Goal: Information Seeking & Learning: Learn about a topic

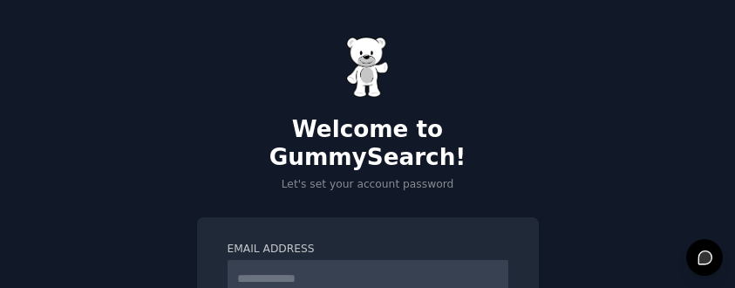
scroll to position [174, 0]
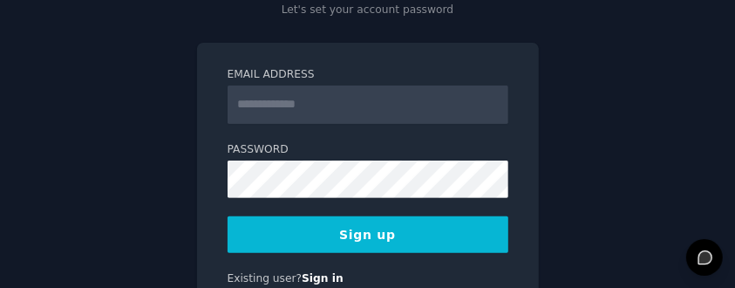
click at [366, 85] on input "Email Address" at bounding box center [368, 104] width 281 height 38
type input "**********"
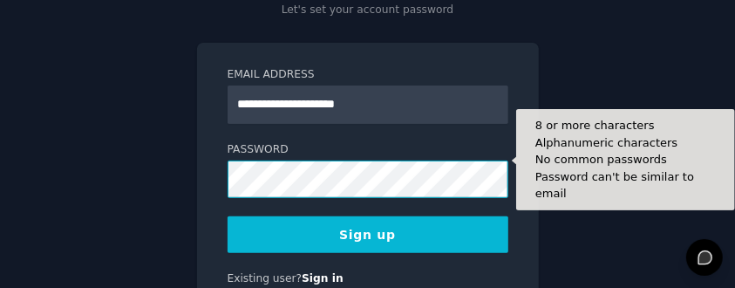
click at [214, 155] on div "**********" at bounding box center [368, 177] width 342 height 269
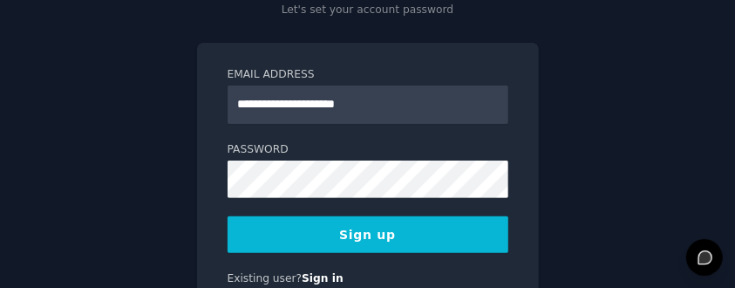
click at [394, 216] on button "Sign up" at bounding box center [368, 234] width 281 height 37
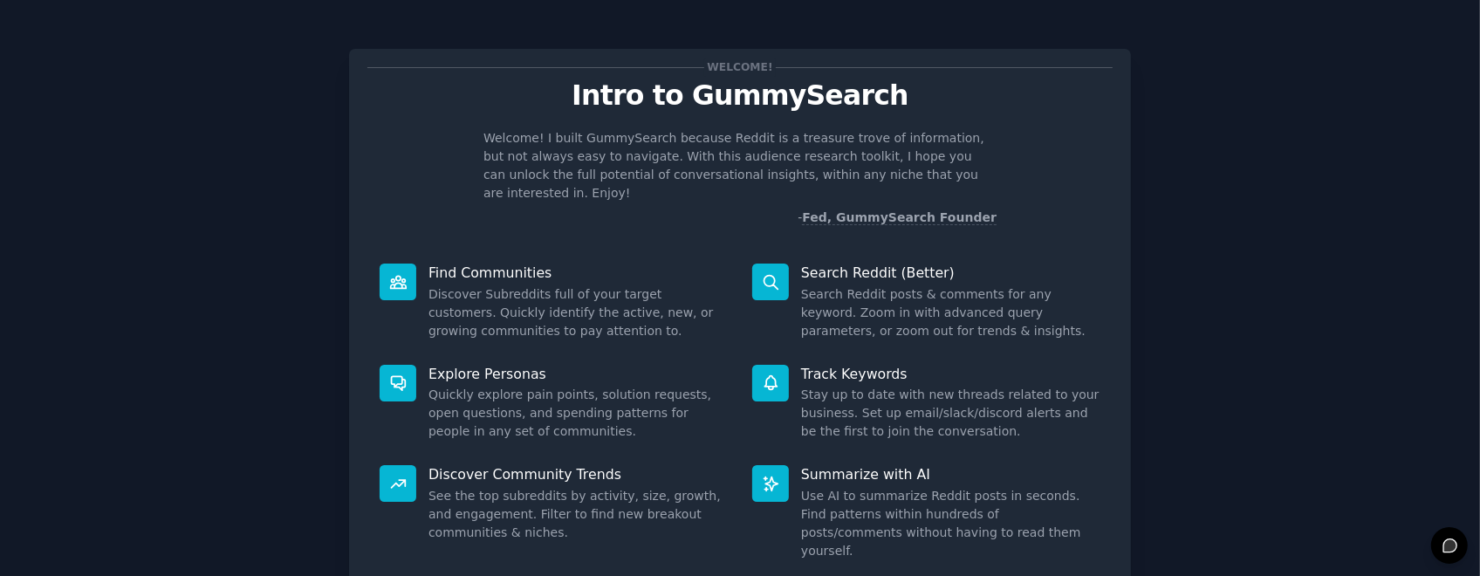
scroll to position [106, 0]
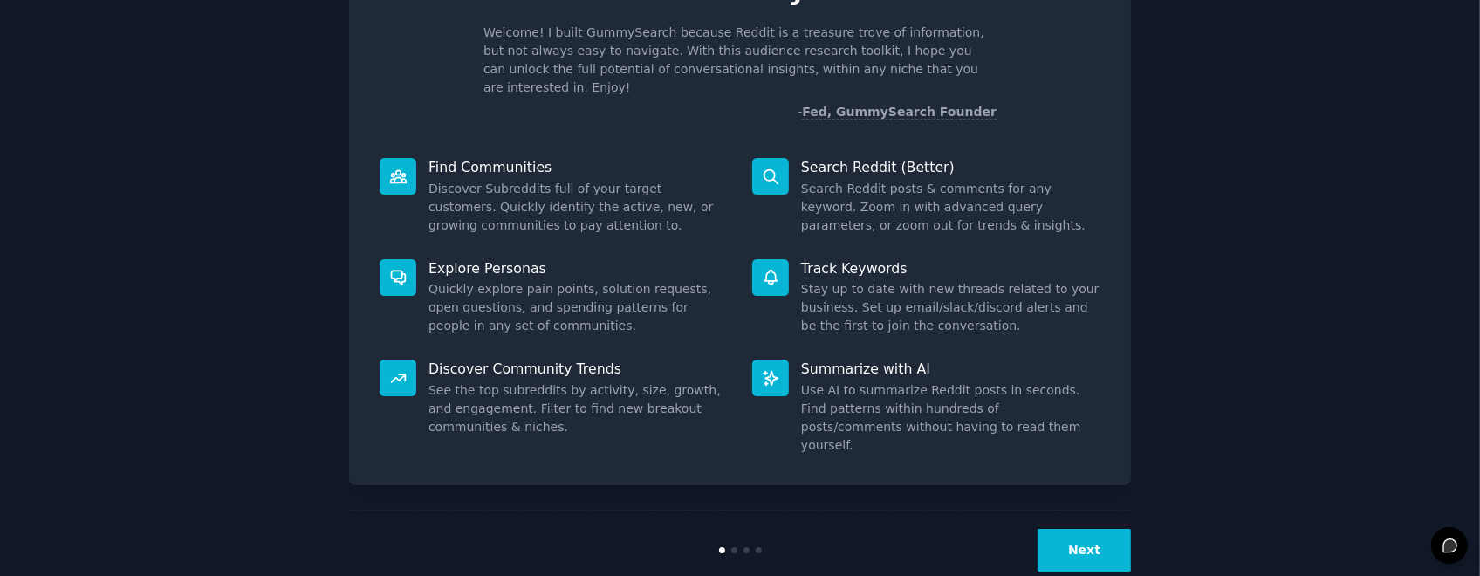
click at [739, 287] on button "Next" at bounding box center [1083, 550] width 93 height 43
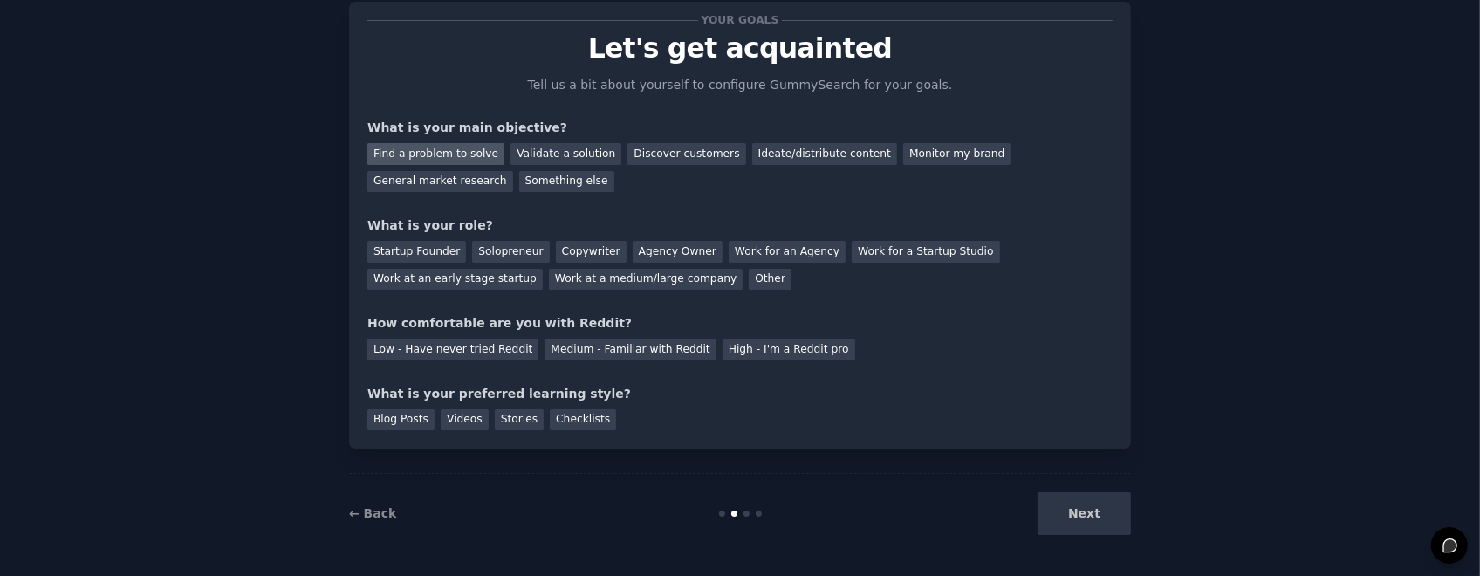
click at [464, 152] on div "Find a problem to solve" at bounding box center [435, 154] width 137 height 22
click at [546, 157] on div "Validate a solution" at bounding box center [565, 154] width 111 height 22
click at [467, 151] on div "Find a problem to solve" at bounding box center [435, 154] width 137 height 22
click at [517, 148] on div "Validate a solution" at bounding box center [565, 154] width 111 height 22
click at [739, 284] on div "Other" at bounding box center [770, 280] width 43 height 22
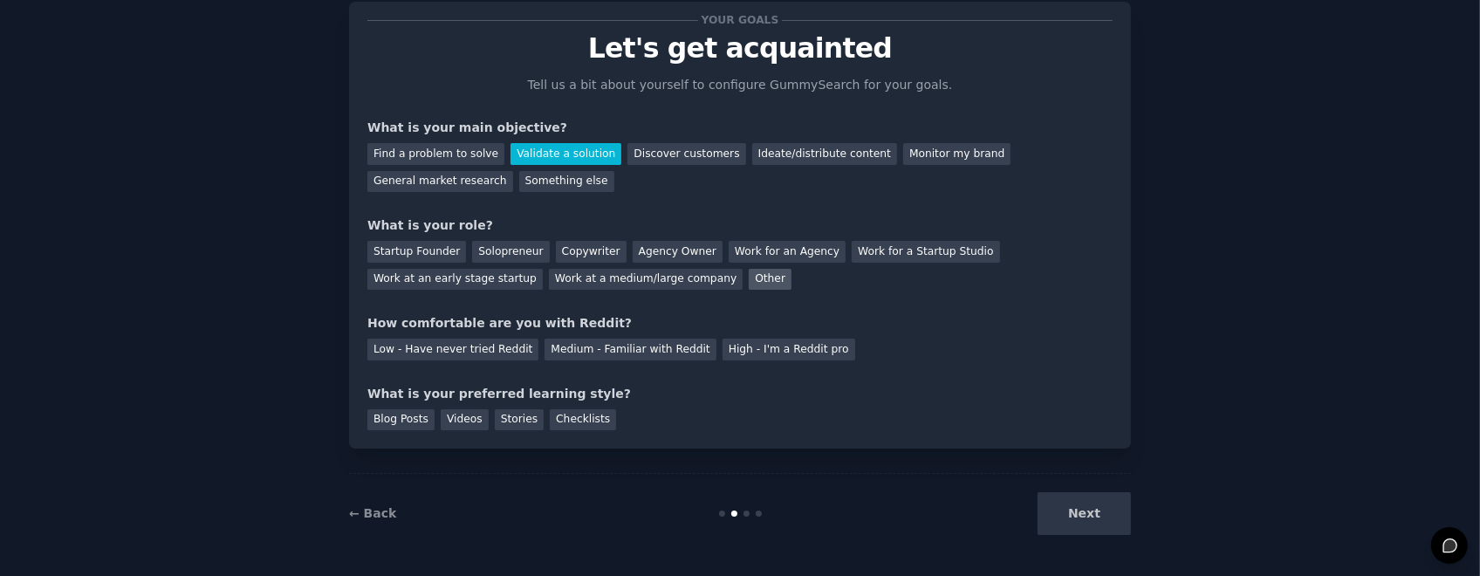
scroll to position [106, 0]
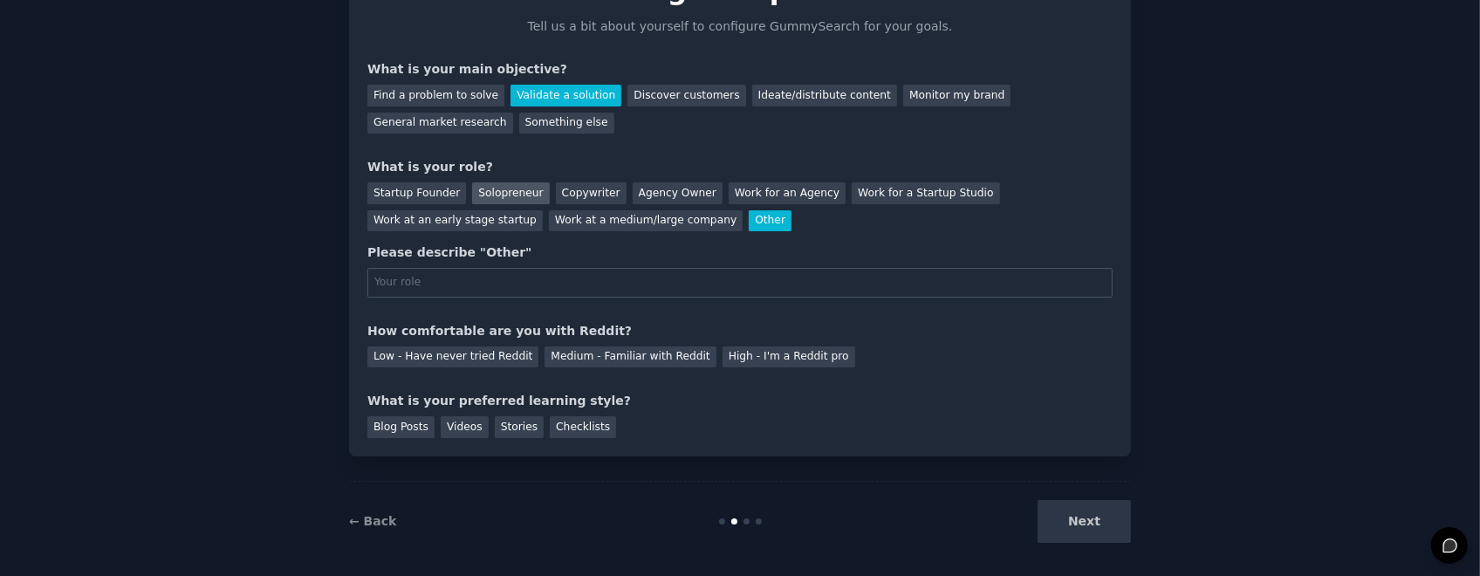
click at [490, 195] on div "Solopreneur" at bounding box center [510, 193] width 77 height 22
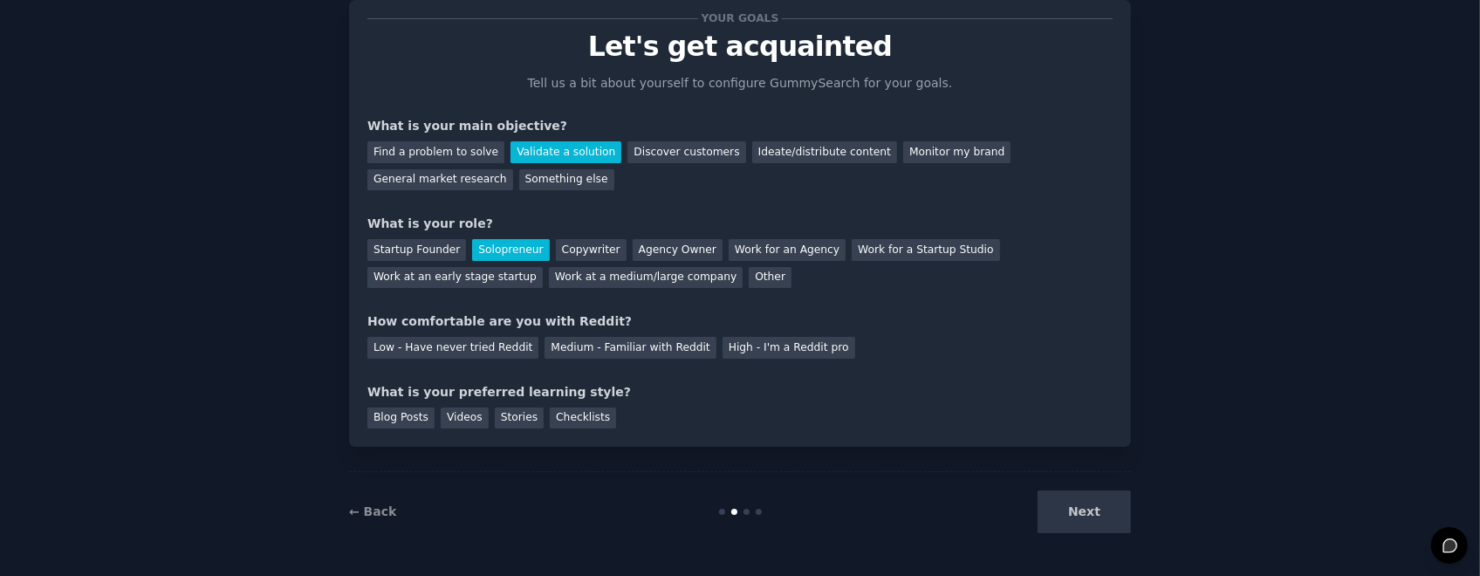
scroll to position [47, 0]
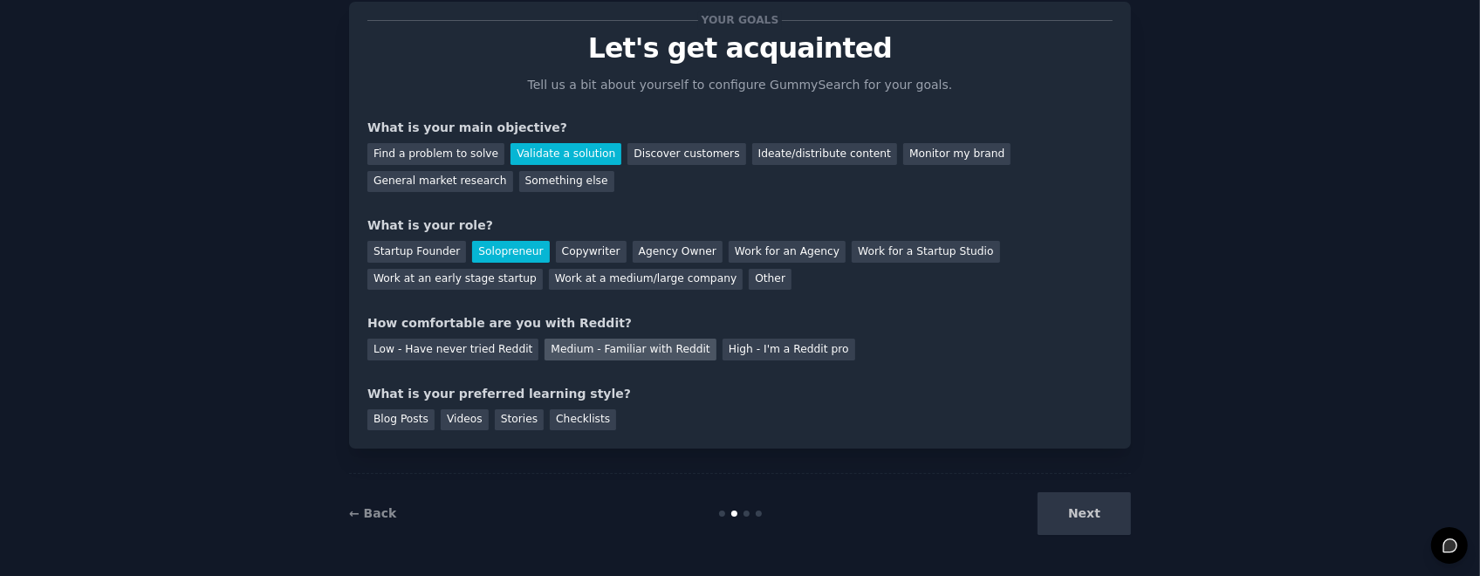
click at [669, 287] on div "Medium - Familiar with Reddit" at bounding box center [629, 349] width 171 height 22
click at [467, 287] on div "Videos" at bounding box center [465, 420] width 48 height 22
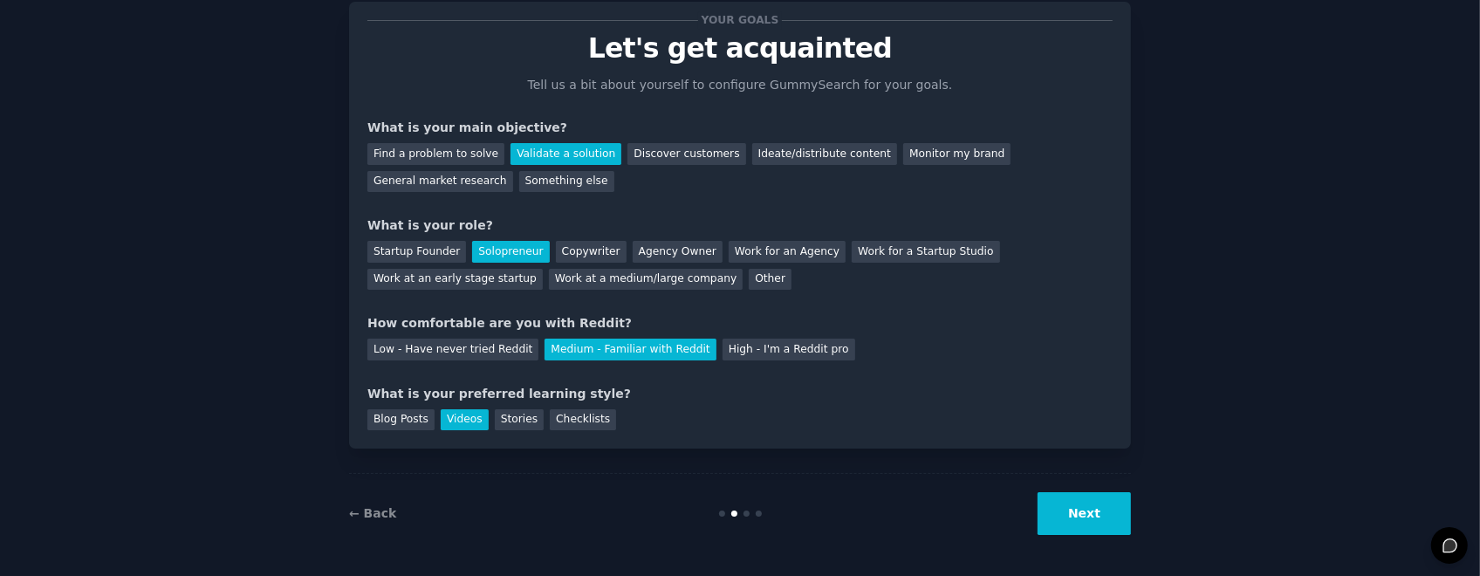
click at [739, 287] on button "Next" at bounding box center [1083, 513] width 93 height 43
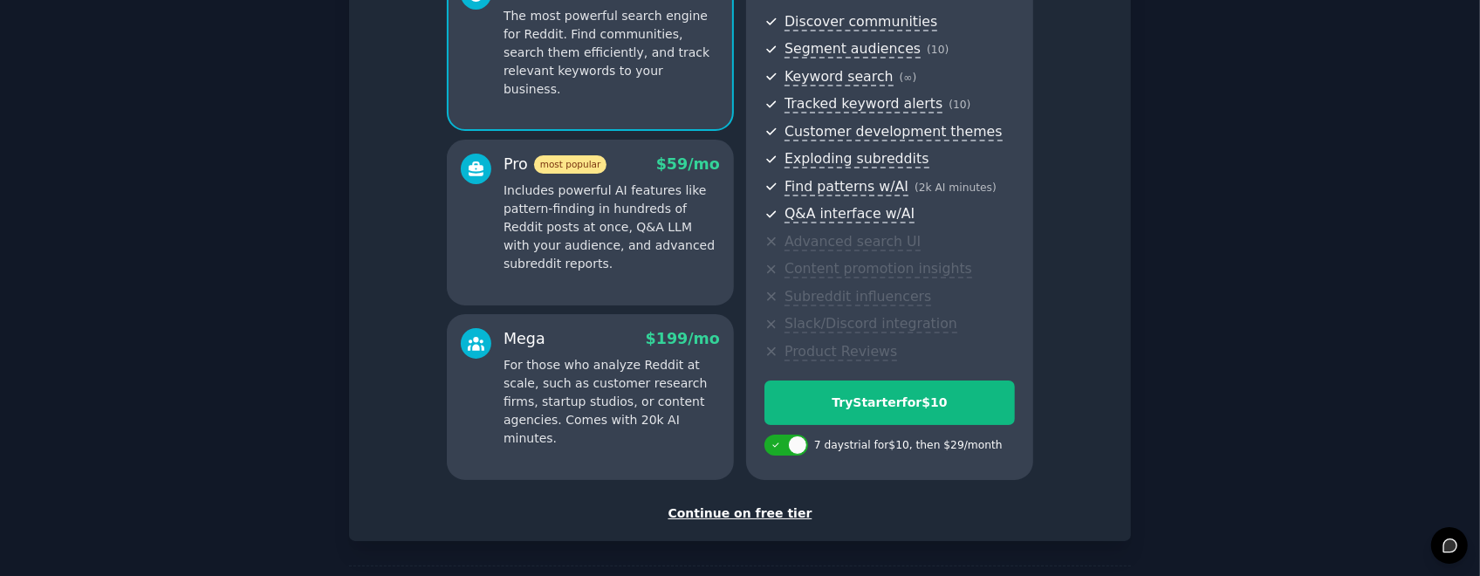
scroll to position [259, 0]
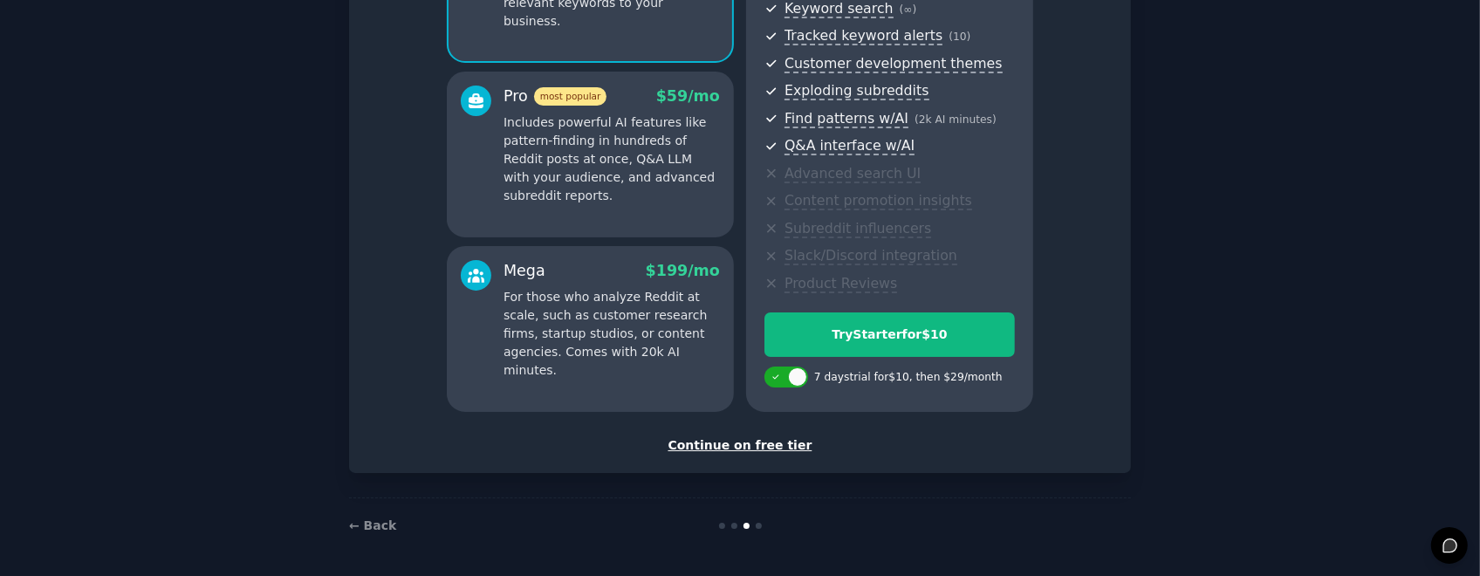
click at [739, 287] on div "Continue on free tier" at bounding box center [739, 445] width 745 height 18
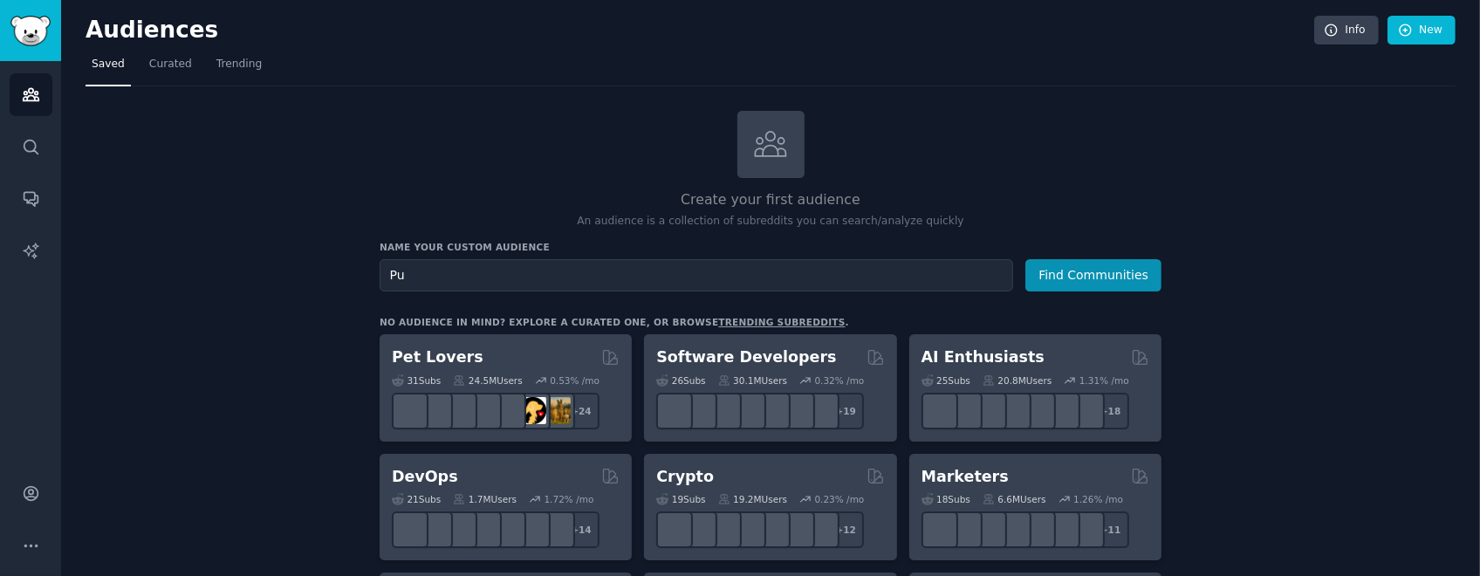
type input "P"
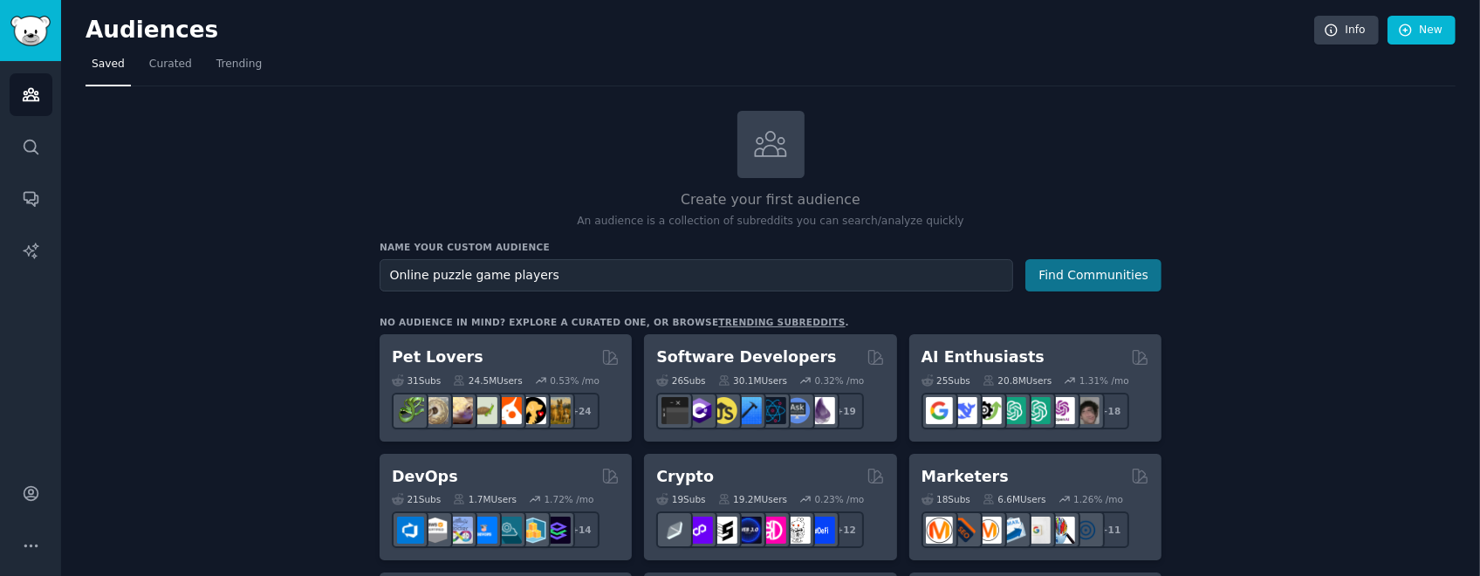
type input "Online puzzle game players"
click at [739, 281] on button "Find Communities" at bounding box center [1093, 275] width 136 height 32
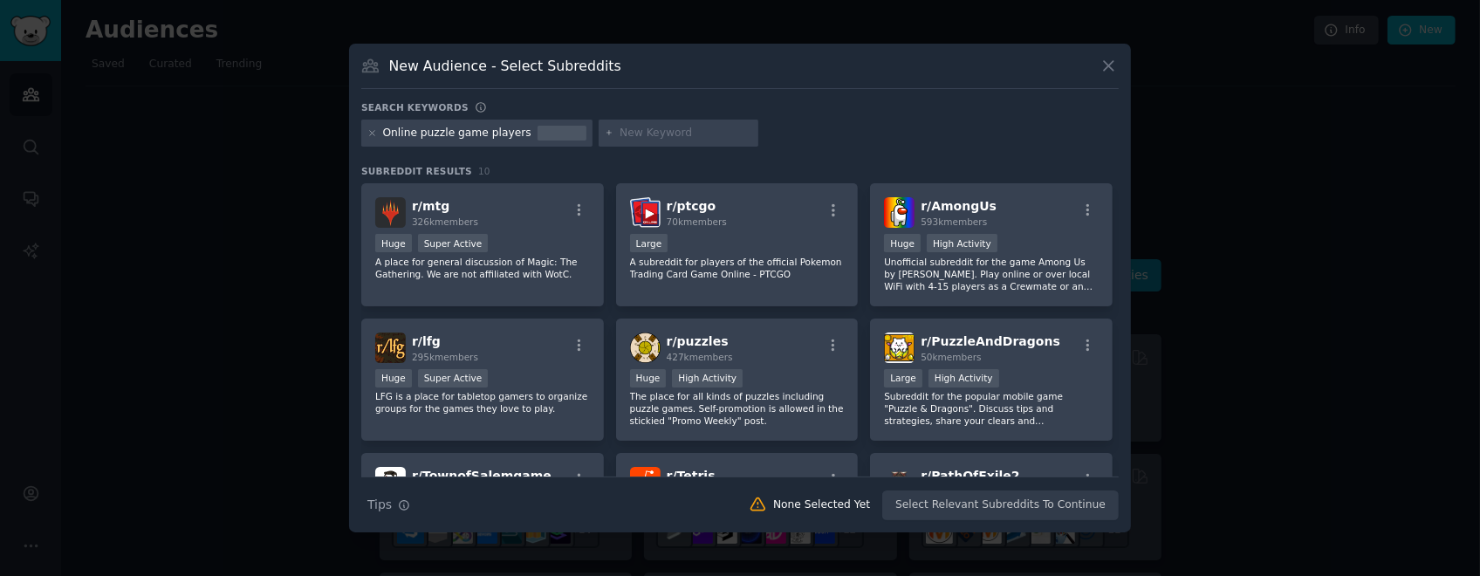
click at [364, 133] on div "Online puzzle game players" at bounding box center [476, 134] width 231 height 28
click at [369, 133] on icon at bounding box center [372, 133] width 10 height 10
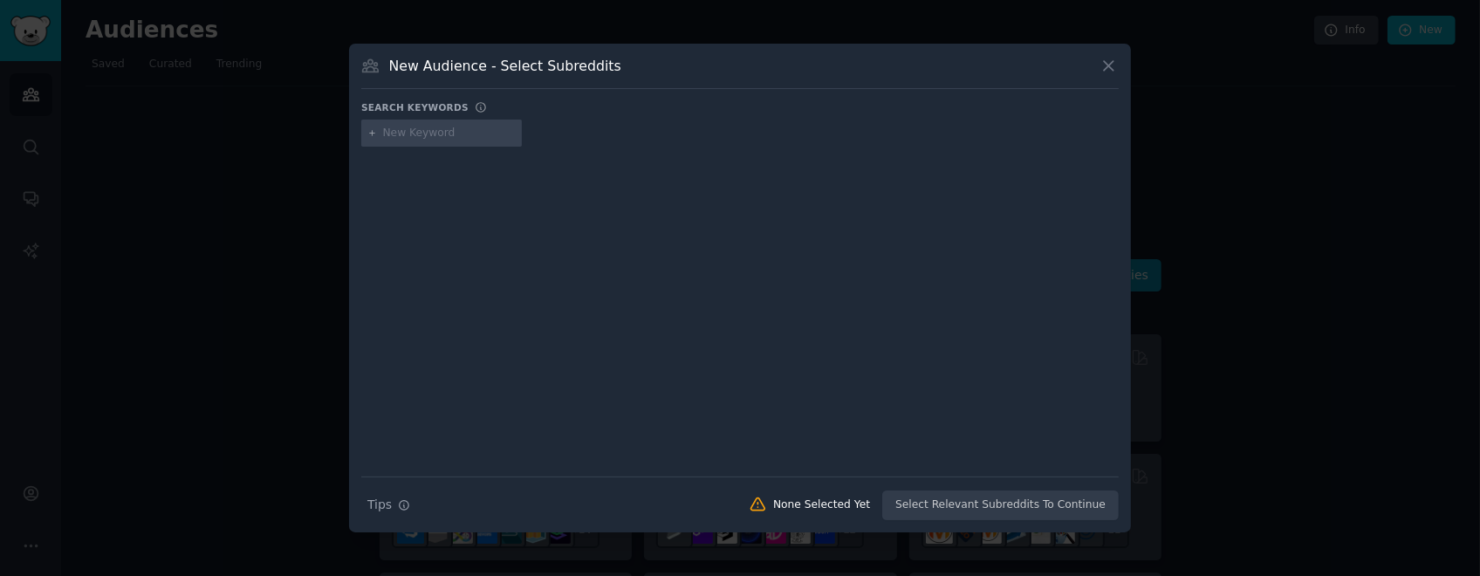
click at [434, 135] on input "text" at bounding box center [449, 134] width 133 height 16
click at [739, 58] on icon at bounding box center [1108, 66] width 18 height 18
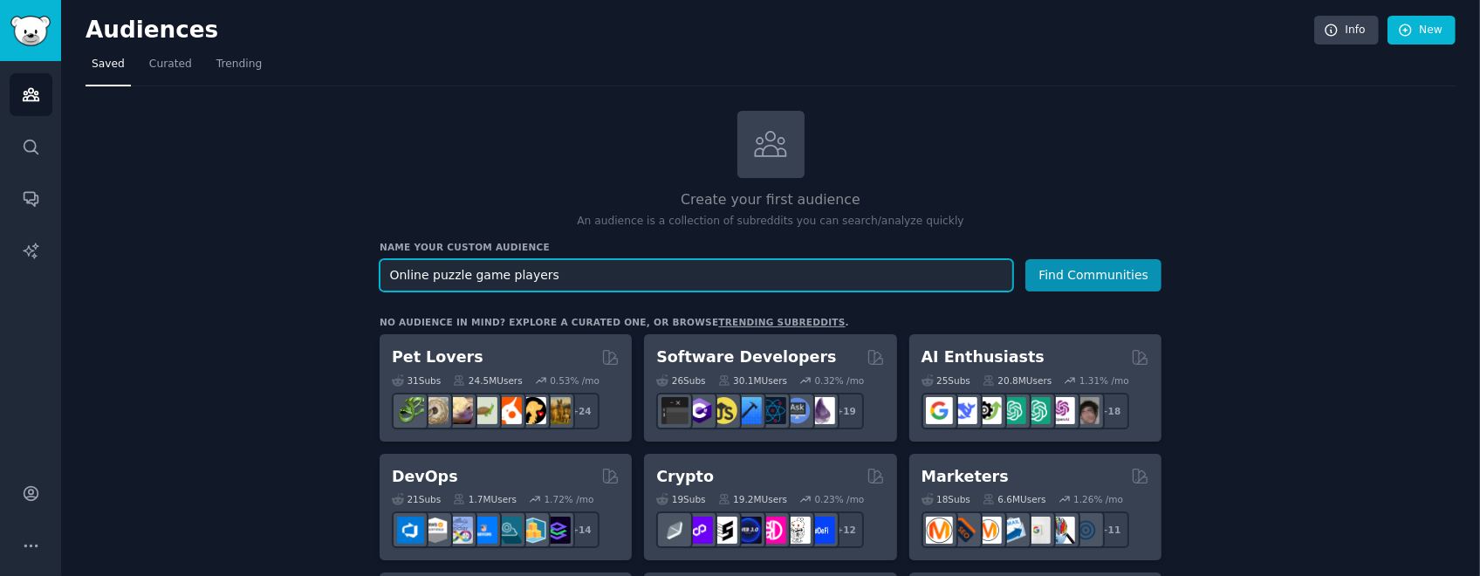
click at [687, 275] on input "Online puzzle game players" at bounding box center [695, 275] width 633 height 32
click at [687, 274] on input "Online puzzle game players" at bounding box center [695, 275] width 633 height 32
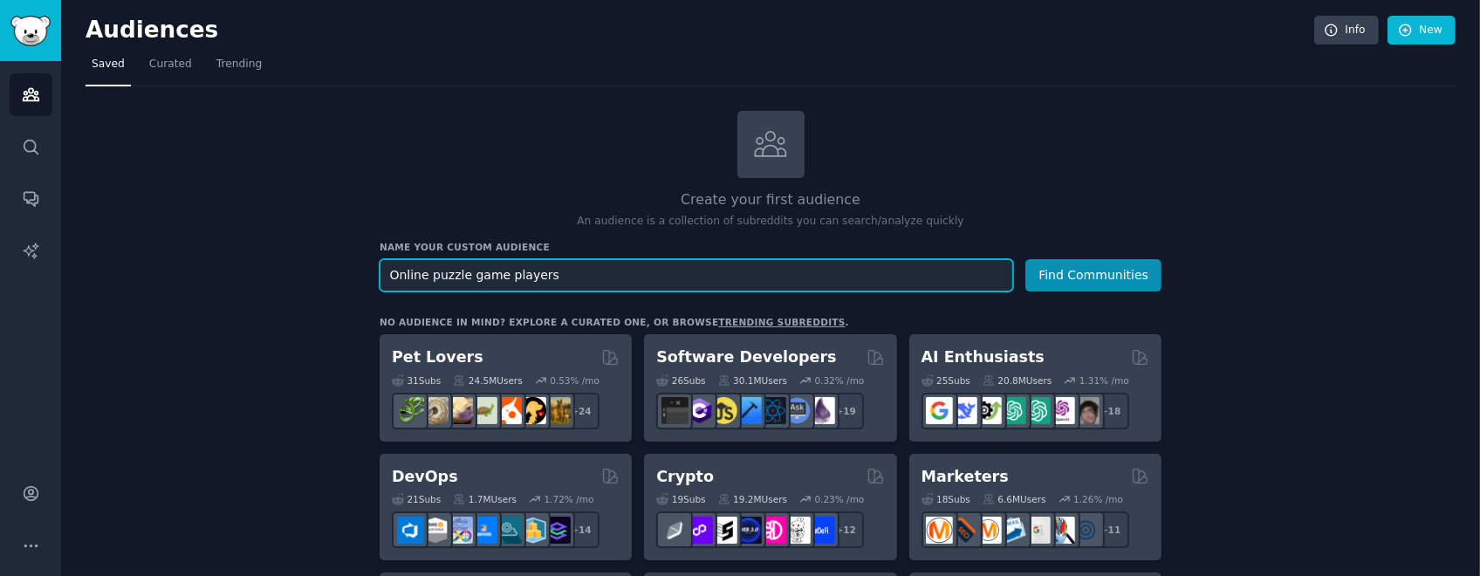
click at [687, 274] on input "Online puzzle game players" at bounding box center [695, 275] width 633 height 32
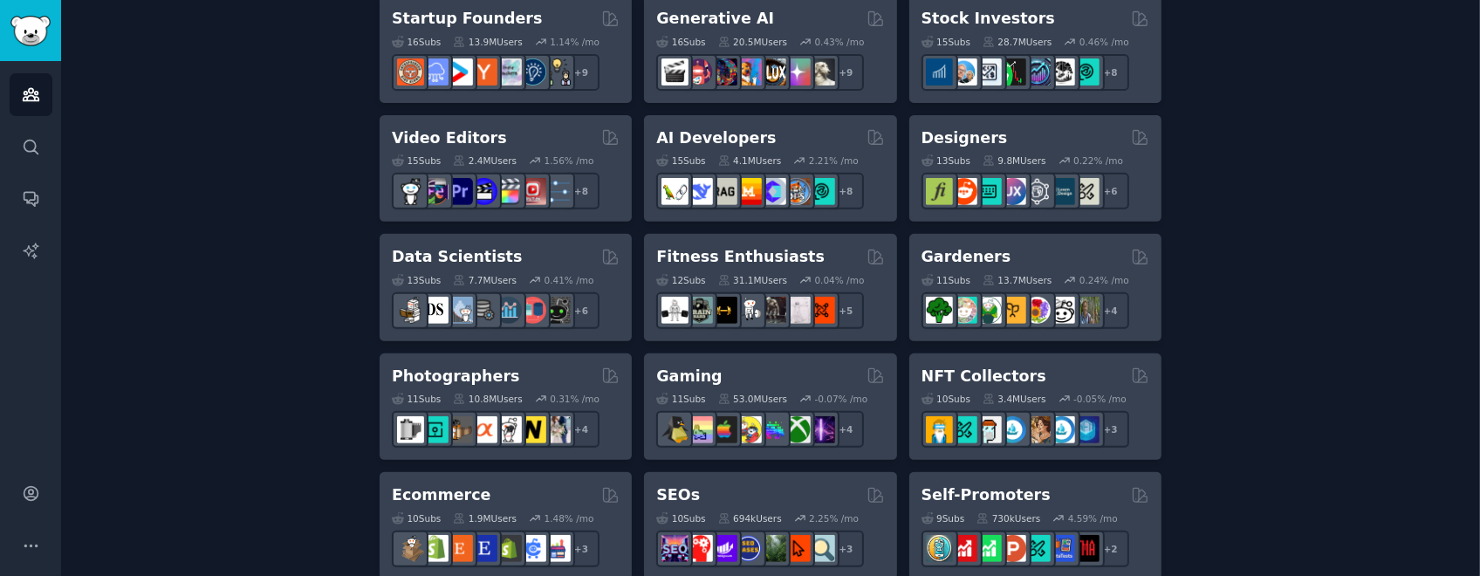
scroll to position [698, 0]
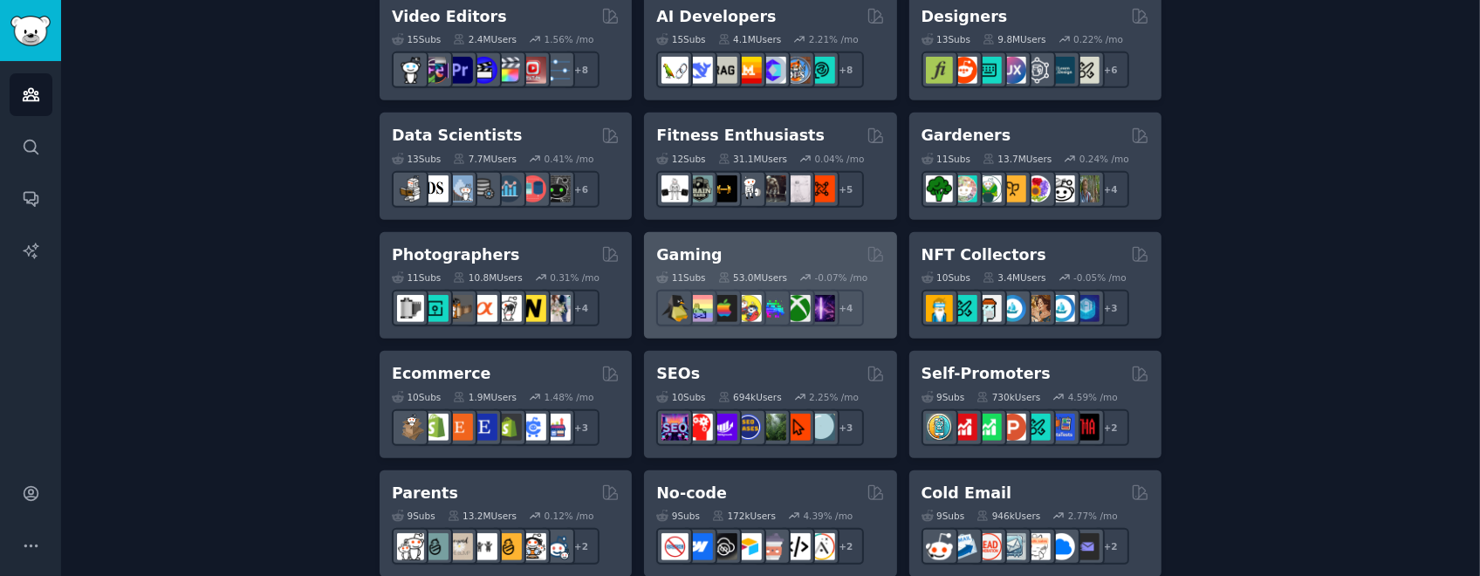
click at [739, 256] on div "Gaming" at bounding box center [770, 255] width 228 height 22
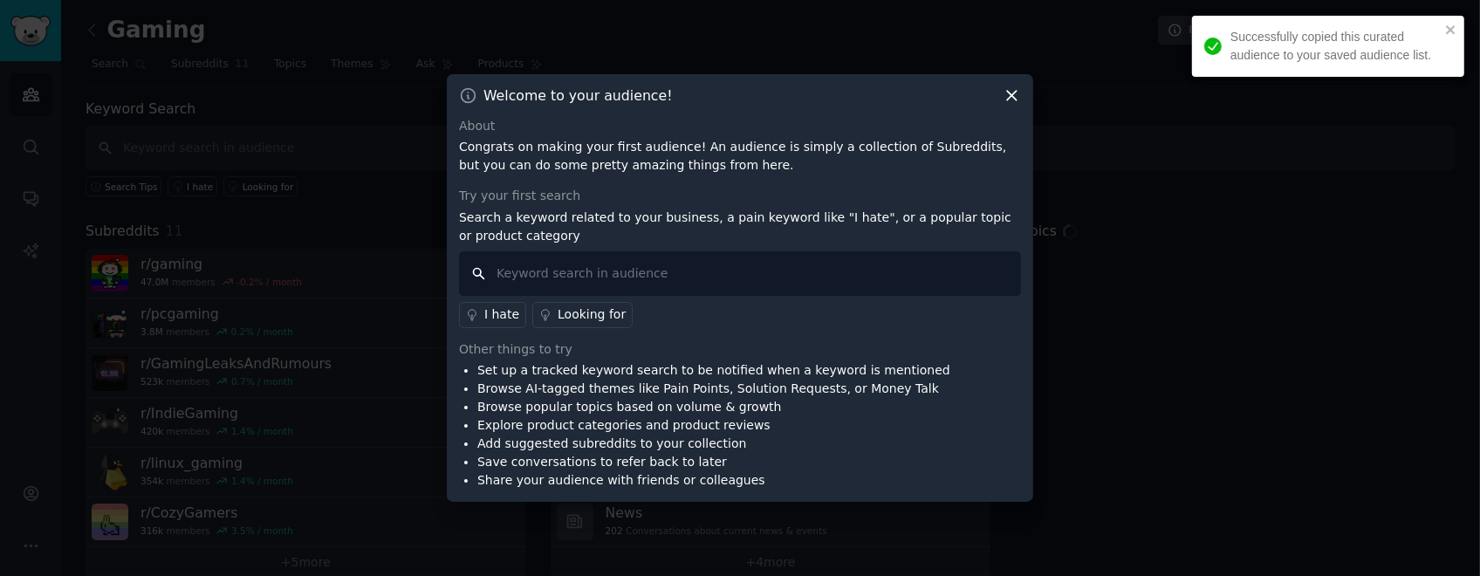
click at [704, 282] on input "text" at bounding box center [740, 273] width 562 height 44
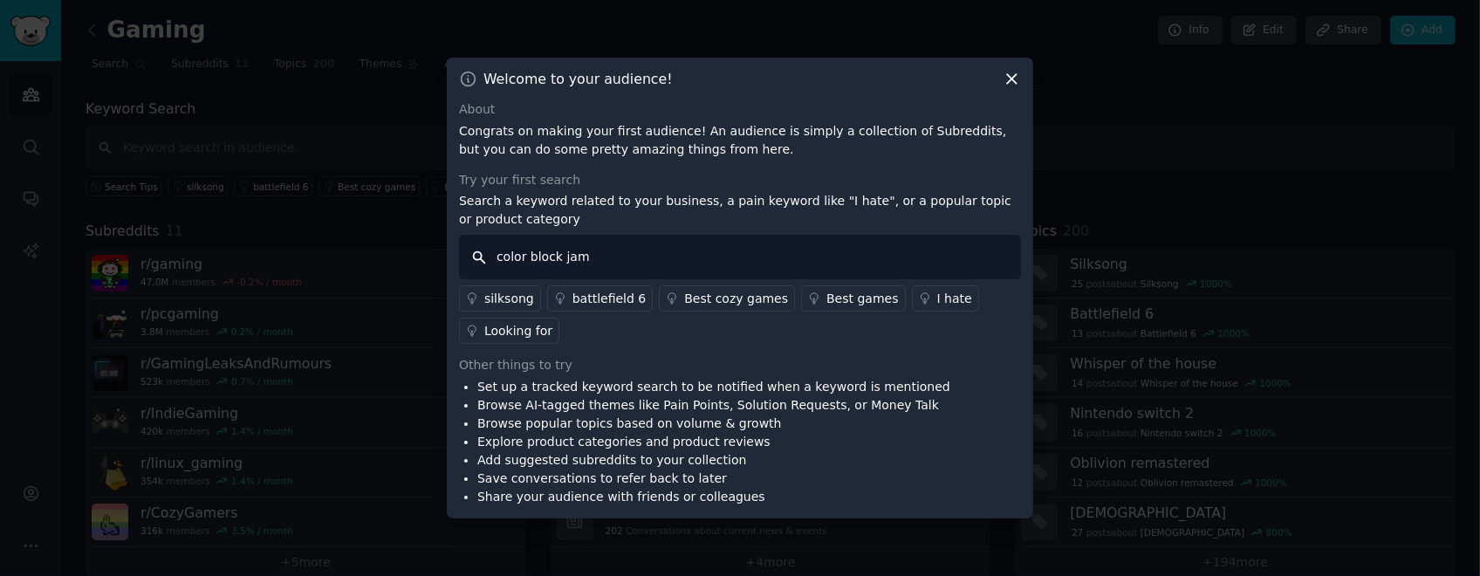
type input "color block jam"
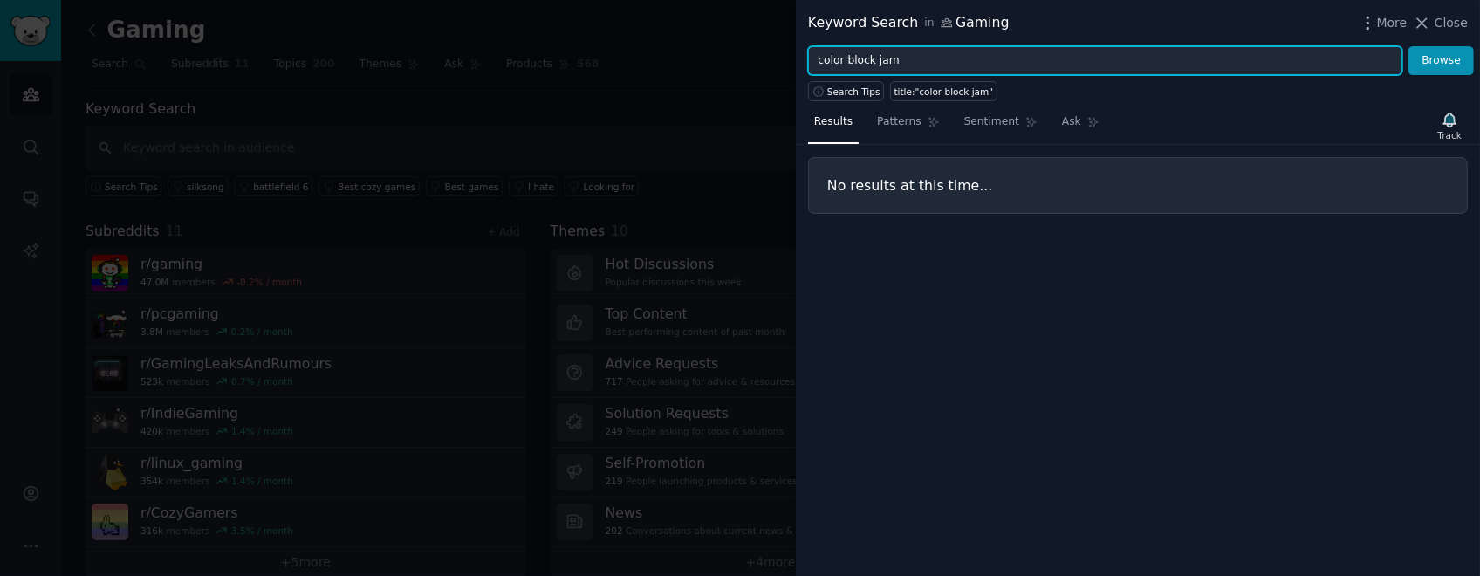
click at [739, 54] on input "color block jam" at bounding box center [1105, 61] width 594 height 30
type input "clash of clans"
click at [739, 46] on button "Browse" at bounding box center [1440, 61] width 65 height 30
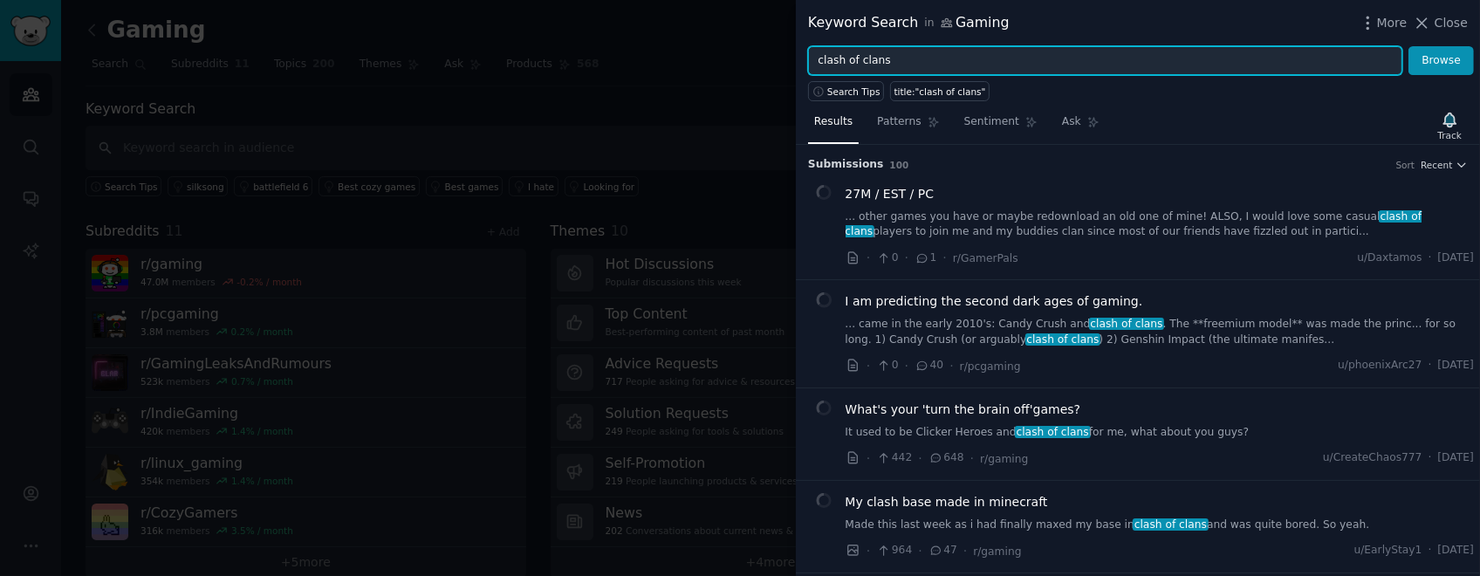
click at [739, 54] on input "clash of clans" at bounding box center [1105, 61] width 594 height 30
click at [739, 58] on input "clash of clans" at bounding box center [1105, 61] width 594 height 30
click at [739, 46] on button "Browse" at bounding box center [1440, 61] width 65 height 30
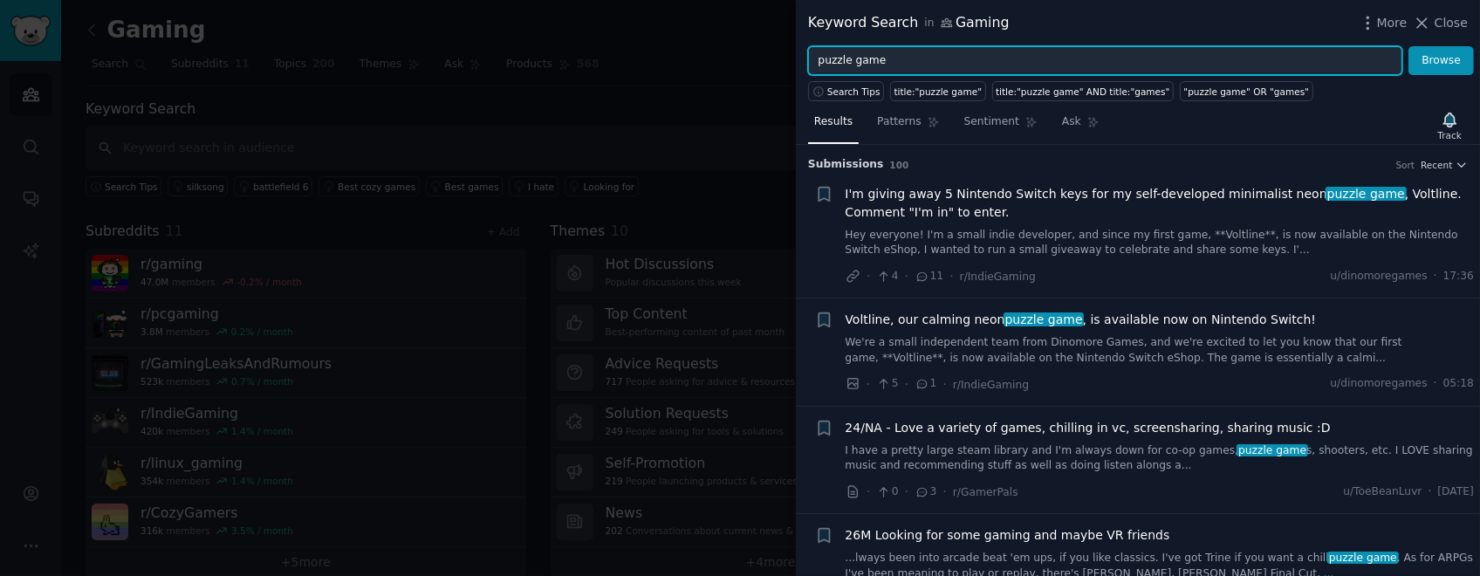
click at [739, 63] on input "puzzle game" at bounding box center [1105, 61] width 594 height 30
type input "p"
click at [739, 46] on button "Browse" at bounding box center [1440, 61] width 65 height 30
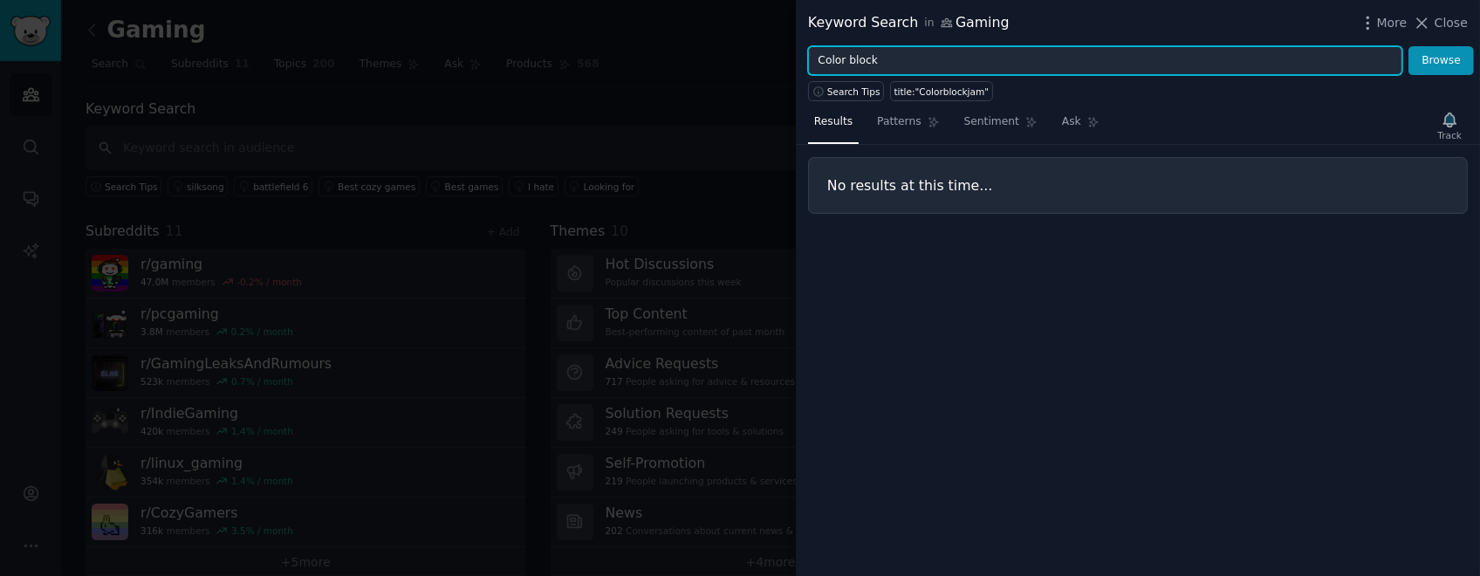
click at [739, 46] on button "Browse" at bounding box center [1440, 61] width 65 height 30
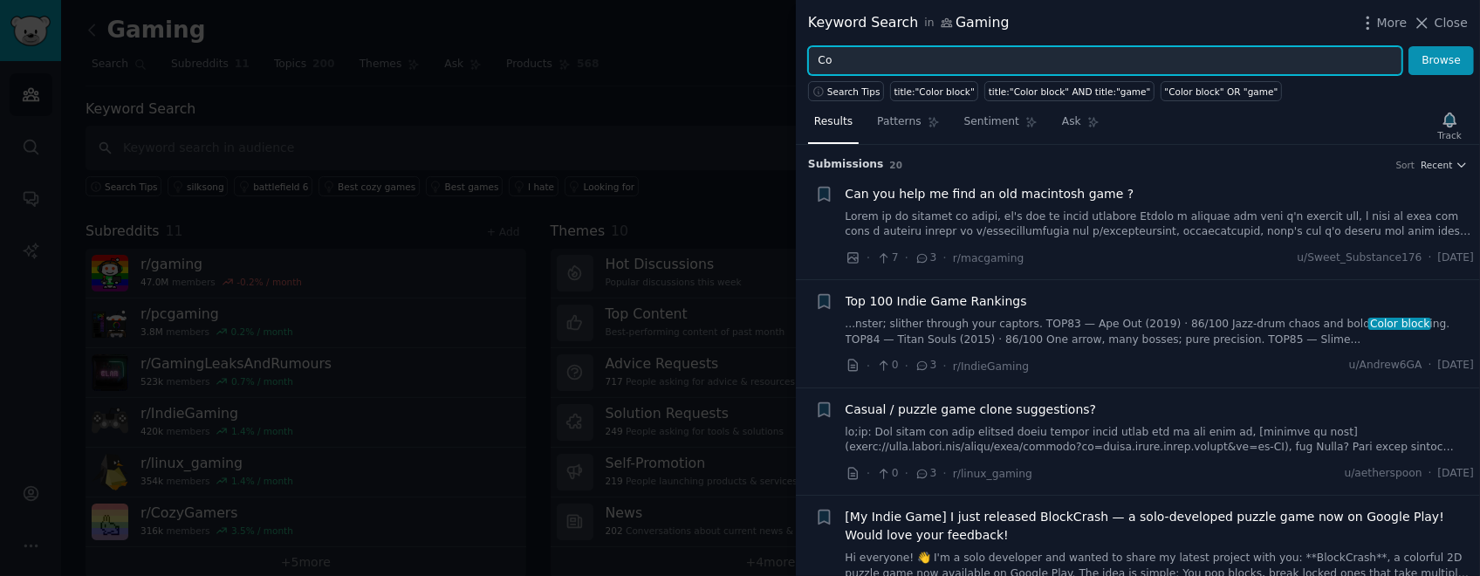
type input "C"
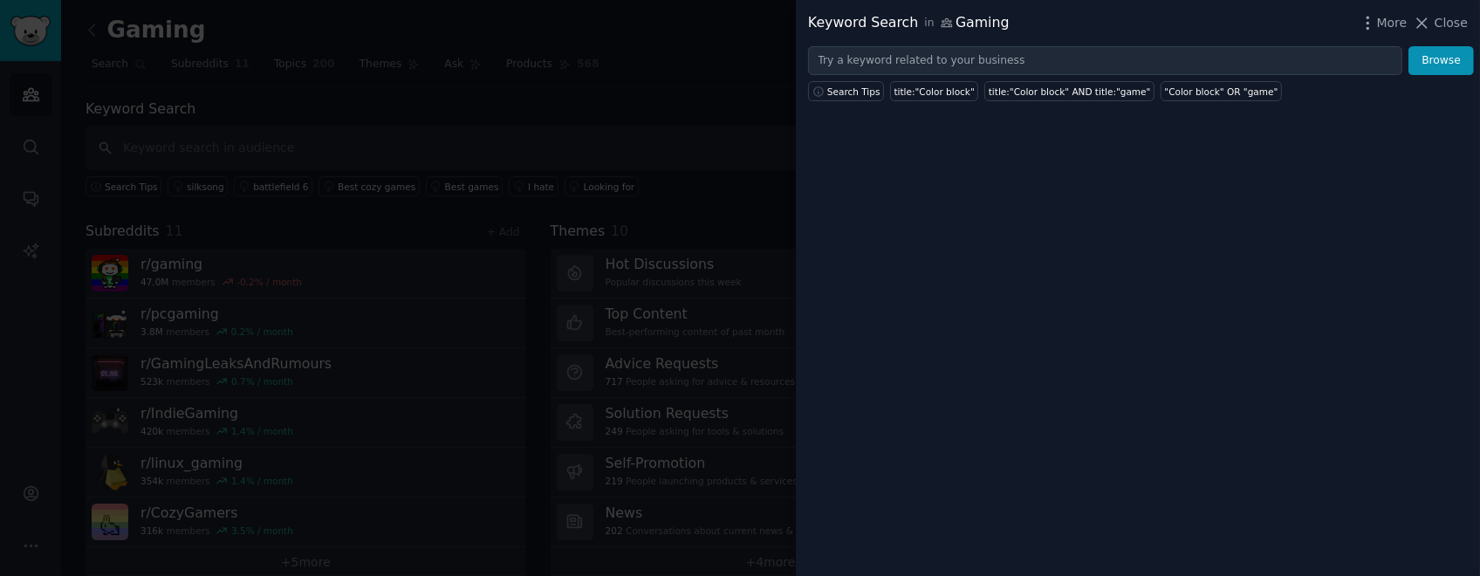
click at [477, 283] on div at bounding box center [740, 288] width 1480 height 576
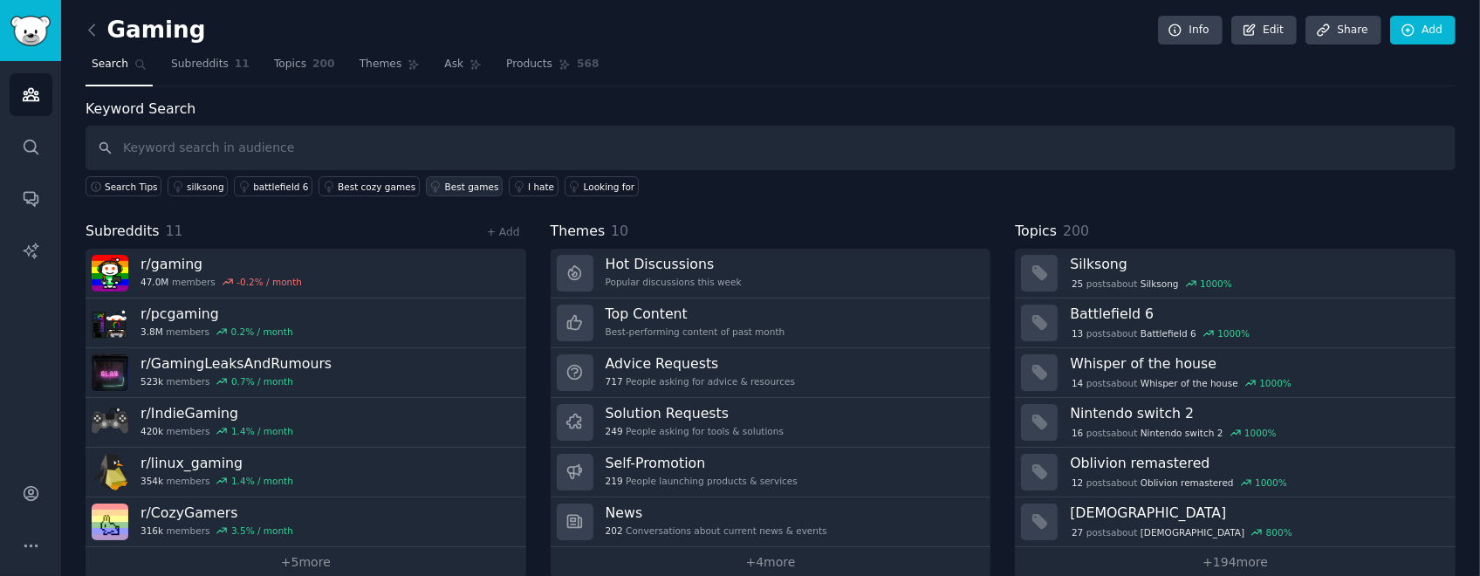
click at [445, 189] on div "Best games" at bounding box center [472, 187] width 54 height 12
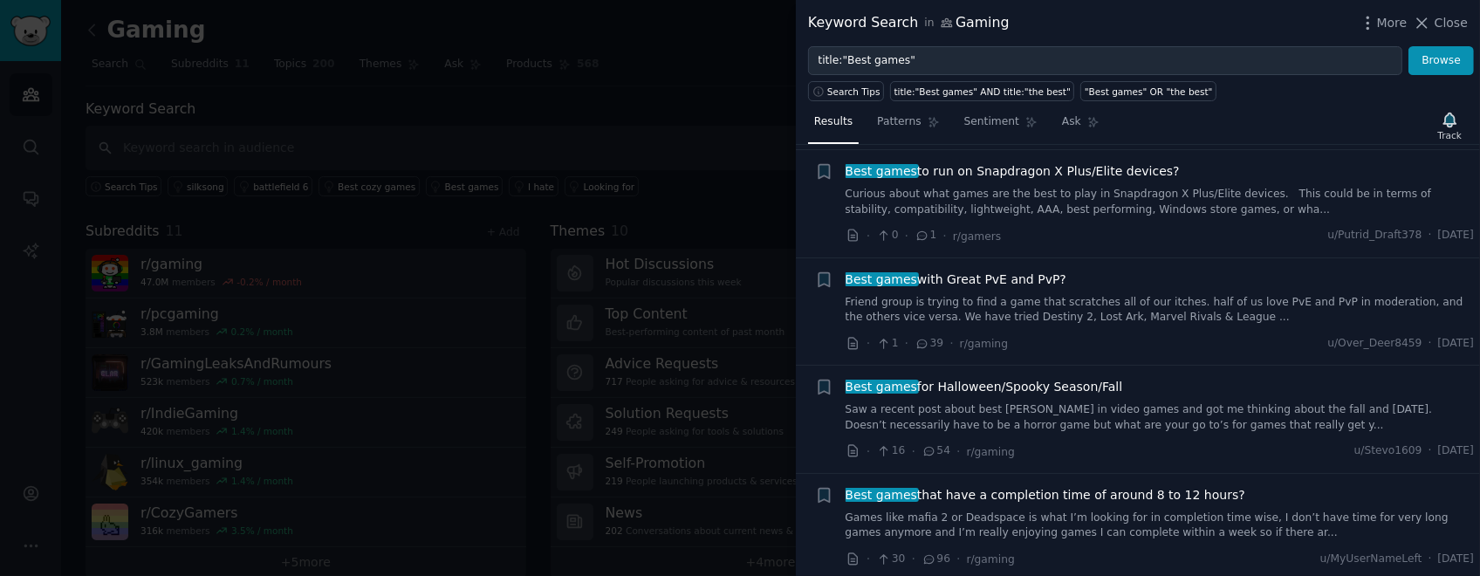
scroll to position [1569, 0]
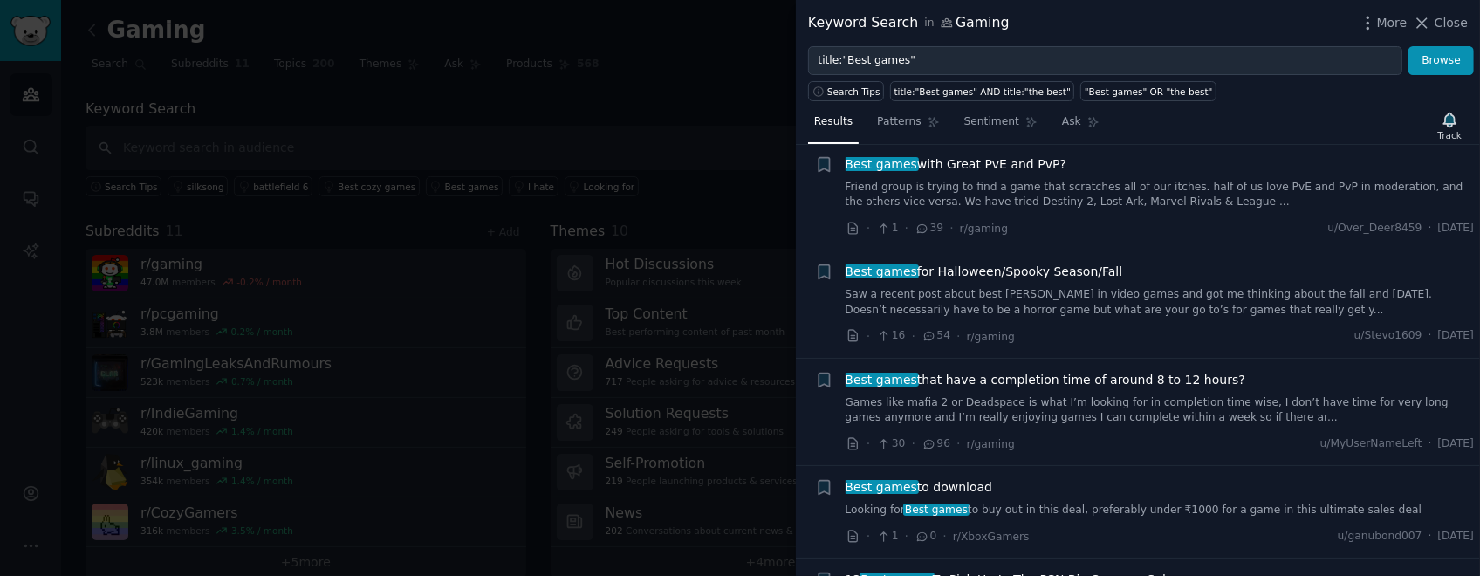
click at [704, 287] on div at bounding box center [740, 288] width 1480 height 576
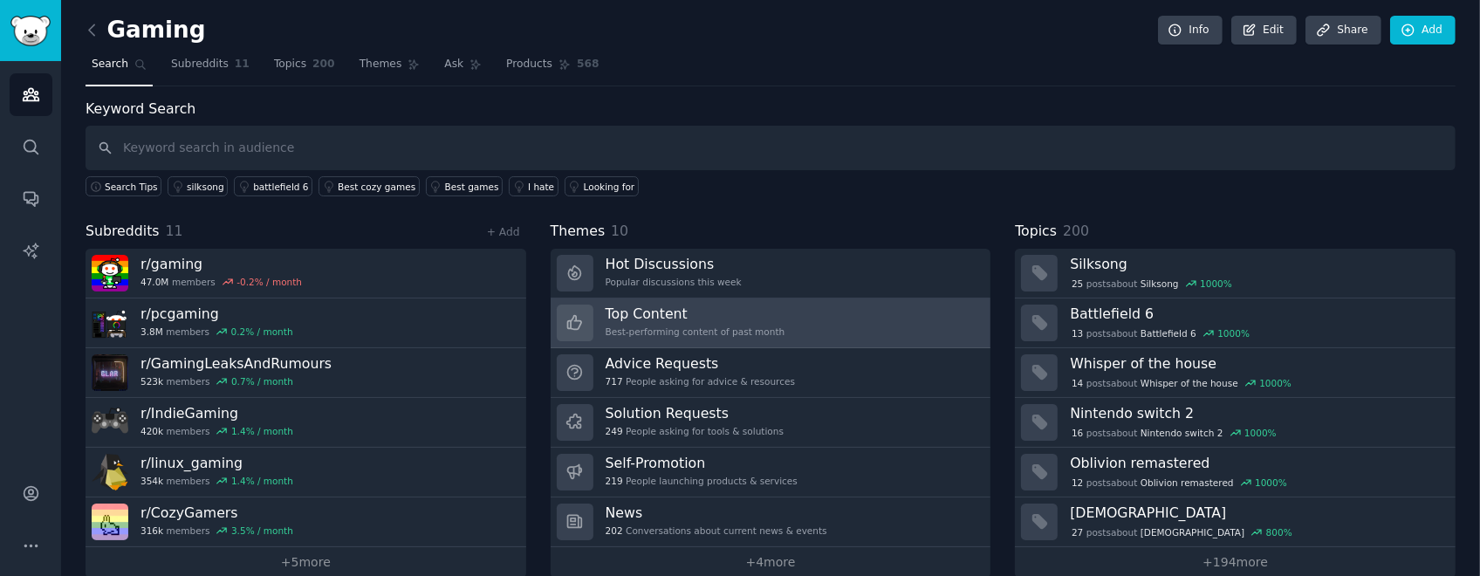
scroll to position [24, 0]
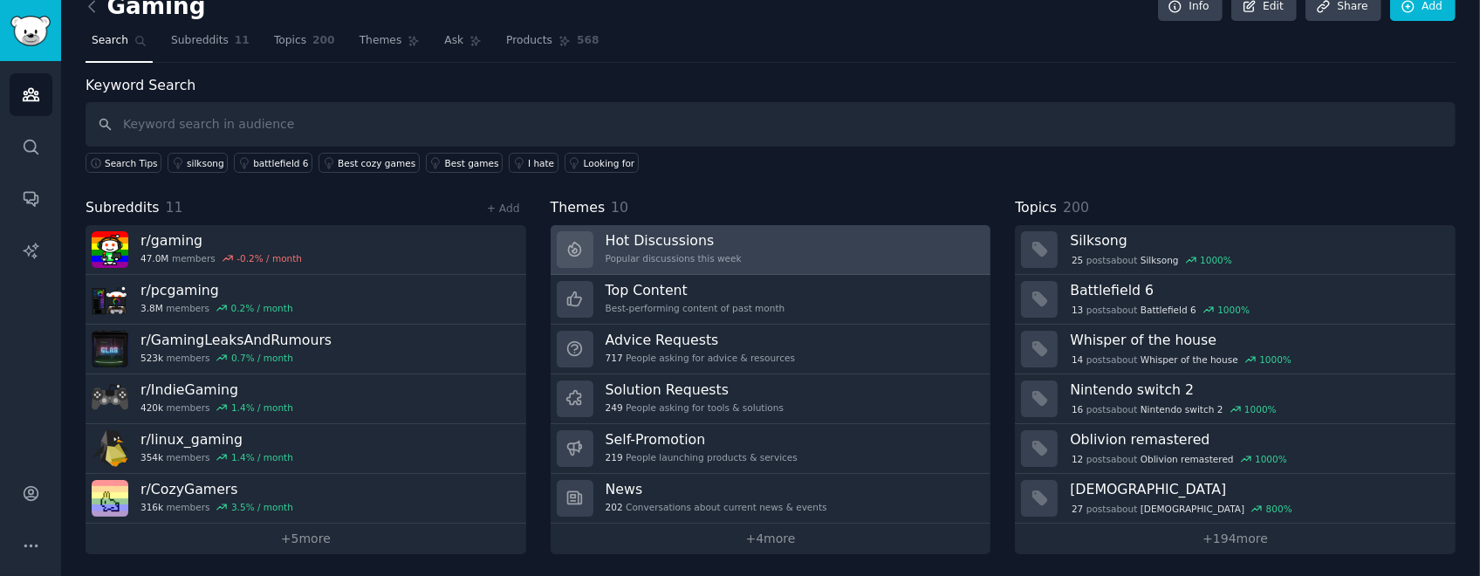
click at [739, 237] on link "Hot Discussions Popular discussions this week" at bounding box center [770, 250] width 441 height 50
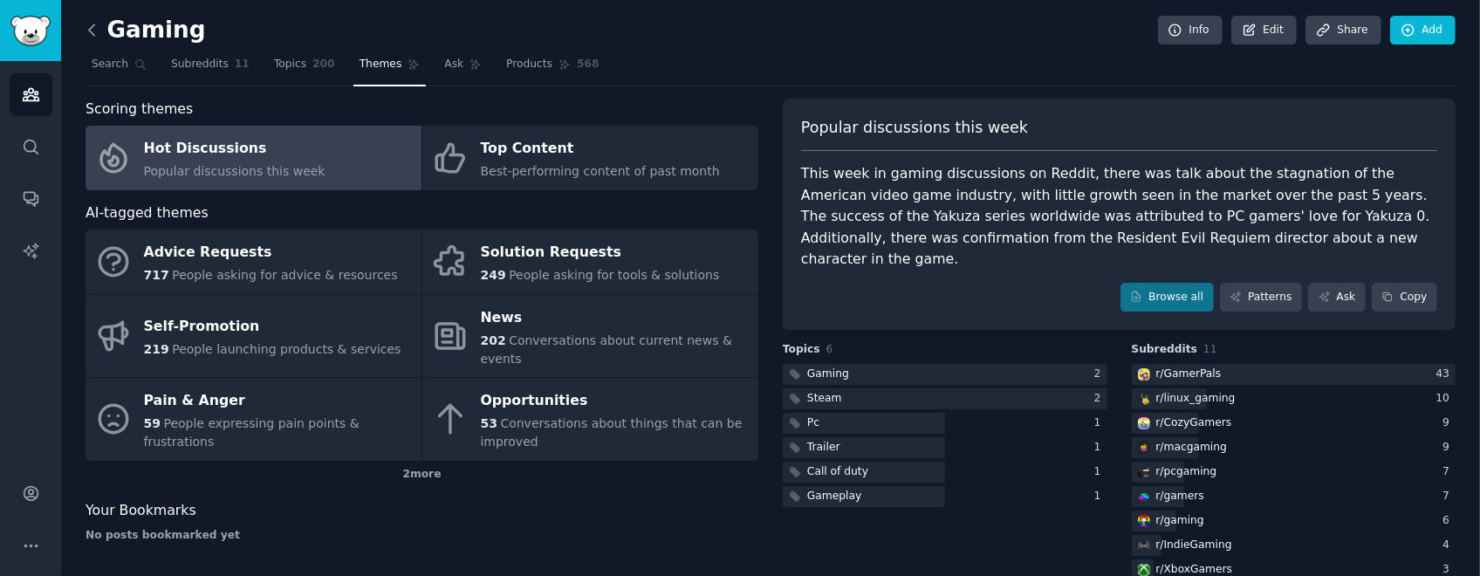
click at [92, 29] on icon at bounding box center [92, 30] width 18 height 18
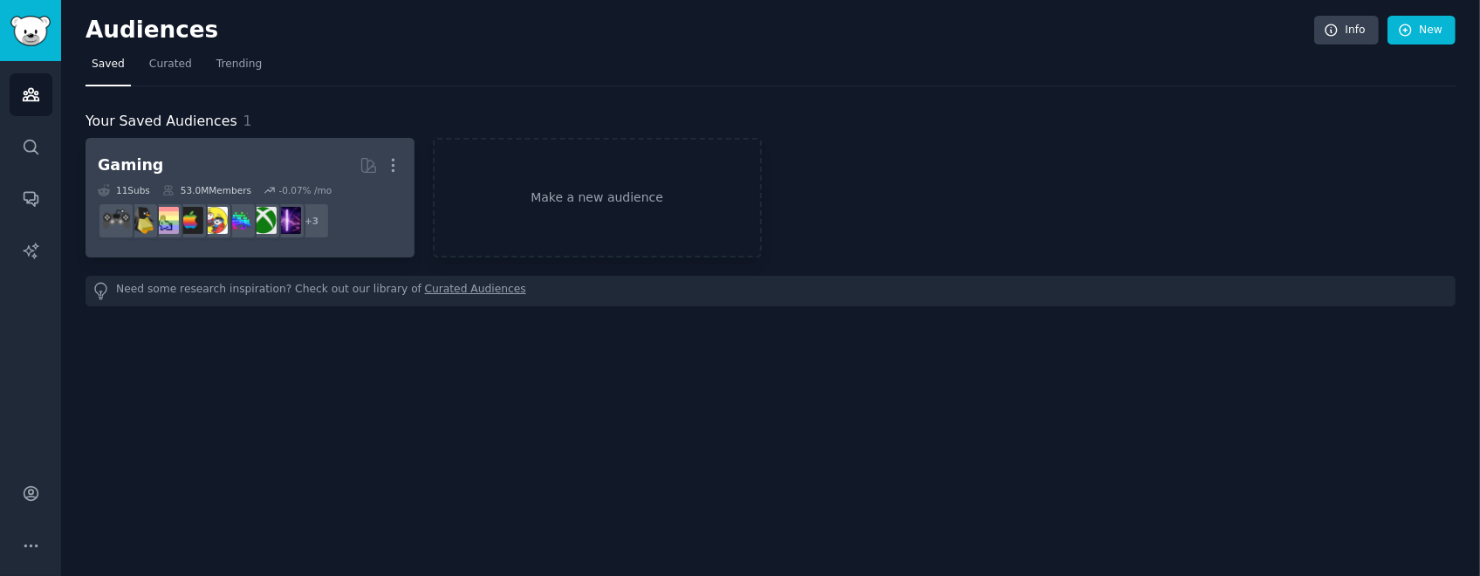
click at [236, 150] on h2 "Gaming More" at bounding box center [250, 165] width 304 height 31
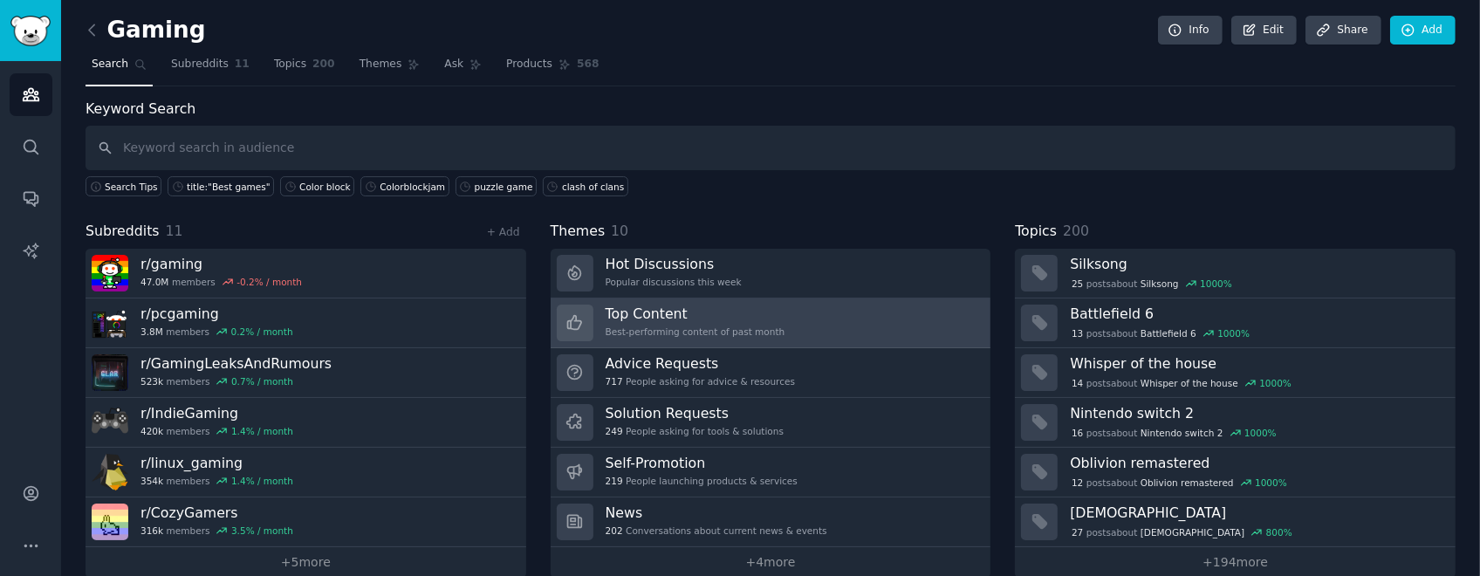
click at [739, 287] on link "Top Content Best-performing content of past month" at bounding box center [770, 323] width 441 height 50
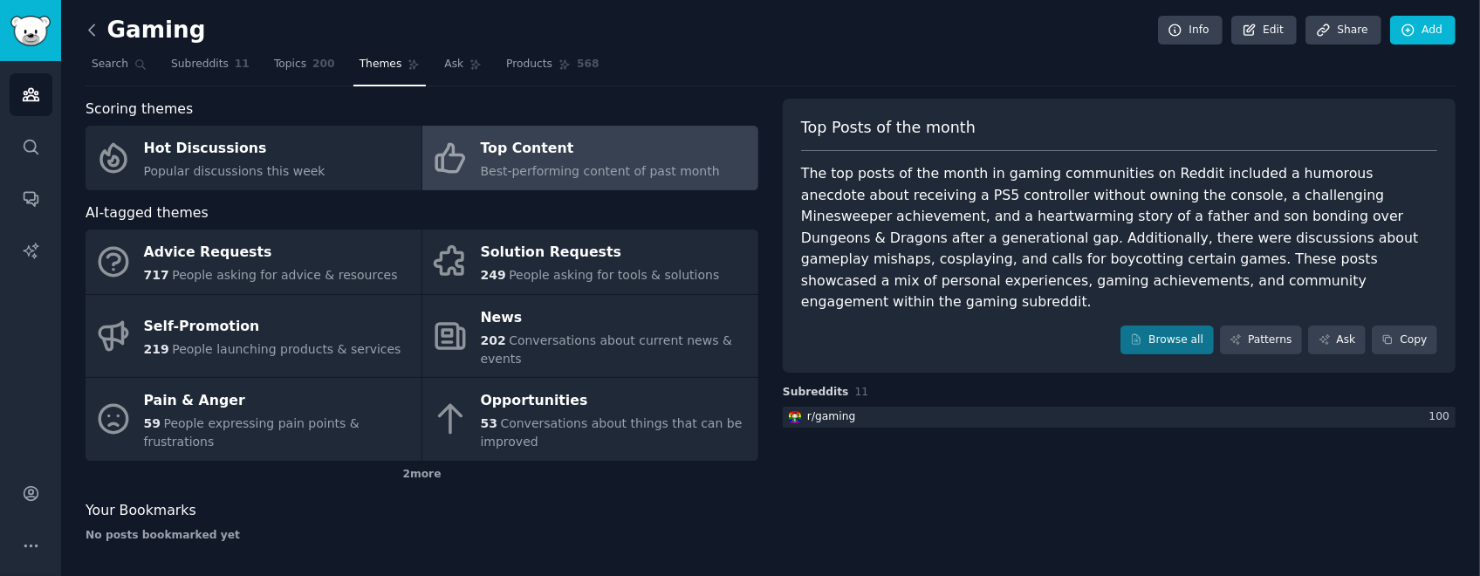
click at [89, 21] on icon at bounding box center [92, 30] width 18 height 18
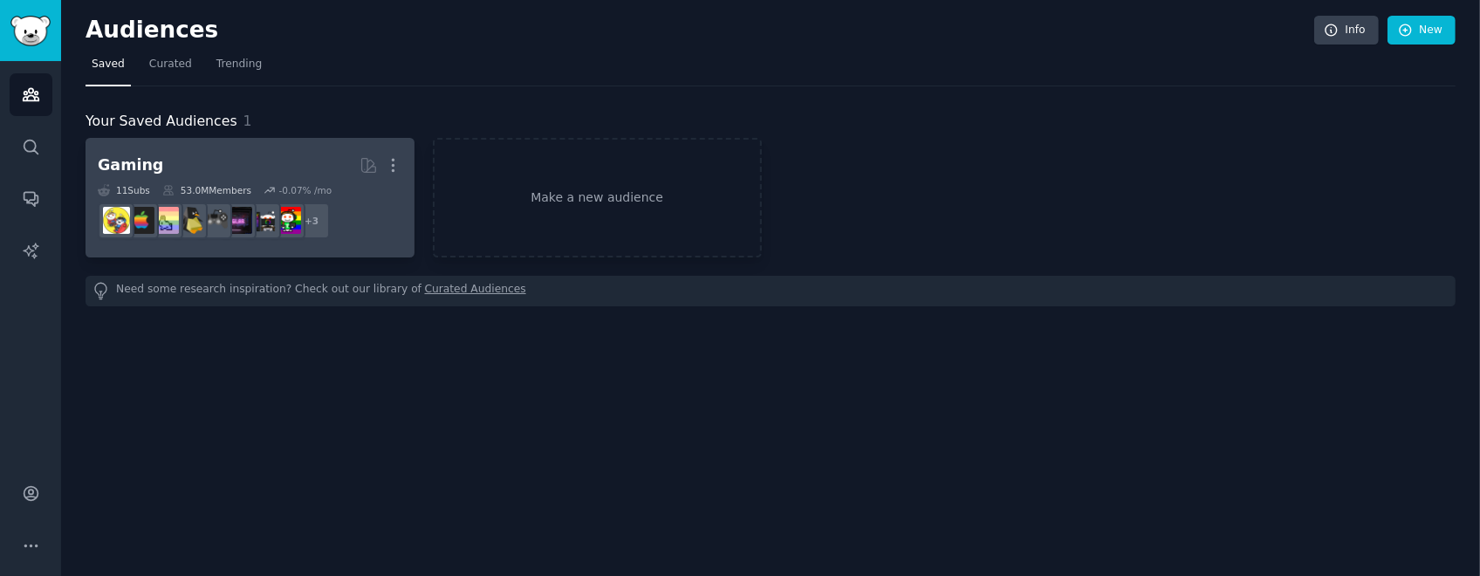
click at [251, 164] on h2 "Gaming More" at bounding box center [250, 165] width 304 height 31
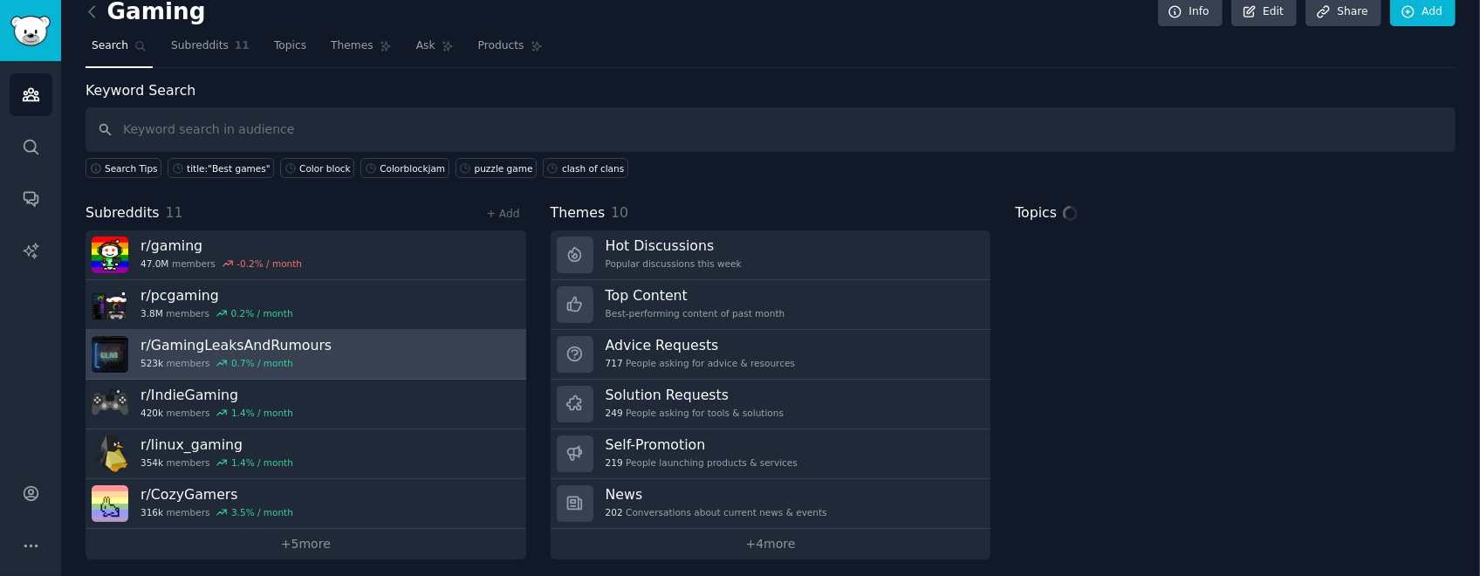
scroll to position [24, 0]
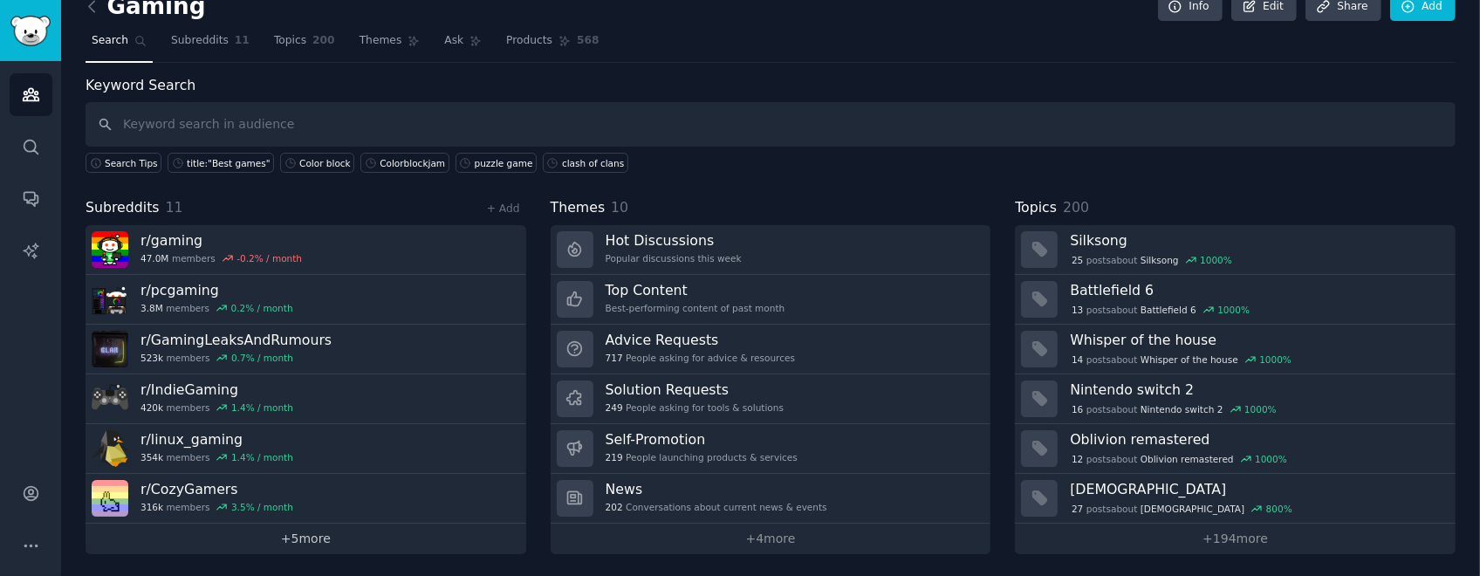
click at [414, 287] on link "+ 5 more" at bounding box center [305, 538] width 441 height 31
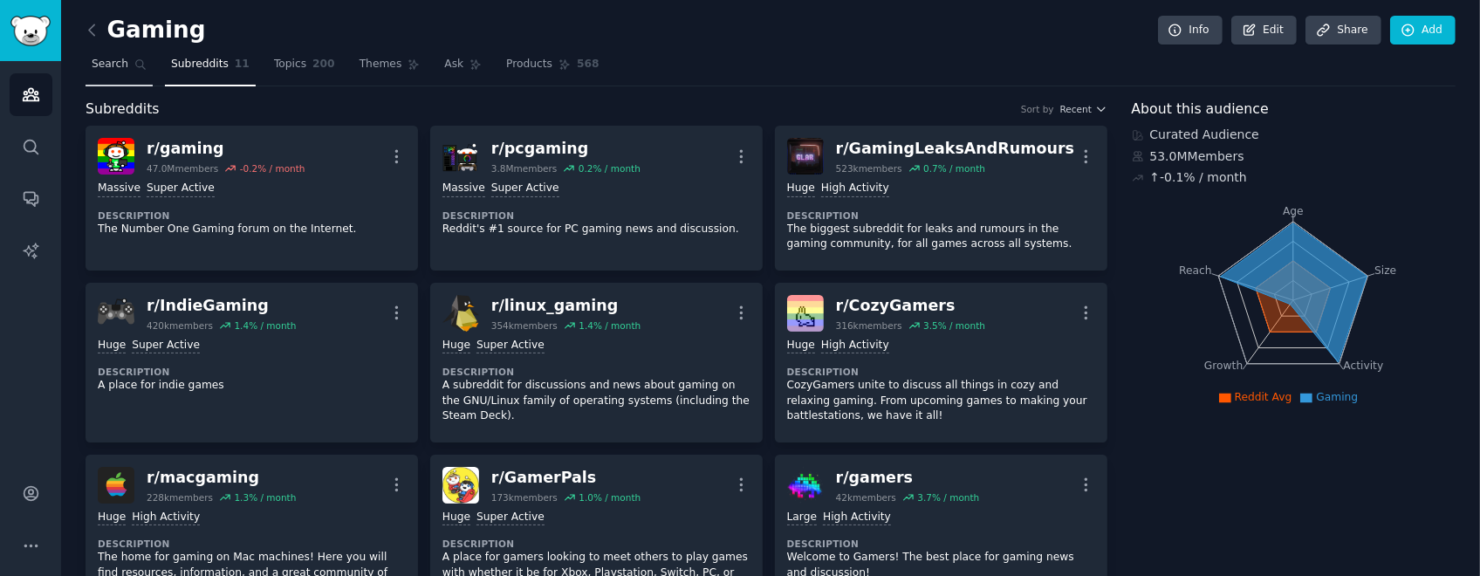
click at [129, 72] on link "Search" at bounding box center [118, 69] width 67 height 36
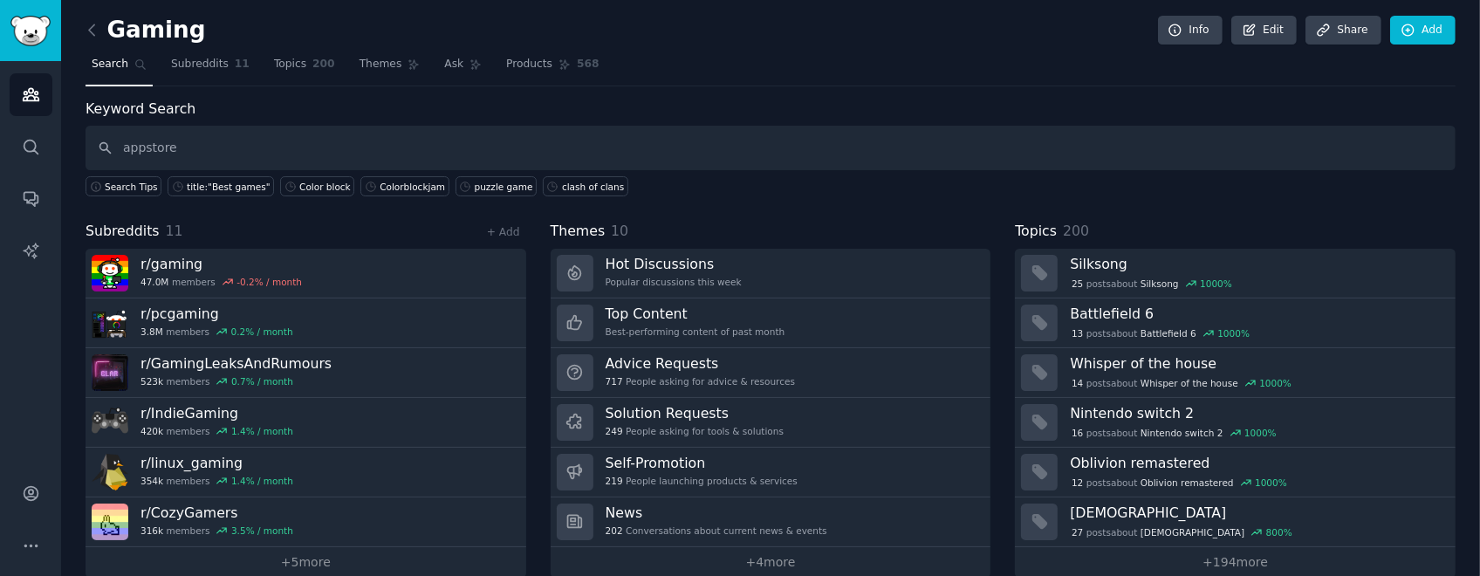
type input "appstore"
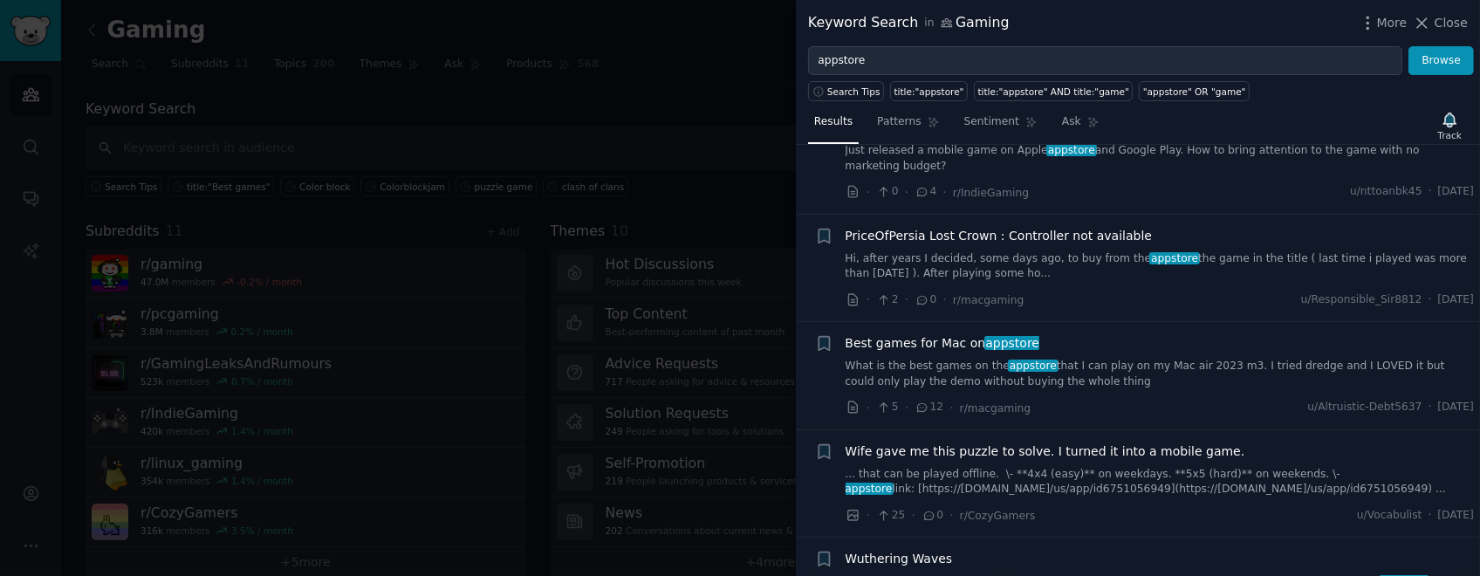
scroll to position [349, 0]
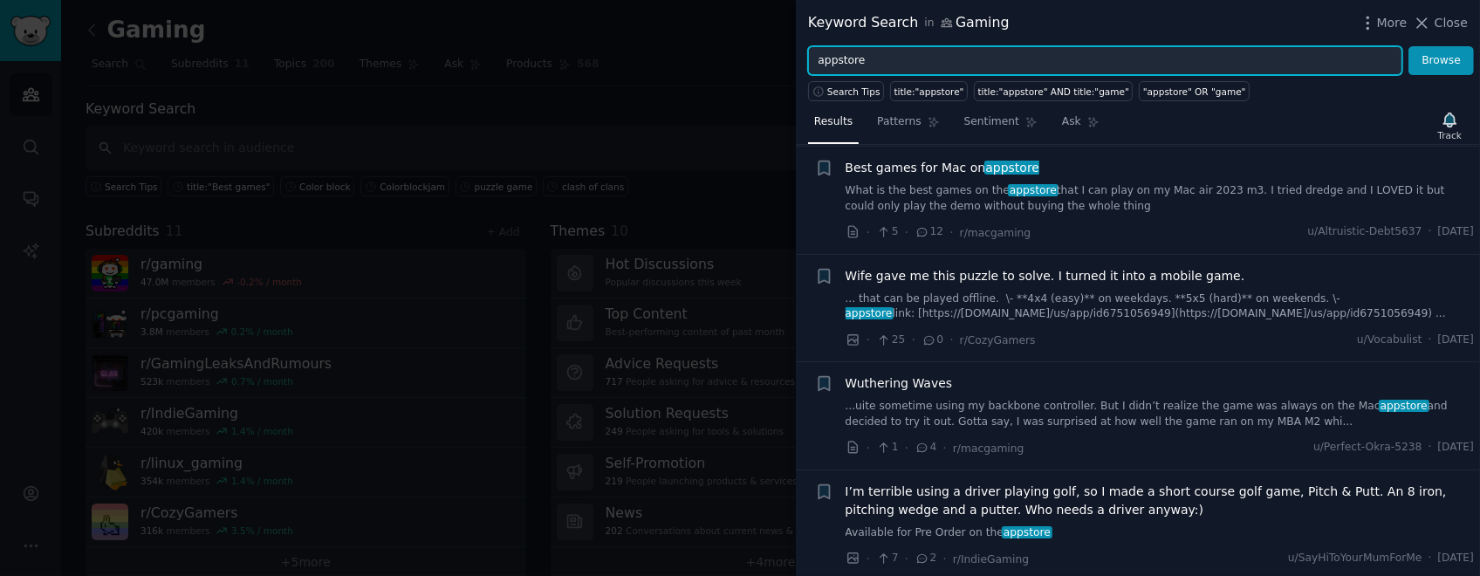
click at [739, 57] on input "appstore" at bounding box center [1105, 61] width 594 height 30
type input "candy crush"
click at [739, 46] on button "Browse" at bounding box center [1440, 61] width 65 height 30
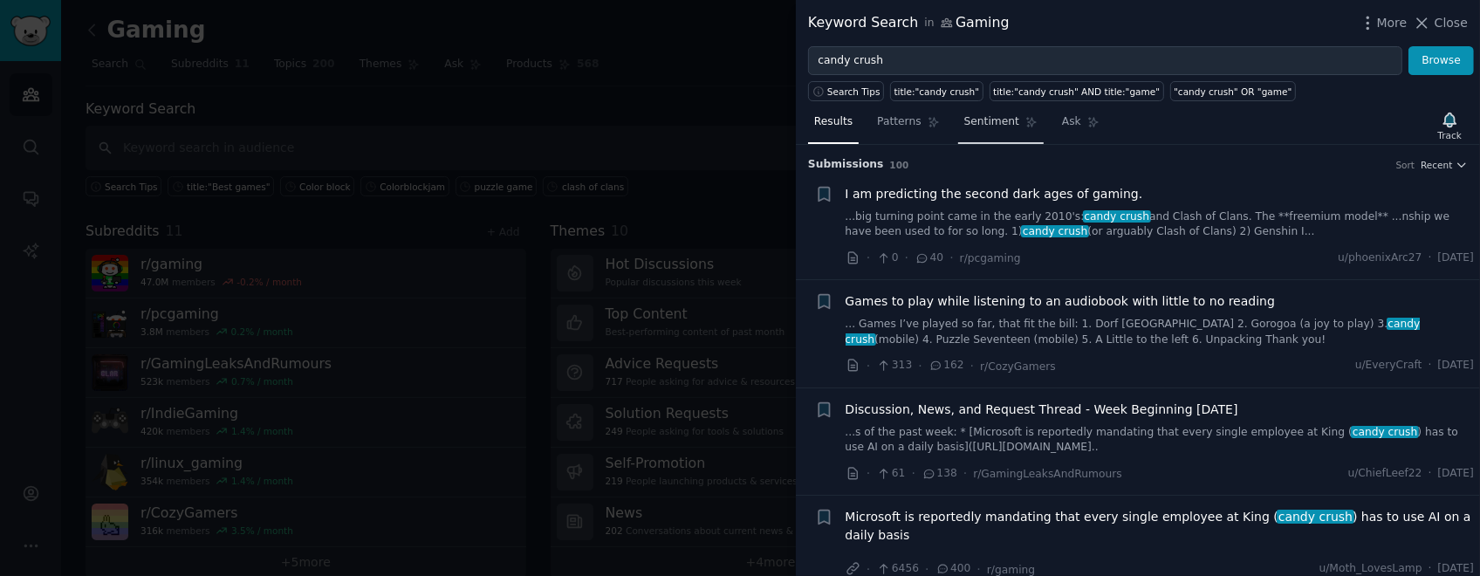
click at [739, 128] on span "Sentiment" at bounding box center [991, 122] width 55 height 16
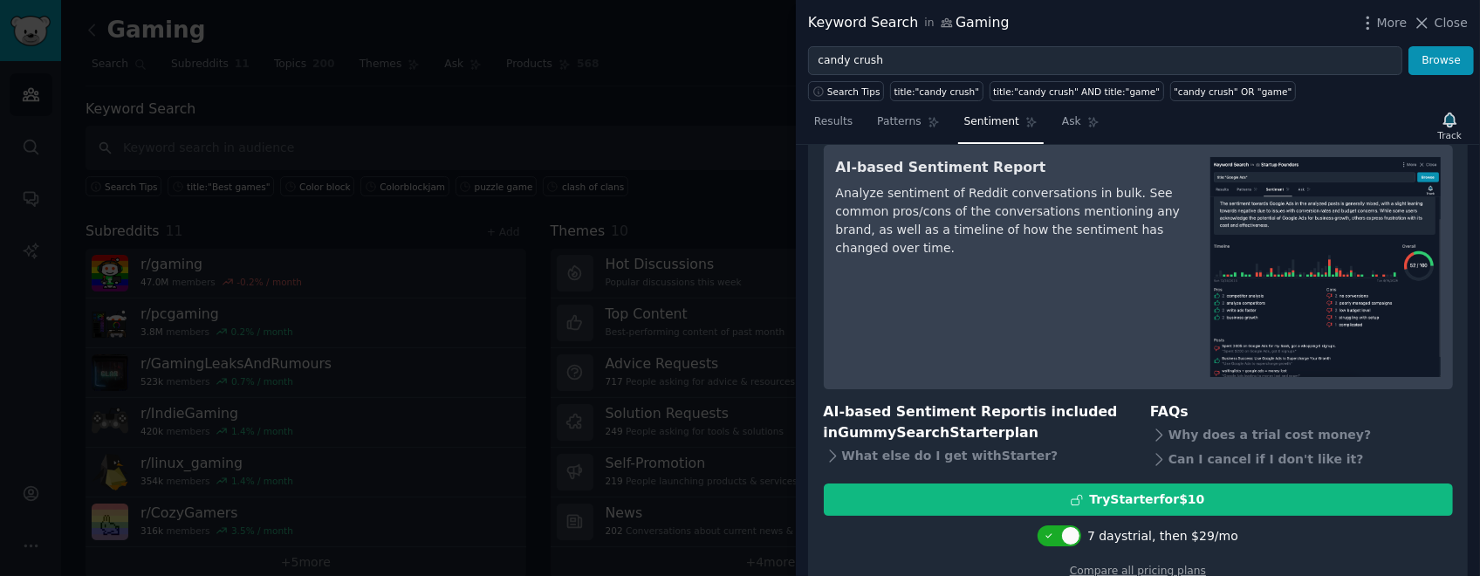
scroll to position [85, 0]
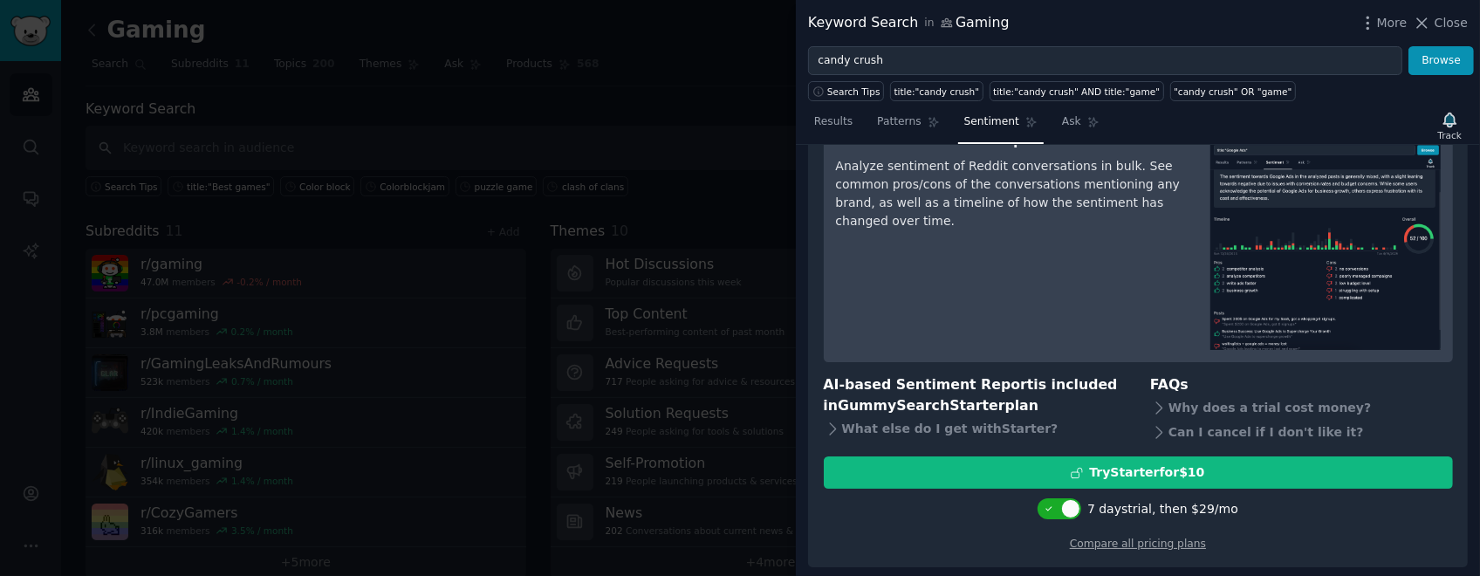
click at [739, 183] on div at bounding box center [740, 288] width 1480 height 576
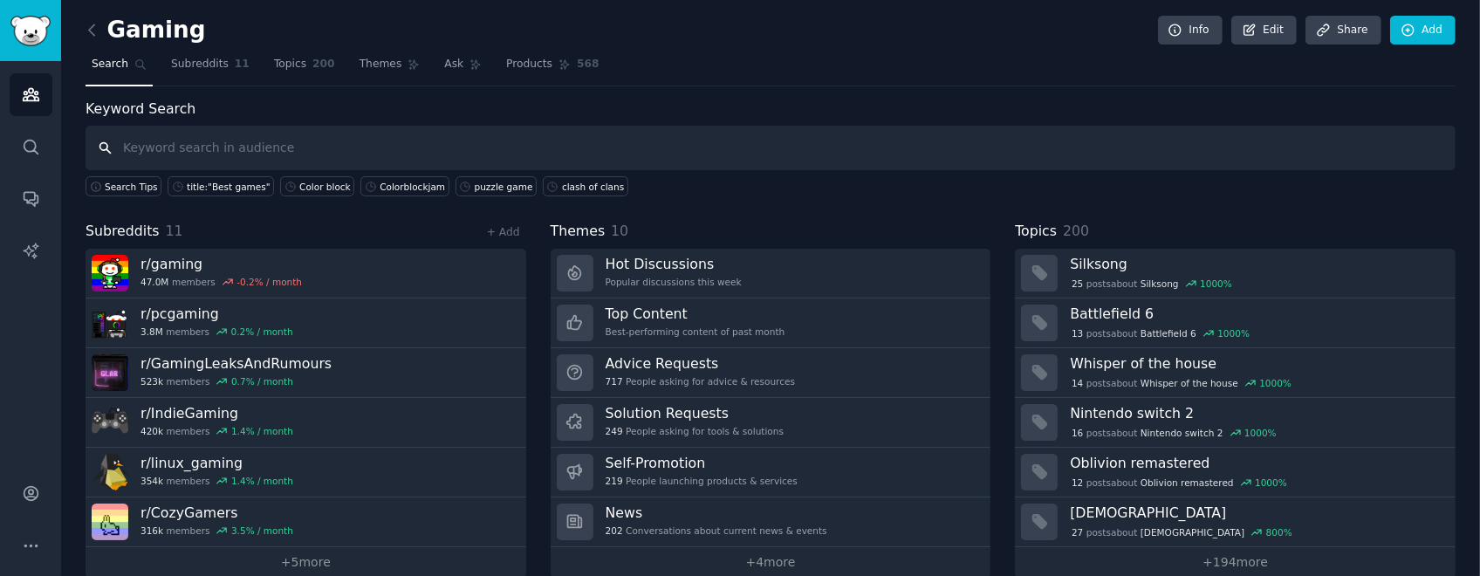
scroll to position [24, 0]
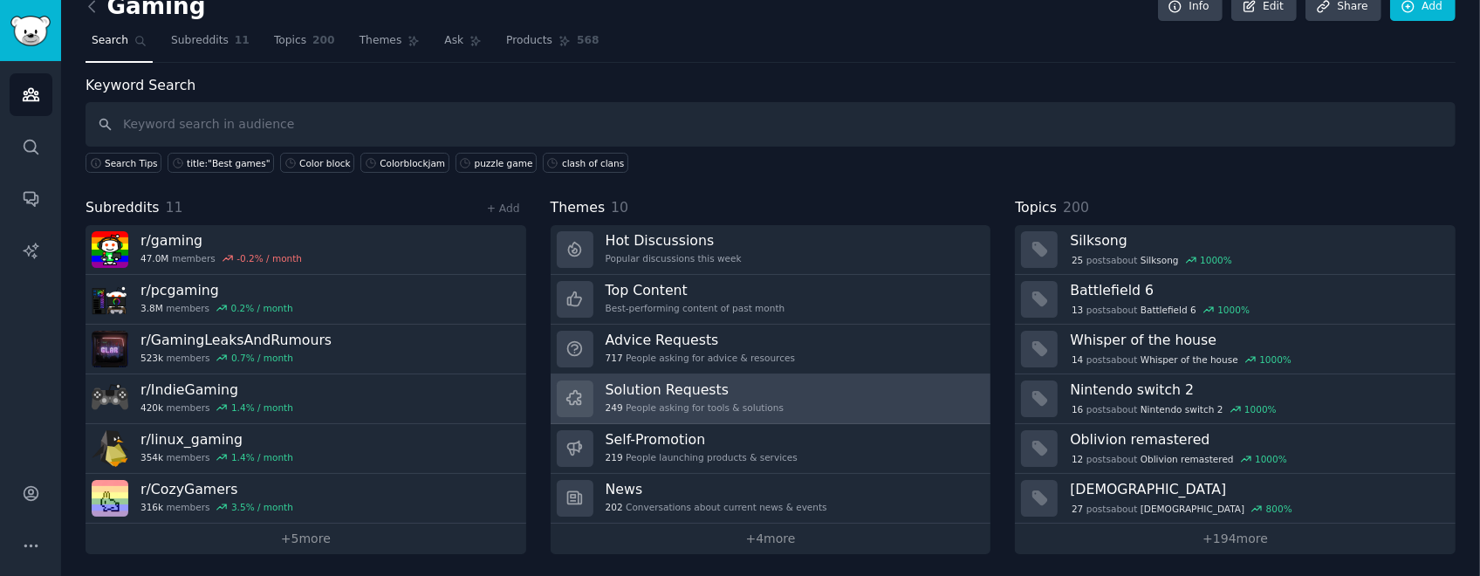
click at [739, 287] on link "Solution Requests 249 People asking for tools & solutions" at bounding box center [770, 399] width 441 height 50
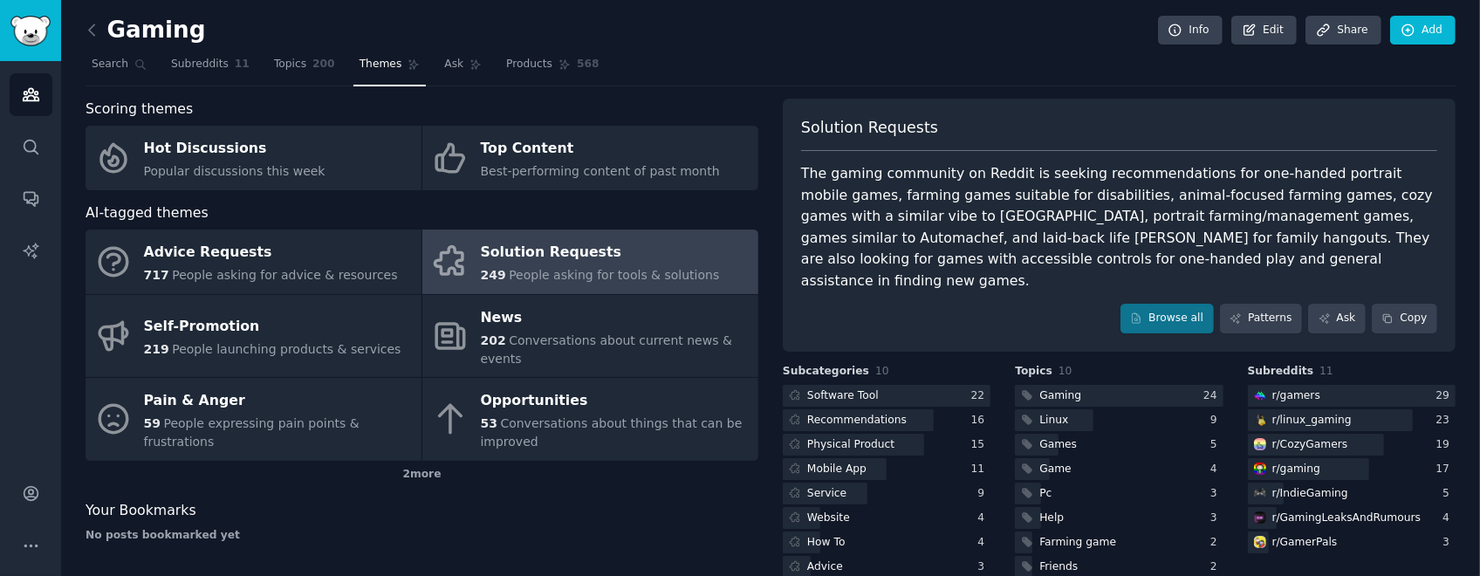
click at [103, 38] on link at bounding box center [96, 31] width 22 height 28
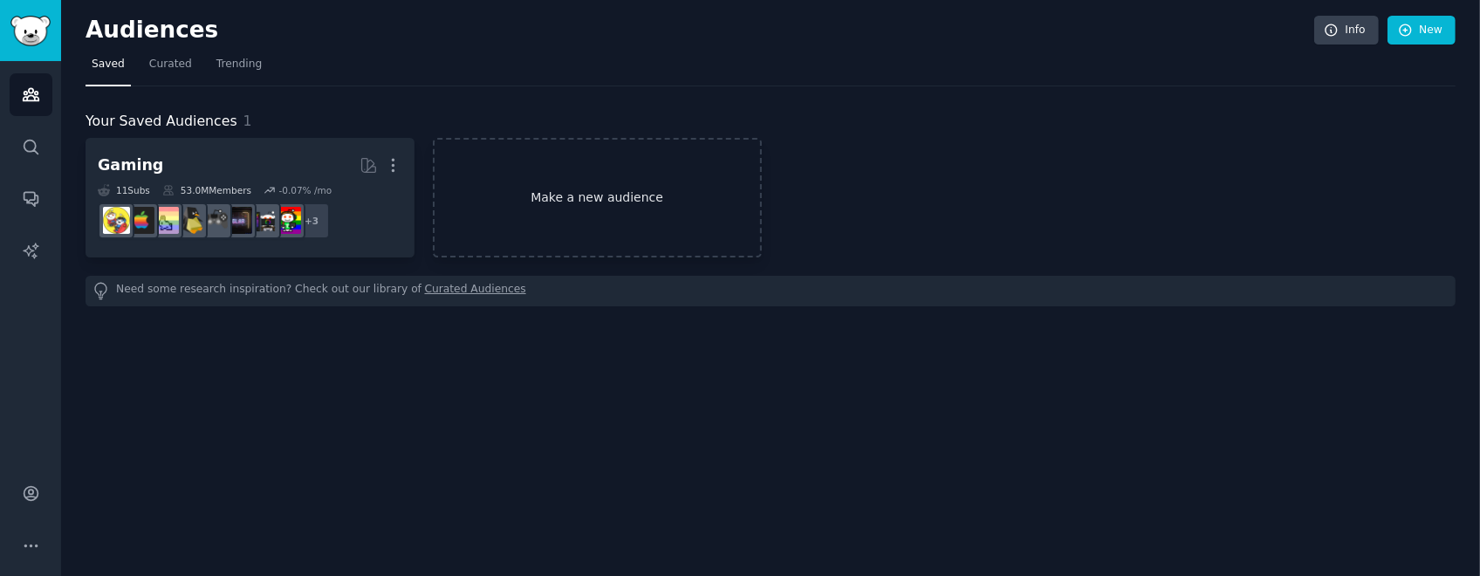
click at [608, 231] on link "Make a new audience" at bounding box center [597, 198] width 329 height 120
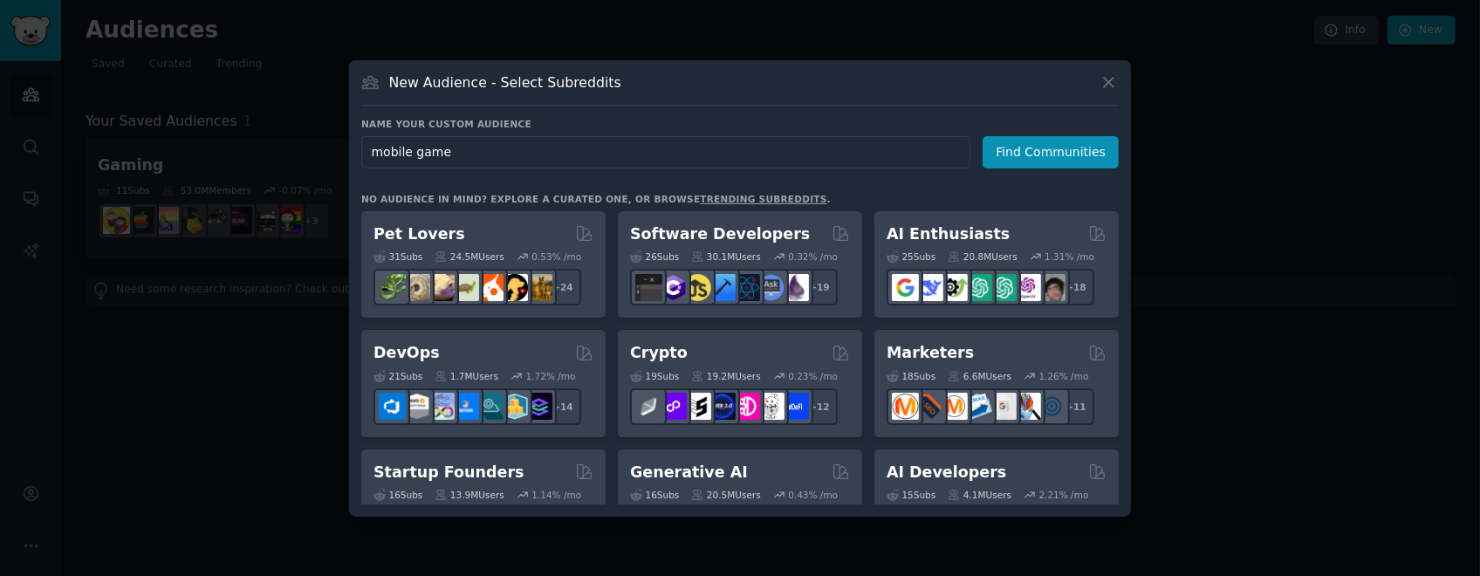
type input "mobile games"
click button "Find Communities" at bounding box center [1050, 152] width 136 height 32
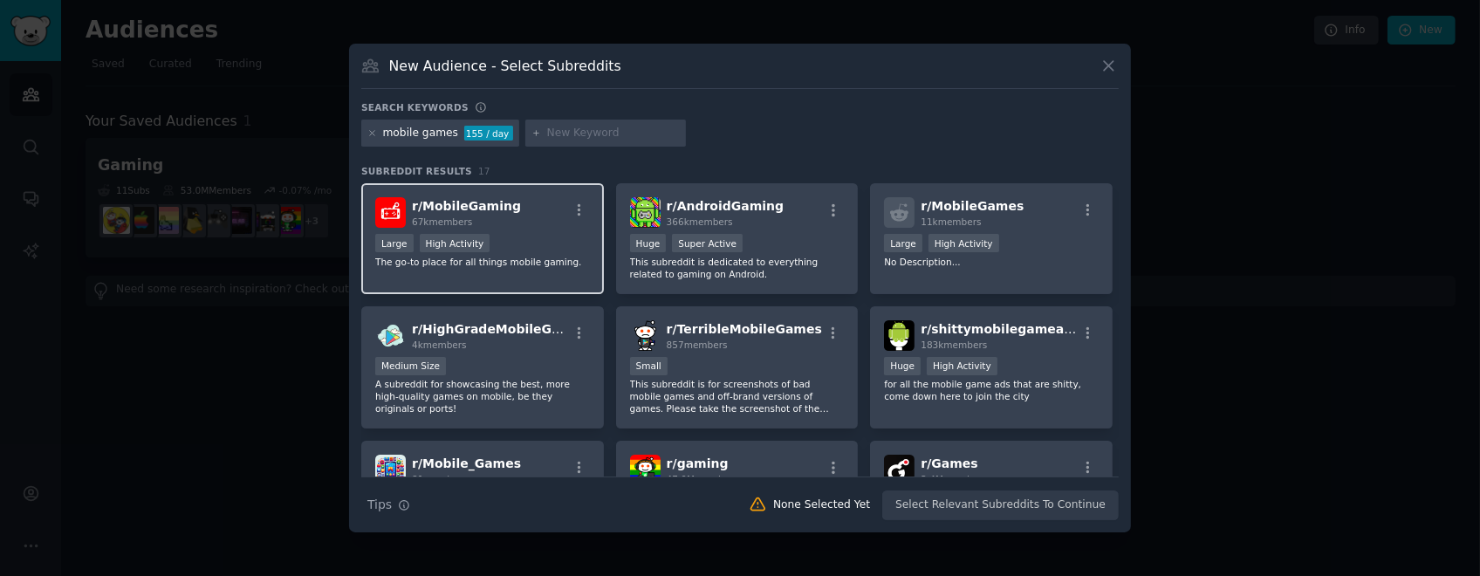
click at [553, 205] on div "r/ MobileGaming 67k members" at bounding box center [482, 212] width 215 height 31
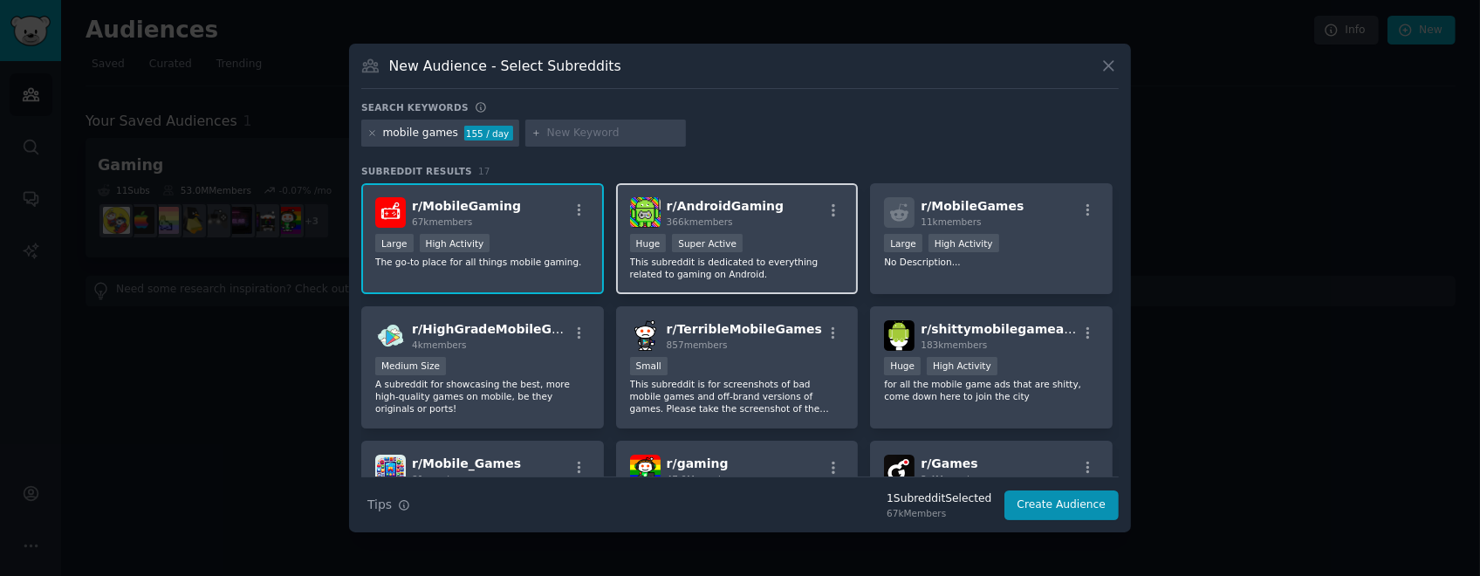
click at [739, 222] on div "r/ AndroidGaming 366k members" at bounding box center [737, 212] width 215 height 31
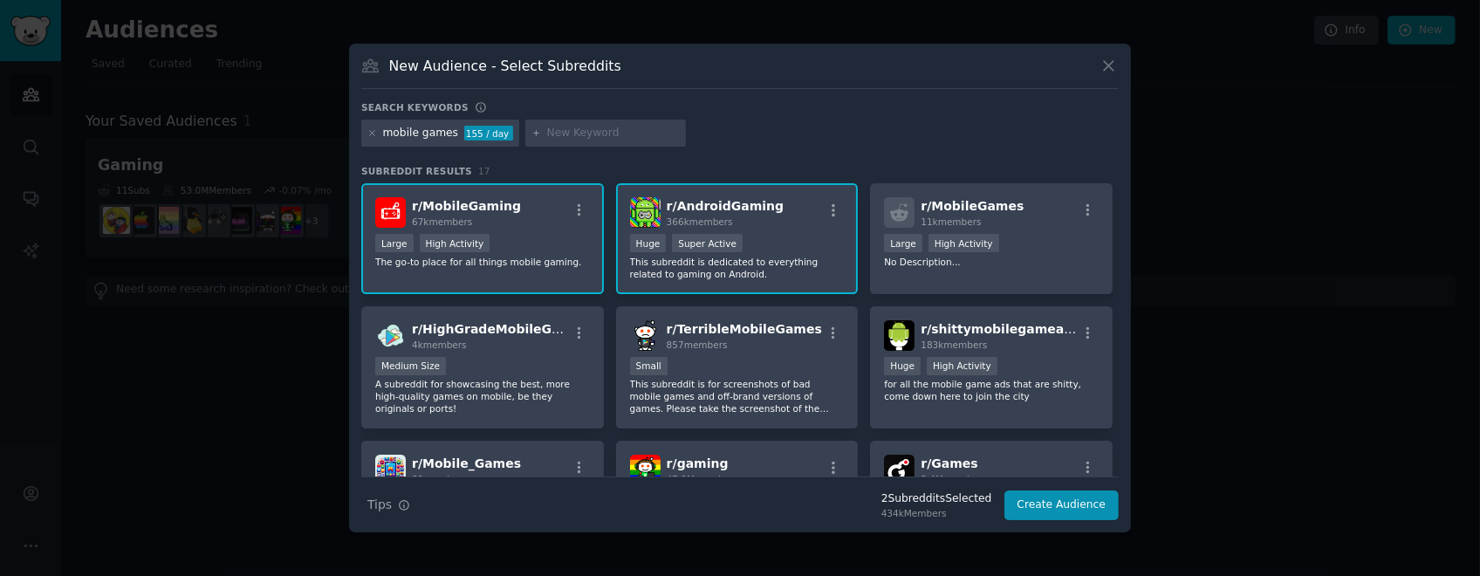
scroll to position [174, 0]
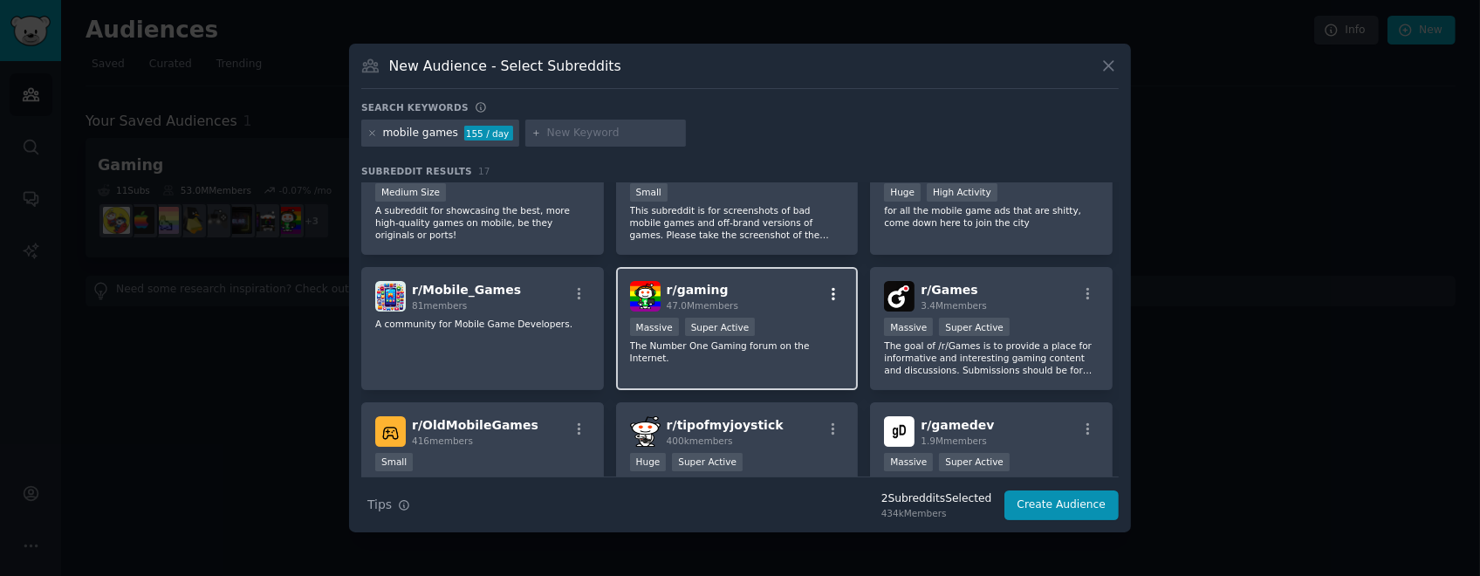
click at [739, 287] on icon "button" at bounding box center [833, 294] width 16 height 16
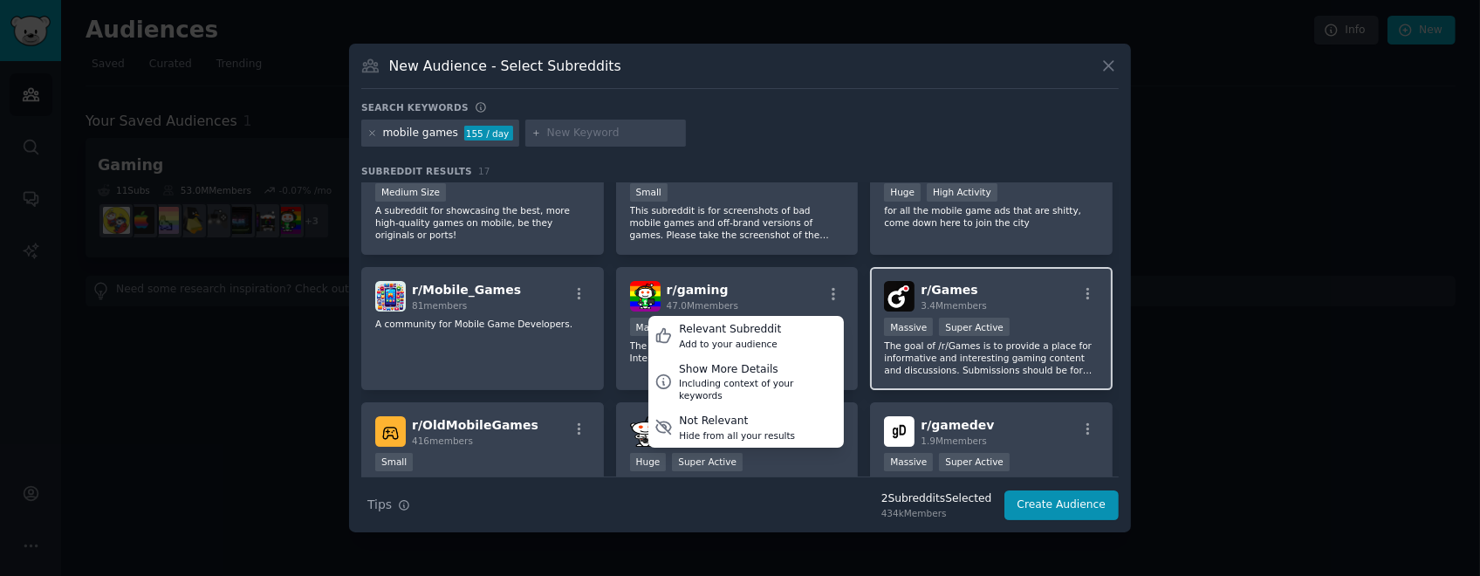
click at [739, 287] on div "r/ Games 3.4M members" at bounding box center [991, 296] width 215 height 31
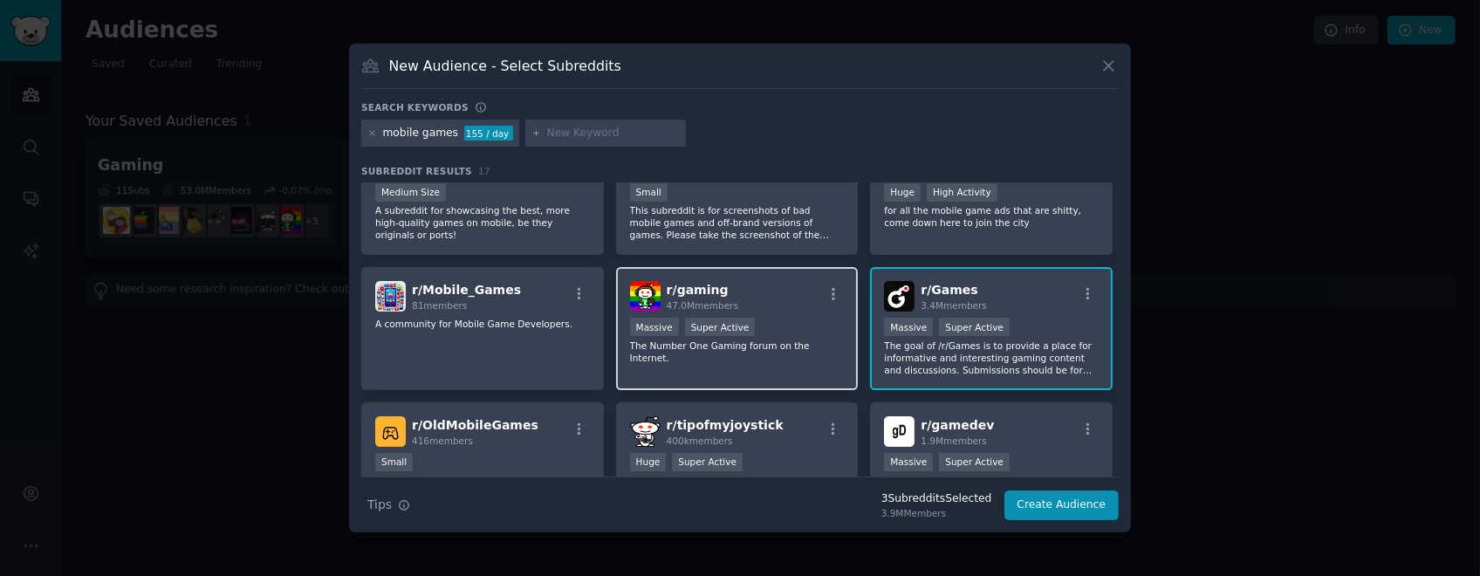
click at [739, 287] on div "r/ gaming 47.0M members" at bounding box center [737, 296] width 215 height 31
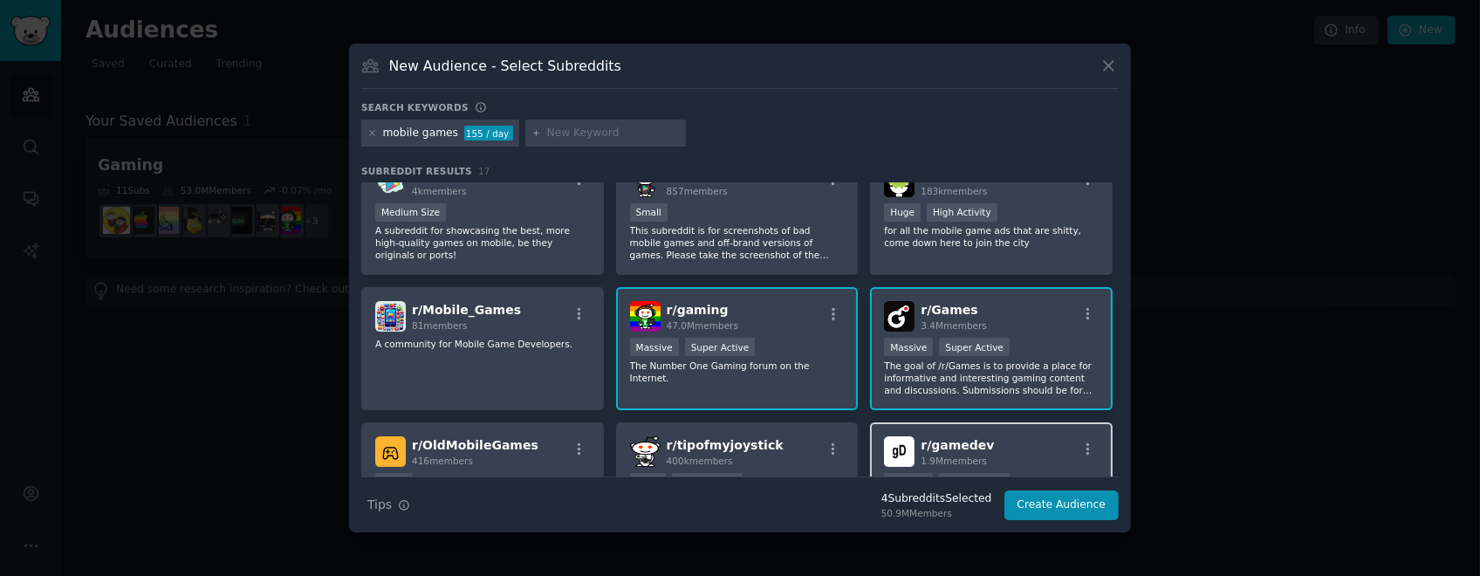
scroll to position [0, 0]
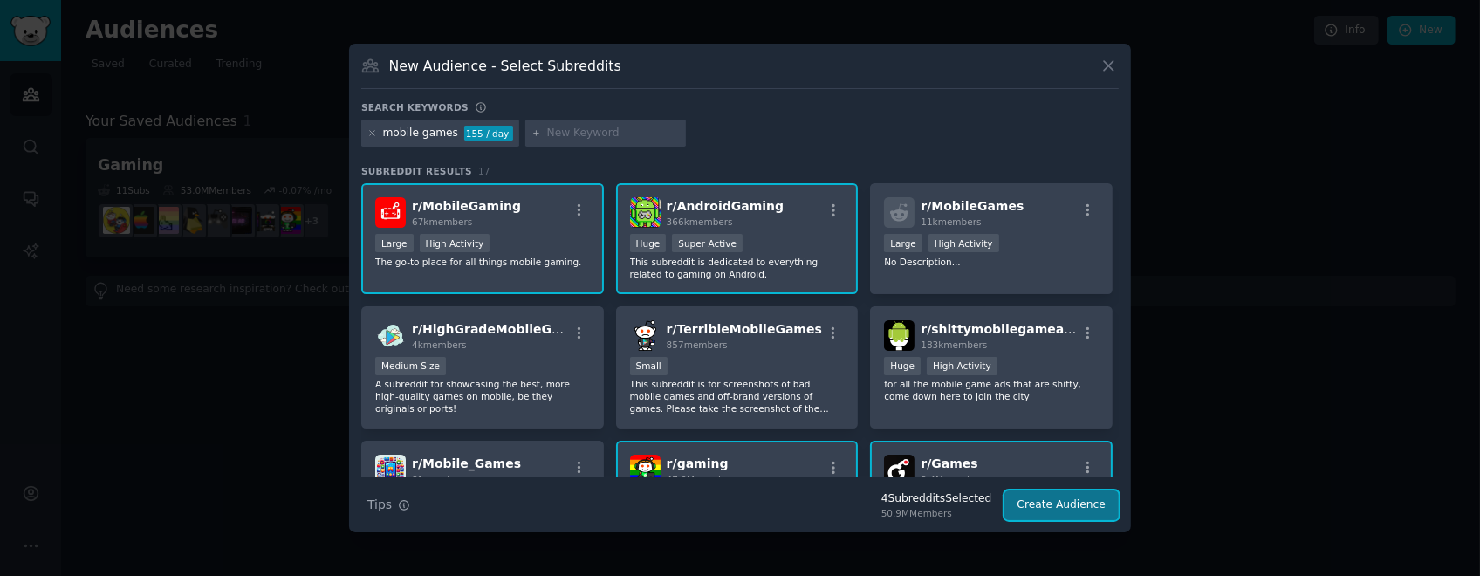
click at [739, 287] on button "Create Audience" at bounding box center [1061, 505] width 115 height 30
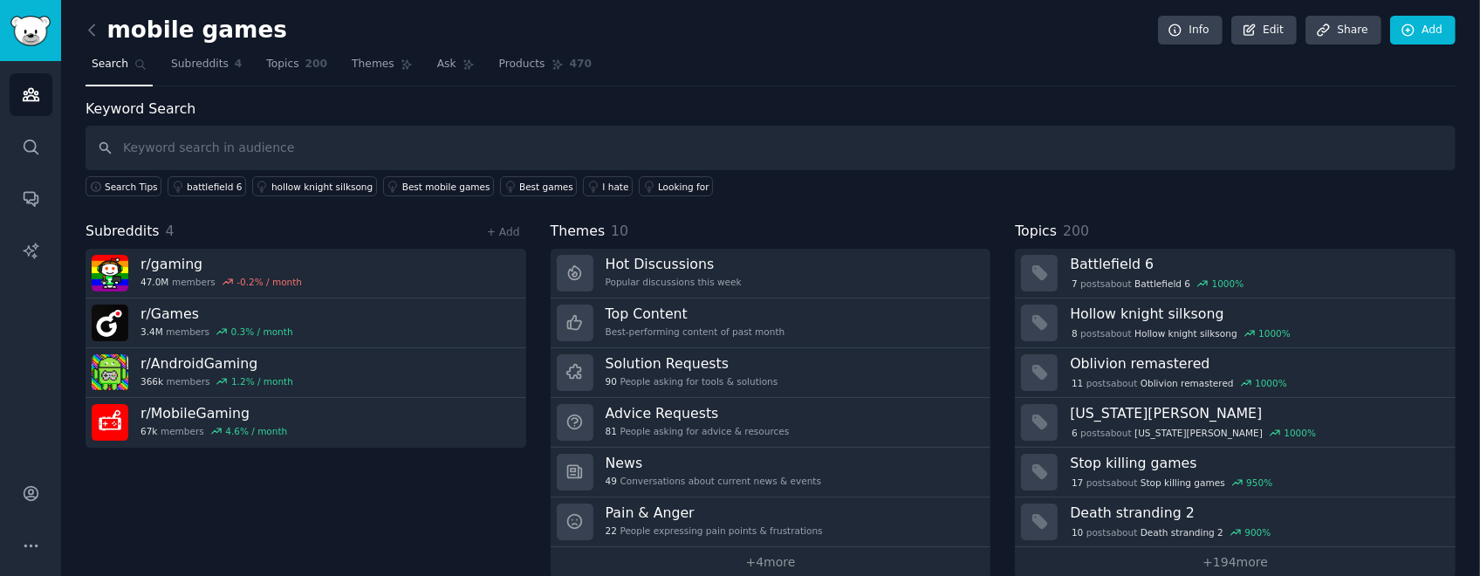
scroll to position [24, 0]
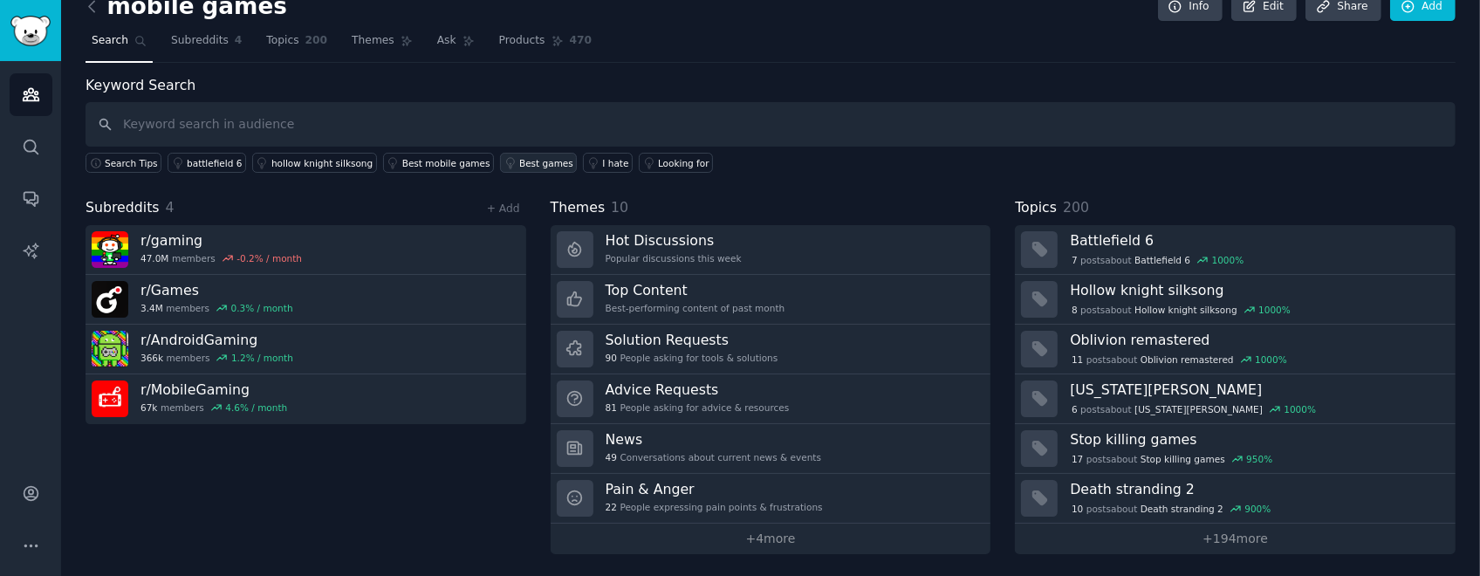
click at [504, 164] on icon at bounding box center [510, 163] width 12 height 12
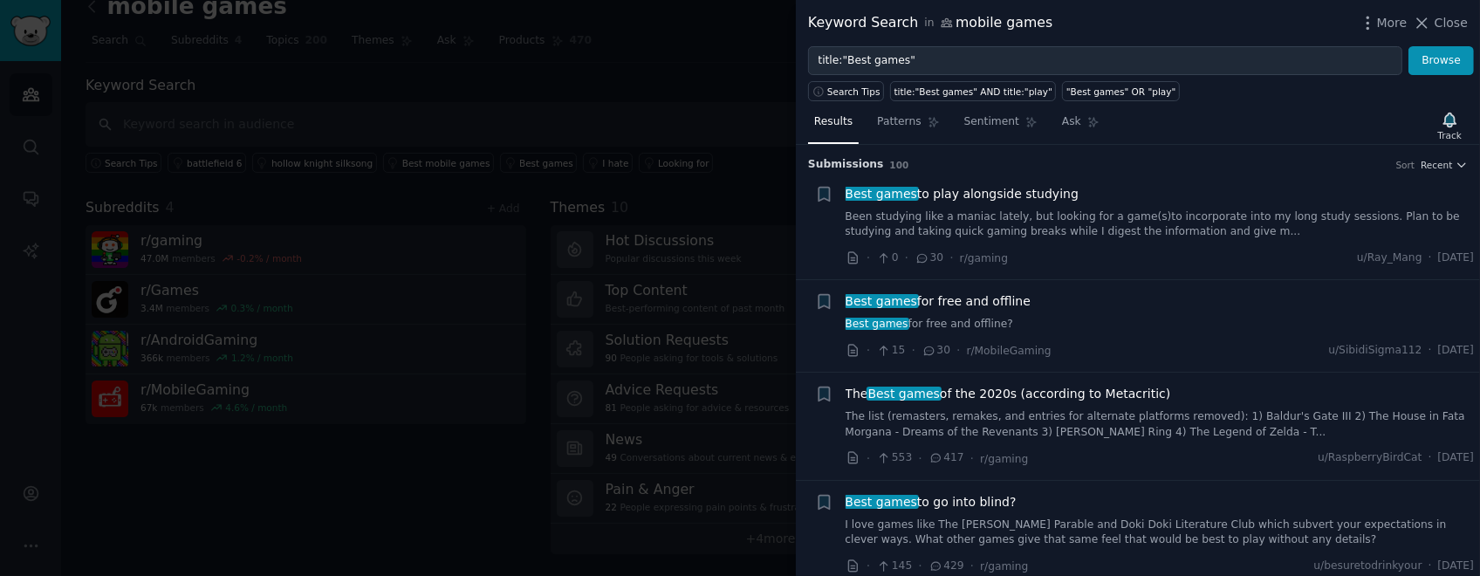
click at [619, 287] on div at bounding box center [740, 288] width 1480 height 576
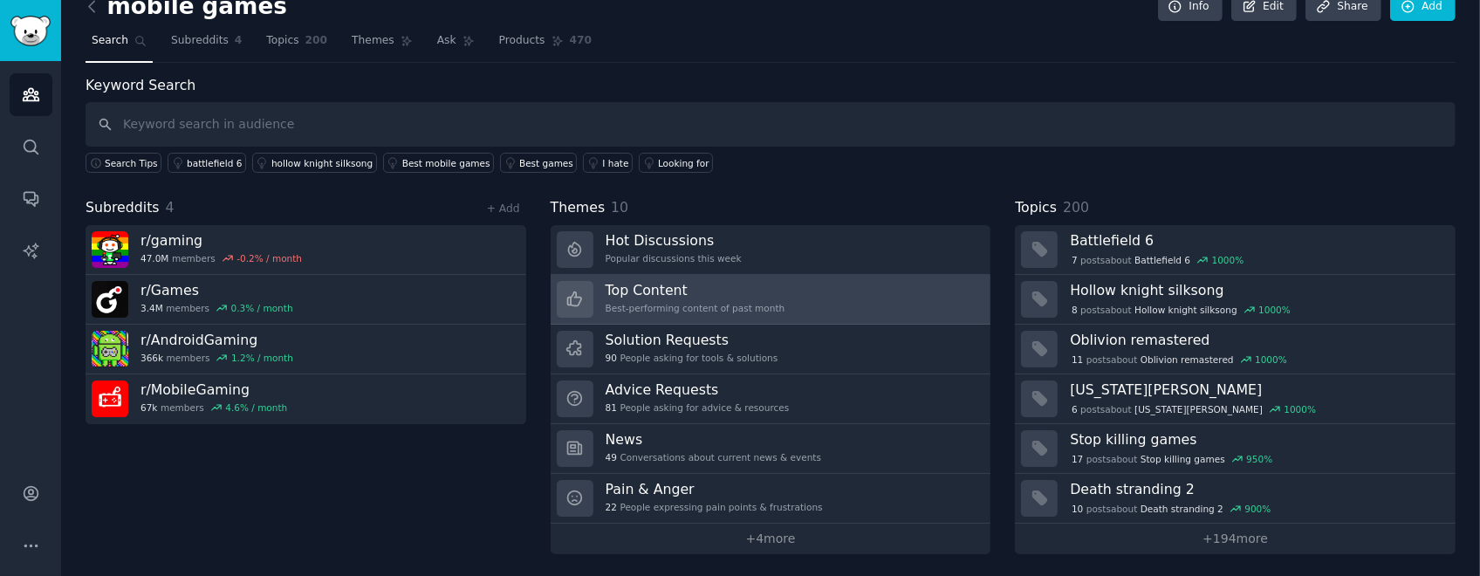
click at [739, 287] on link "Top Content Best-performing content of past month" at bounding box center [770, 300] width 441 height 50
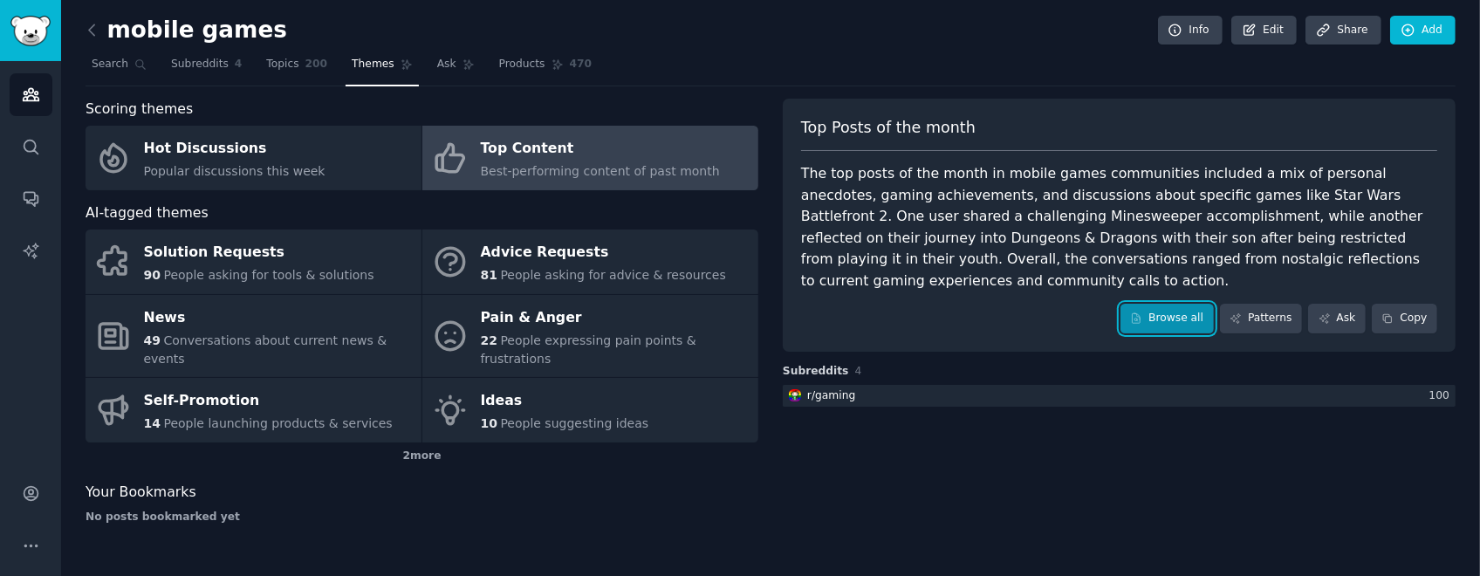
click at [739, 287] on link "Browse all" at bounding box center [1166, 319] width 93 height 30
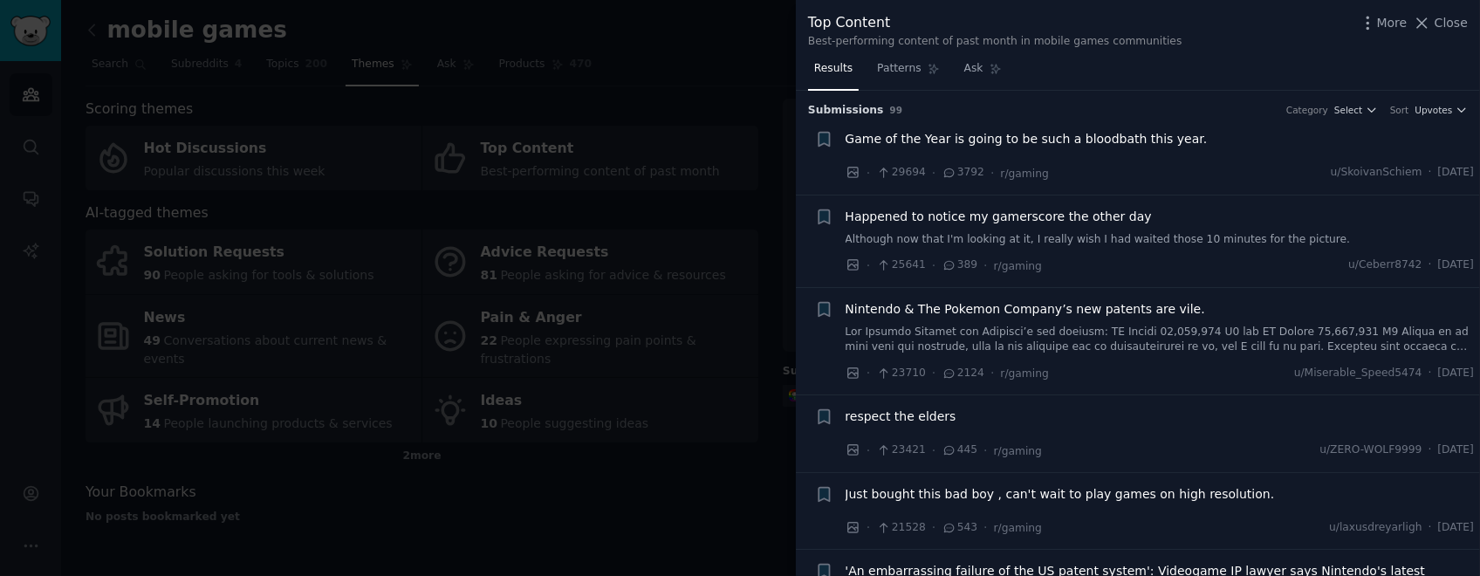
drag, startPoint x: 644, startPoint y: 481, endPoint x: 652, endPoint y: 486, distance: 9.4
click at [652, 287] on div at bounding box center [740, 288] width 1480 height 576
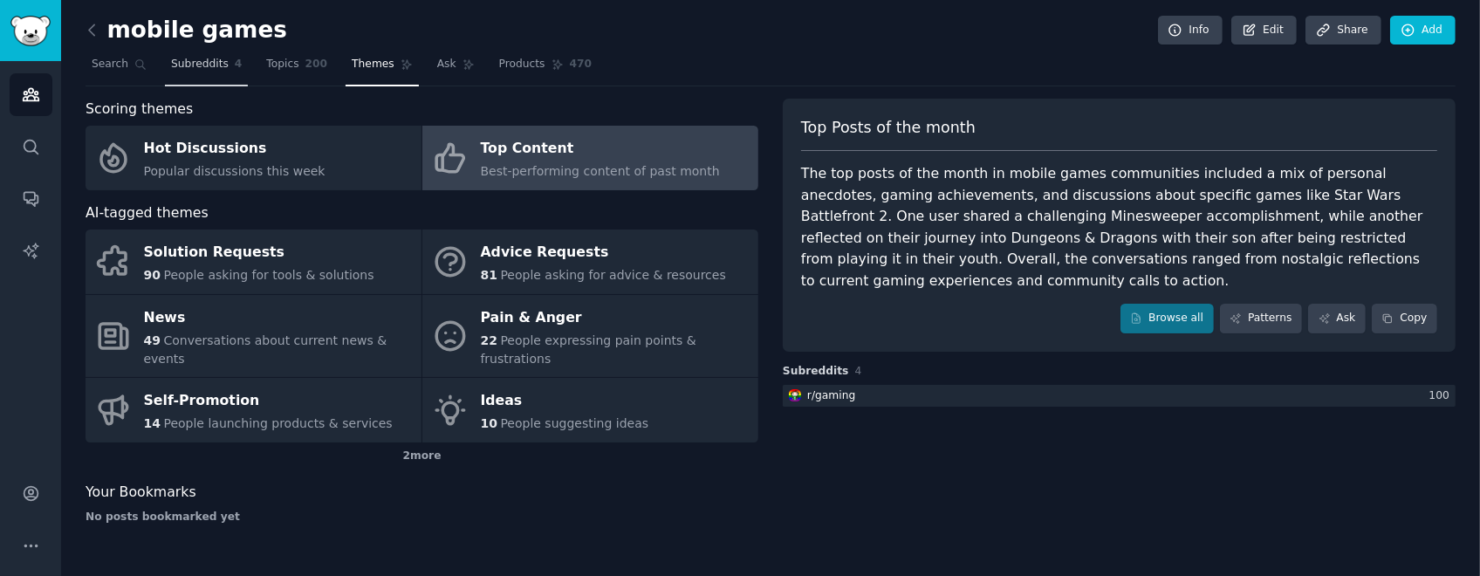
click at [202, 65] on span "Subreddits" at bounding box center [200, 65] width 58 height 16
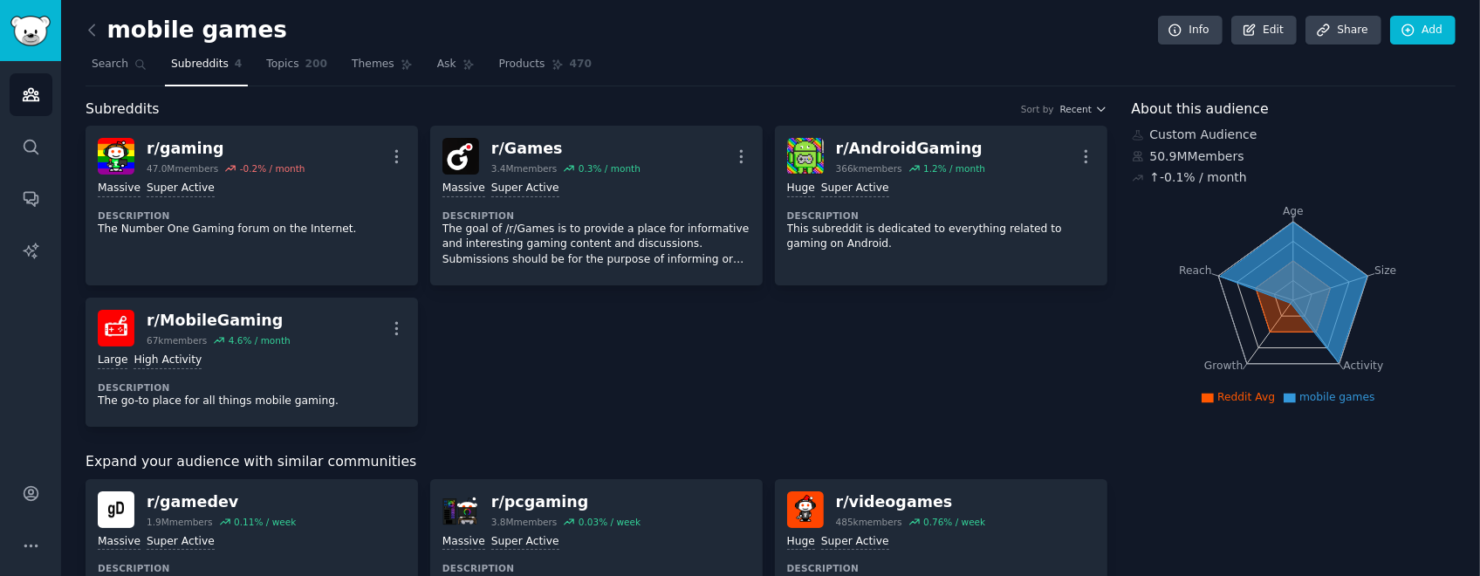
click at [739, 224] on icon at bounding box center [1293, 292] width 147 height 140
click at [739, 262] on icon at bounding box center [1293, 292] width 147 height 140
click at [739, 287] on icon at bounding box center [1292, 296] width 75 height 71
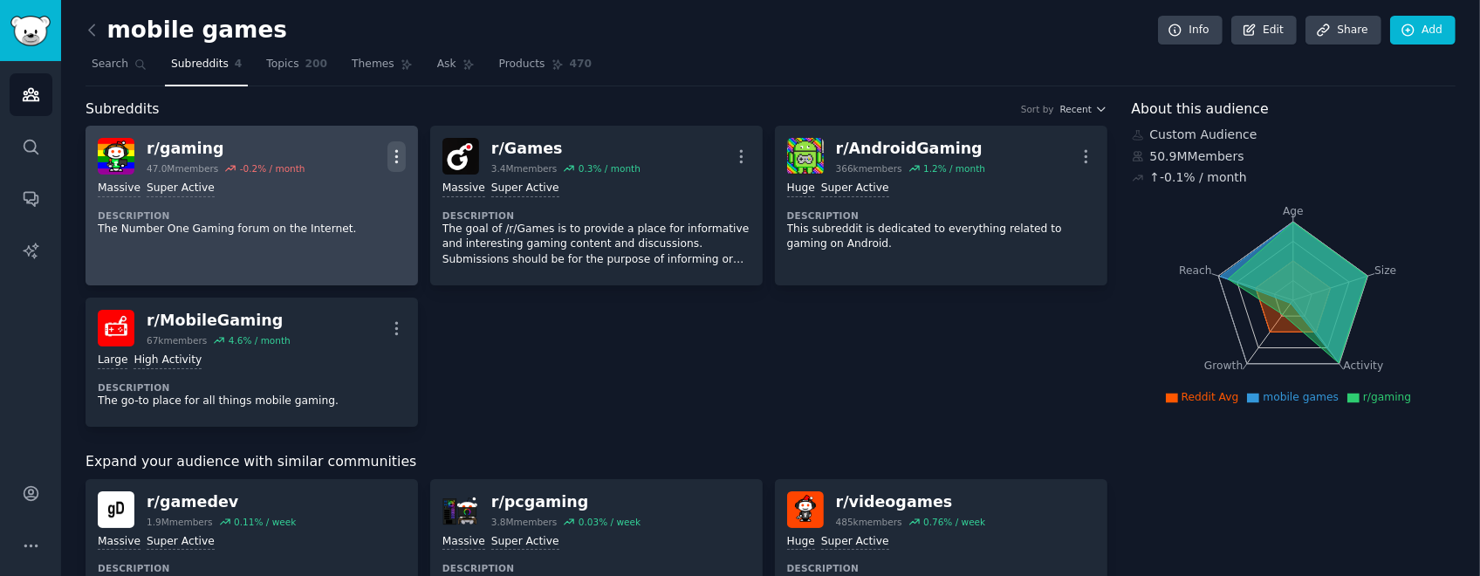
click at [400, 151] on icon "button" at bounding box center [396, 156] width 18 height 18
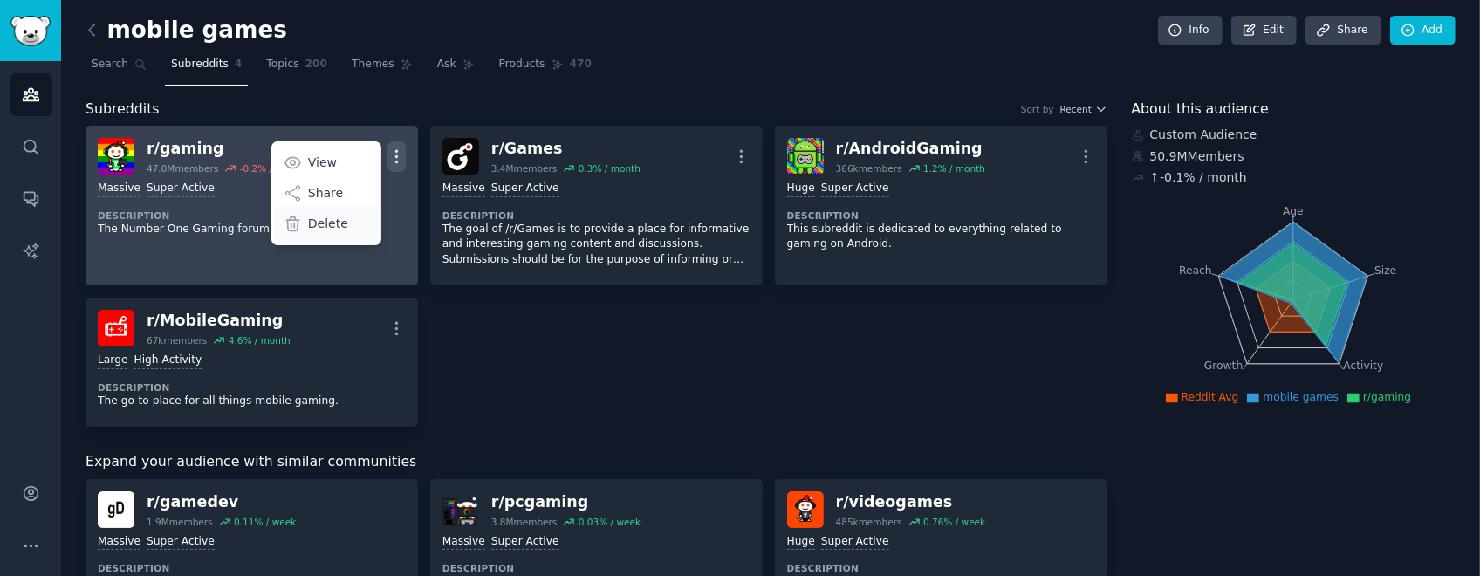
click at [338, 220] on p "Delete" at bounding box center [328, 224] width 40 height 18
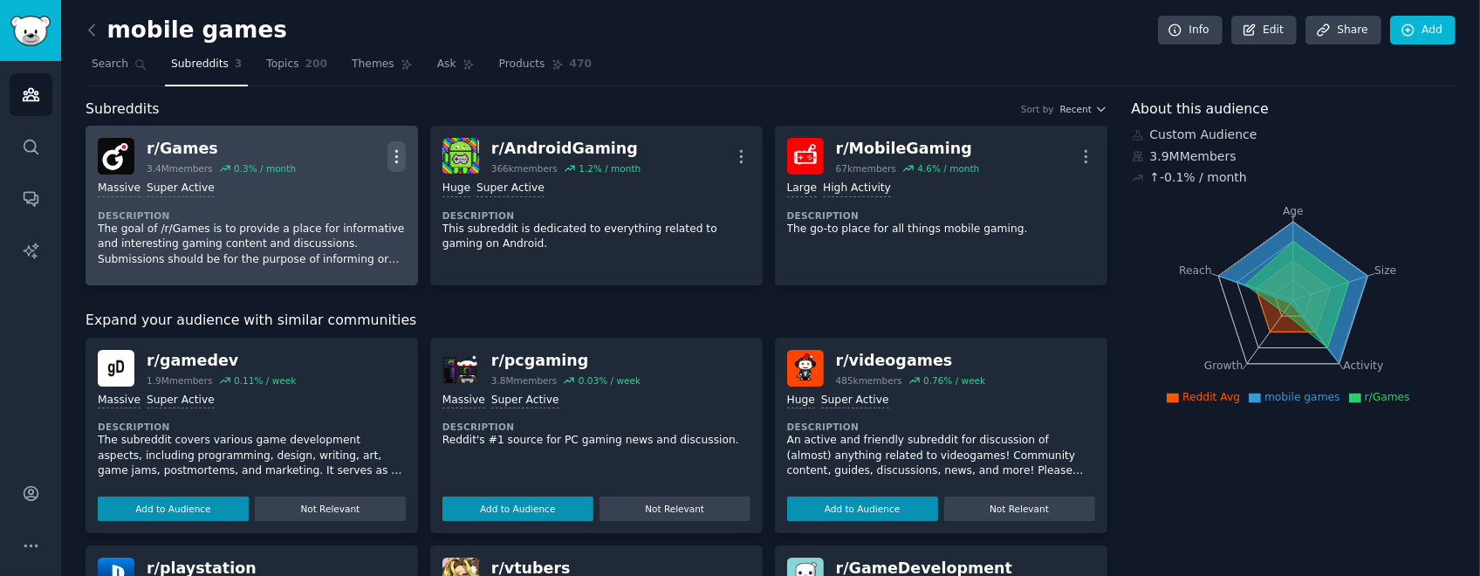
click at [393, 149] on icon "button" at bounding box center [396, 156] width 18 height 18
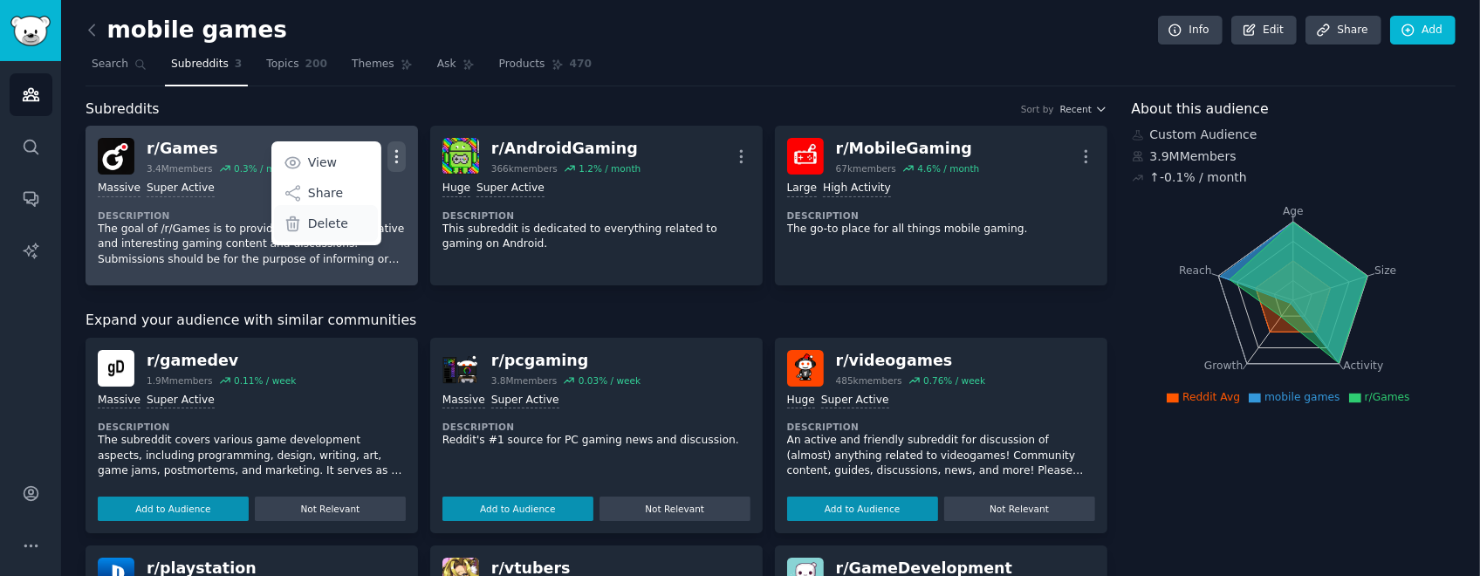
click at [335, 220] on p "Delete" at bounding box center [328, 224] width 40 height 18
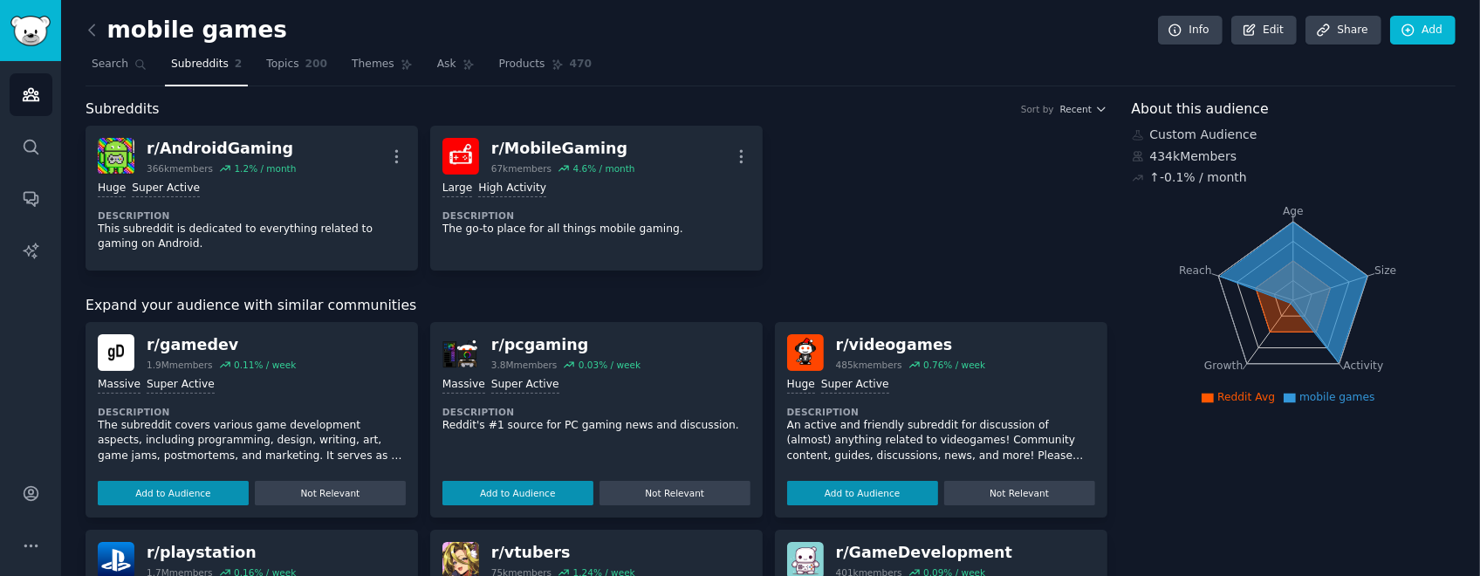
click at [739, 215] on div "r/ AndroidGaming 366k members 1.2 % / month More >= 95th percentile for submiss…" at bounding box center [596, 198] width 1022 height 145
click at [739, 287] on icon at bounding box center [1293, 292] width 147 height 140
click at [124, 69] on link "Search" at bounding box center [118, 69] width 67 height 36
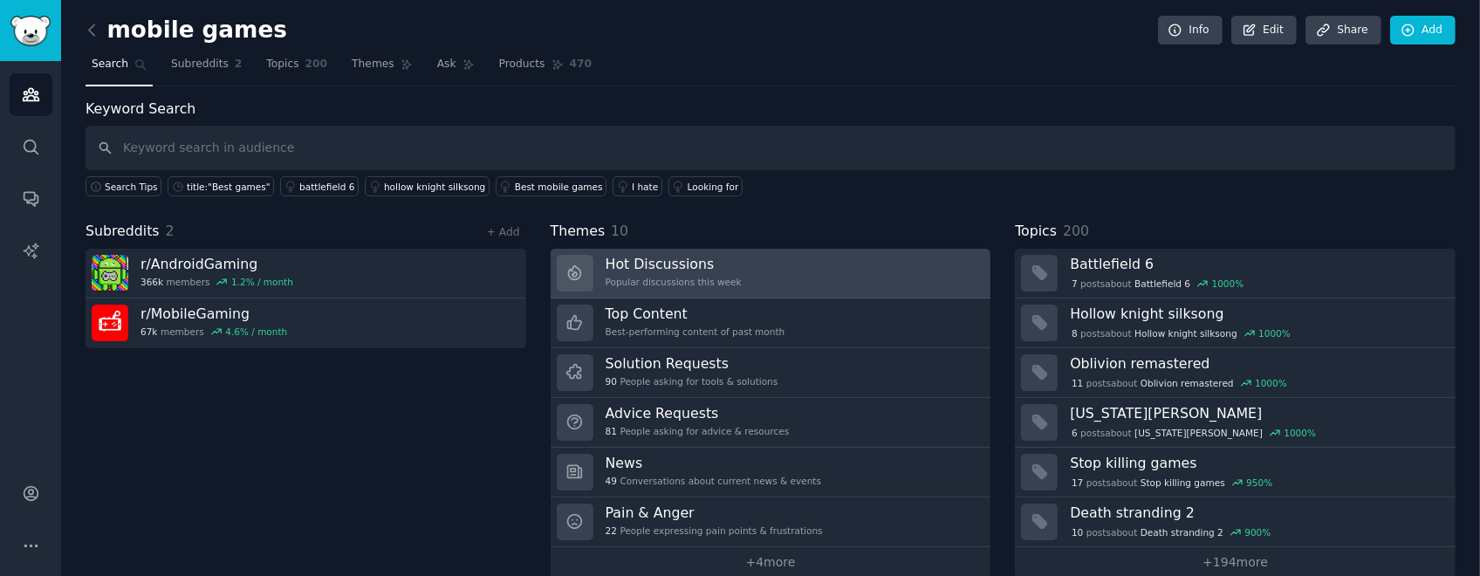
click at [739, 278] on link "Hot Discussions Popular discussions this week" at bounding box center [770, 274] width 441 height 50
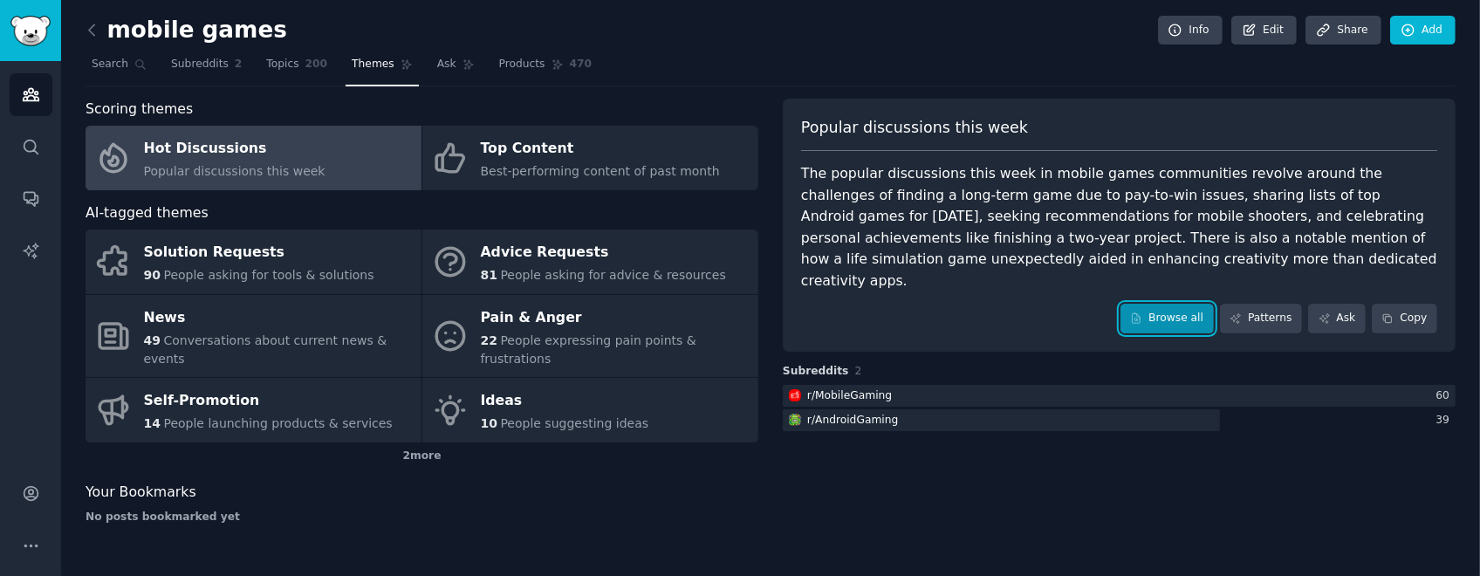
click at [739, 287] on link "Browse all" at bounding box center [1166, 319] width 93 height 30
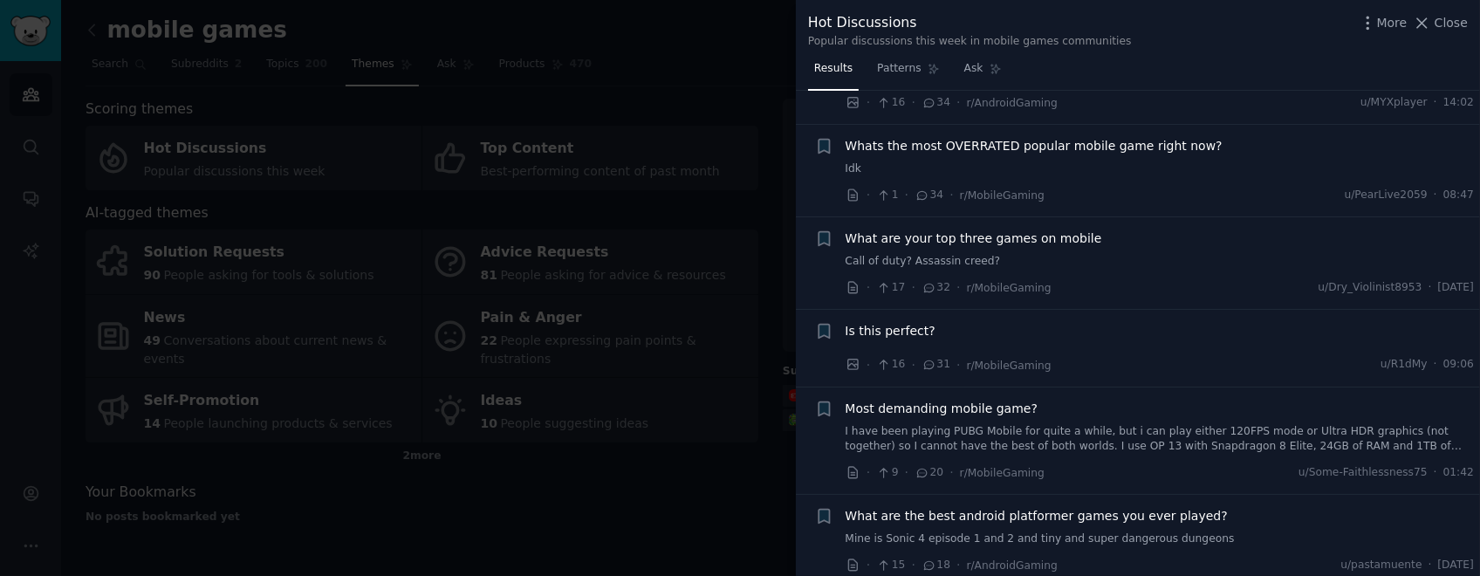
scroll to position [698, 0]
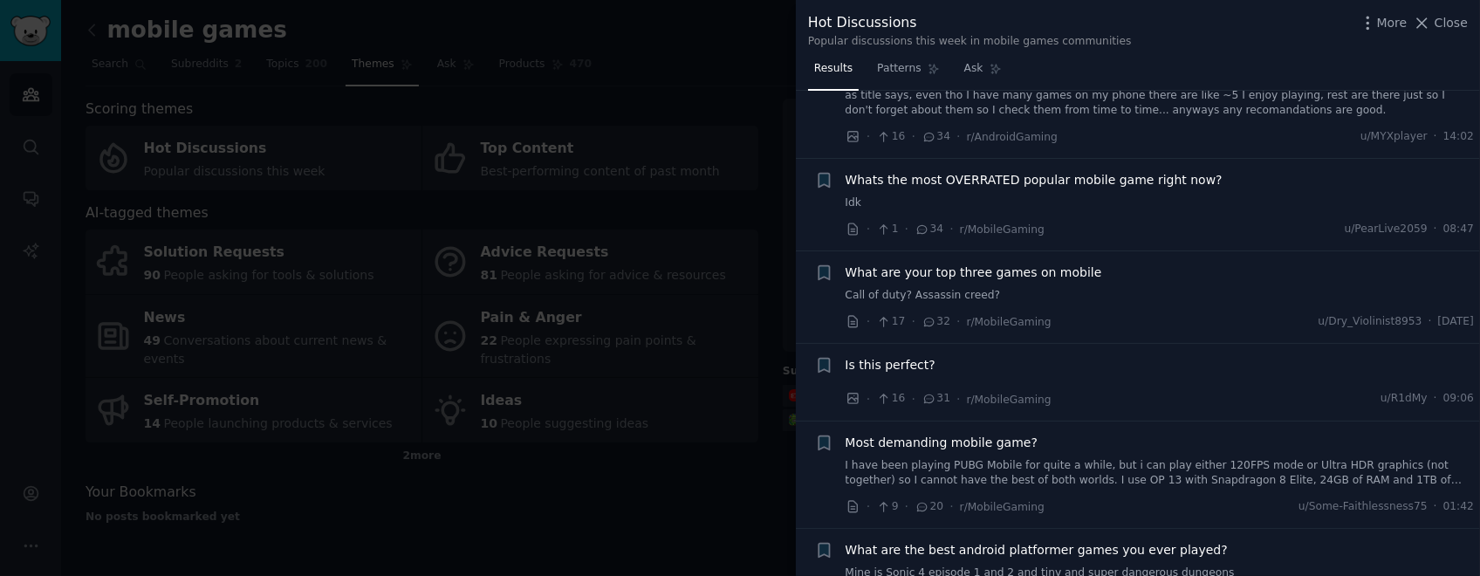
click at [739, 190] on div "Whats the most OVERRATED popular mobile game right now? Idk" at bounding box center [1159, 191] width 629 height 40
click at [739, 179] on span "Whats the most OVERRATED popular mobile game right now?" at bounding box center [1033, 180] width 377 height 18
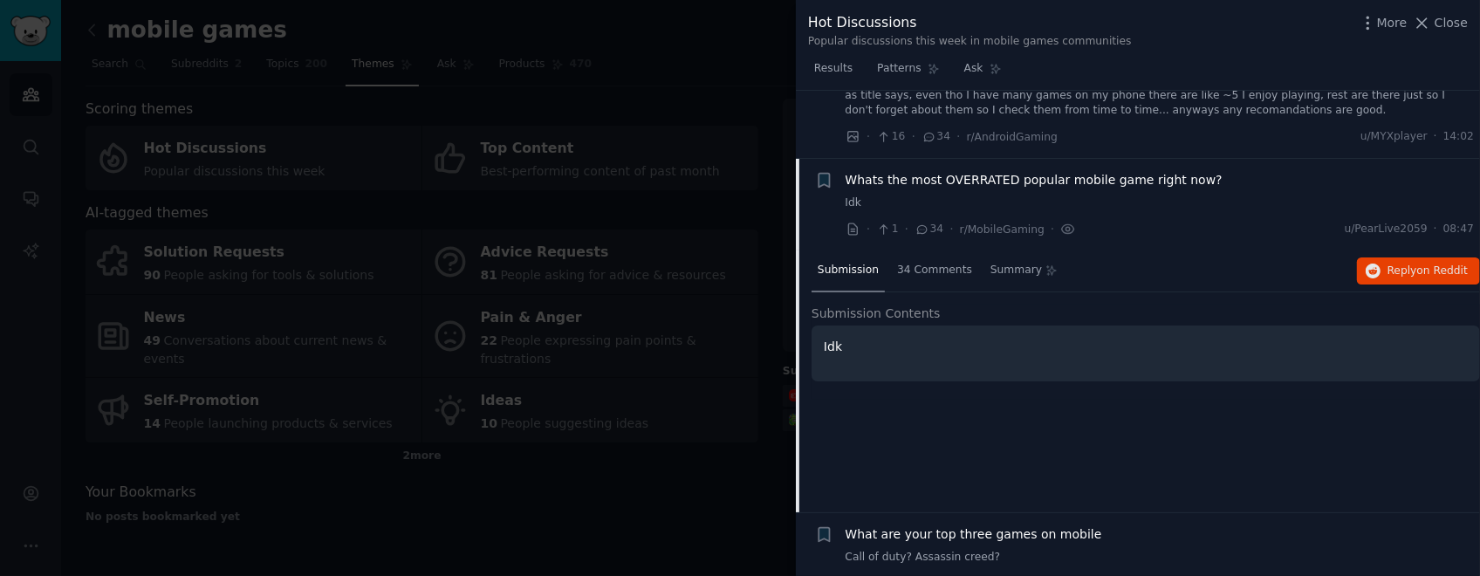
scroll to position [765, 0]
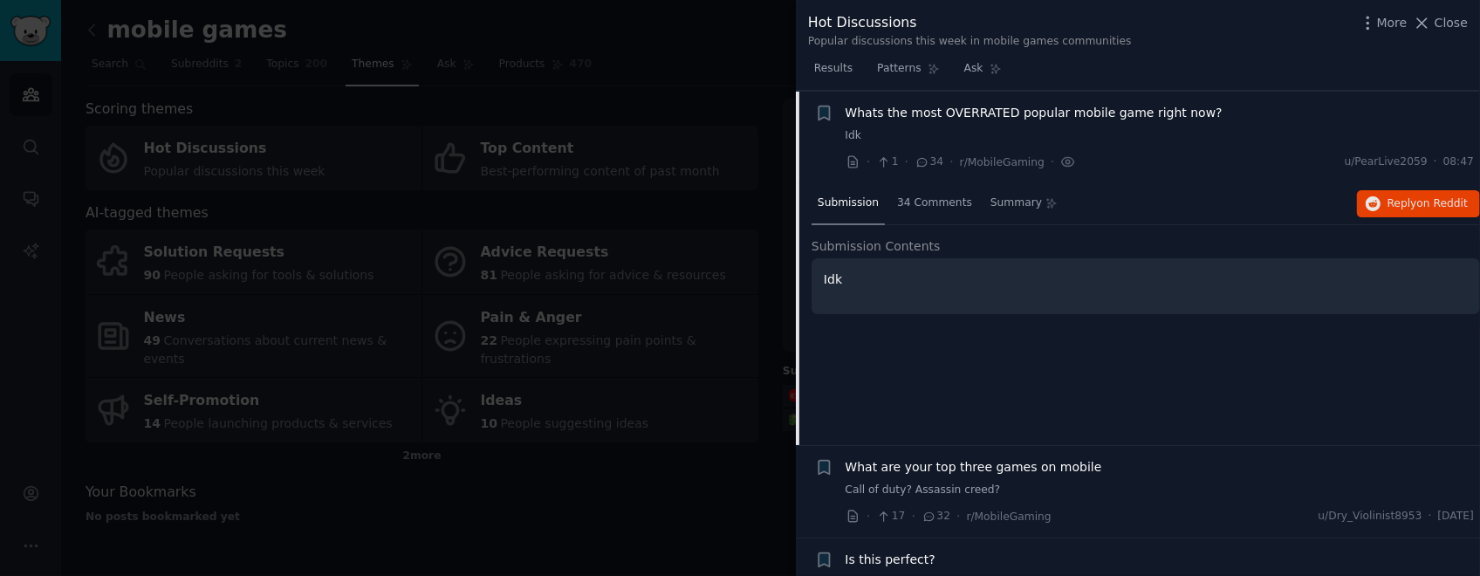
click at [739, 198] on span "34 Comments" at bounding box center [934, 203] width 75 height 16
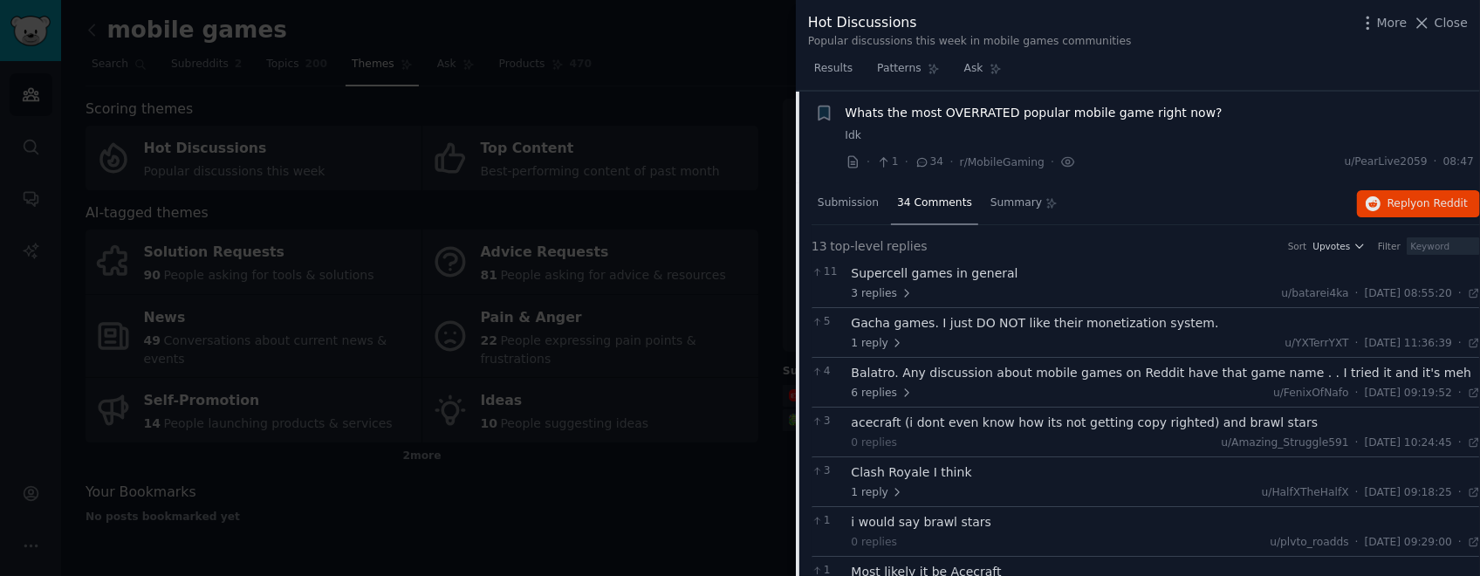
scroll to position [591, 0]
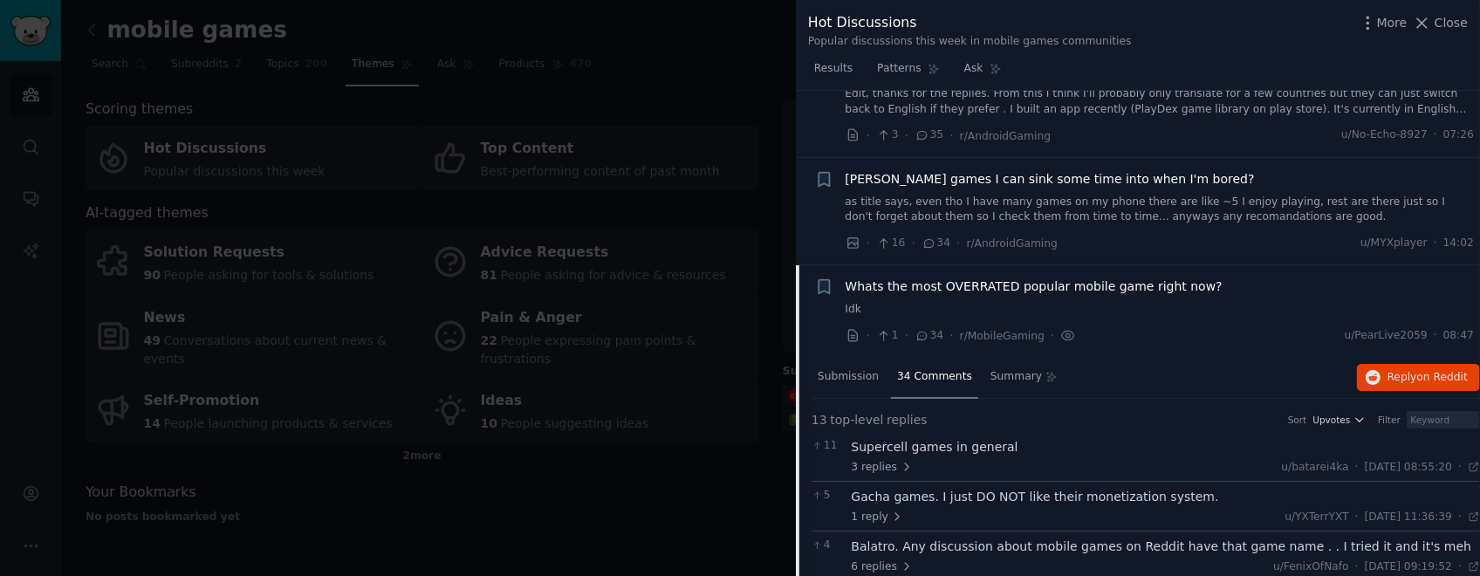
click at [739, 281] on span "Whats the most OVERRATED popular mobile game right now?" at bounding box center [1033, 286] width 377 height 18
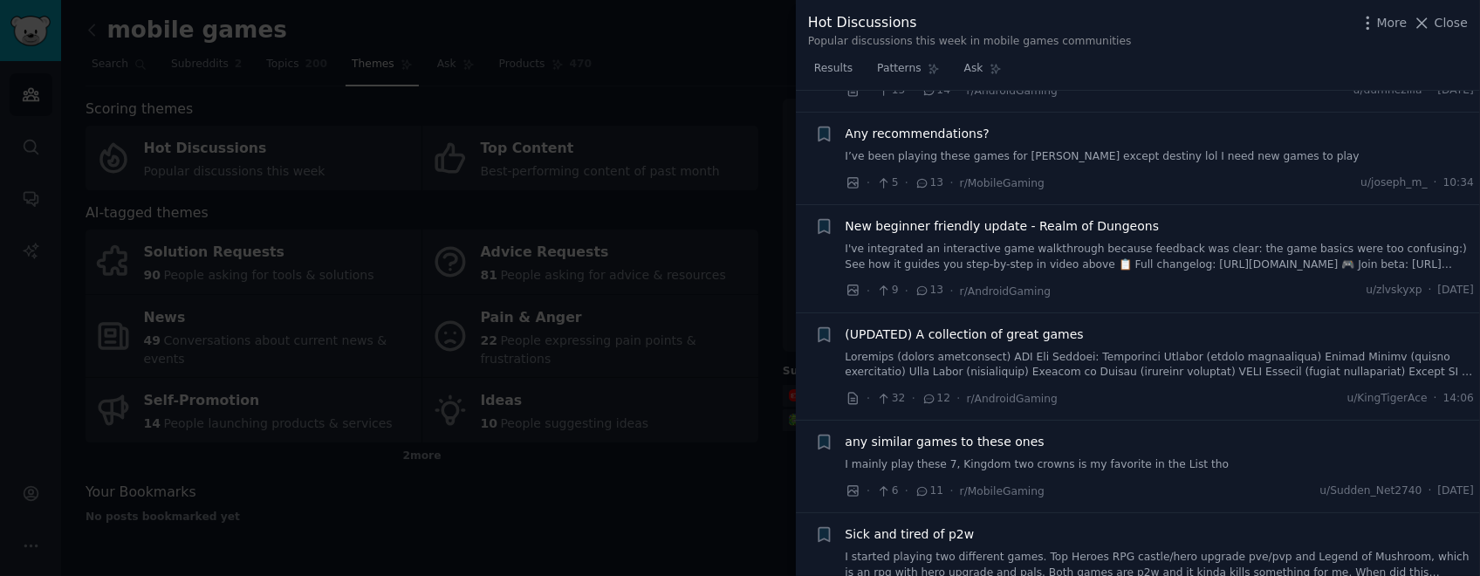
scroll to position [2161, 0]
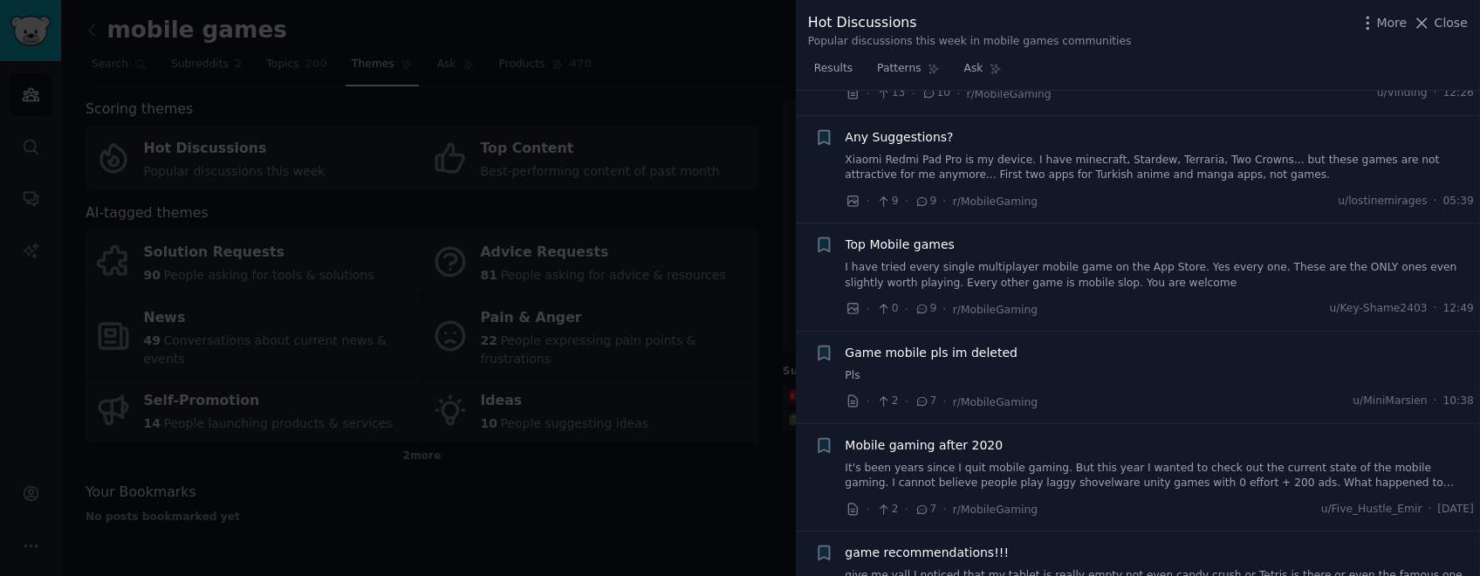
click at [604, 287] on div at bounding box center [740, 288] width 1480 height 576
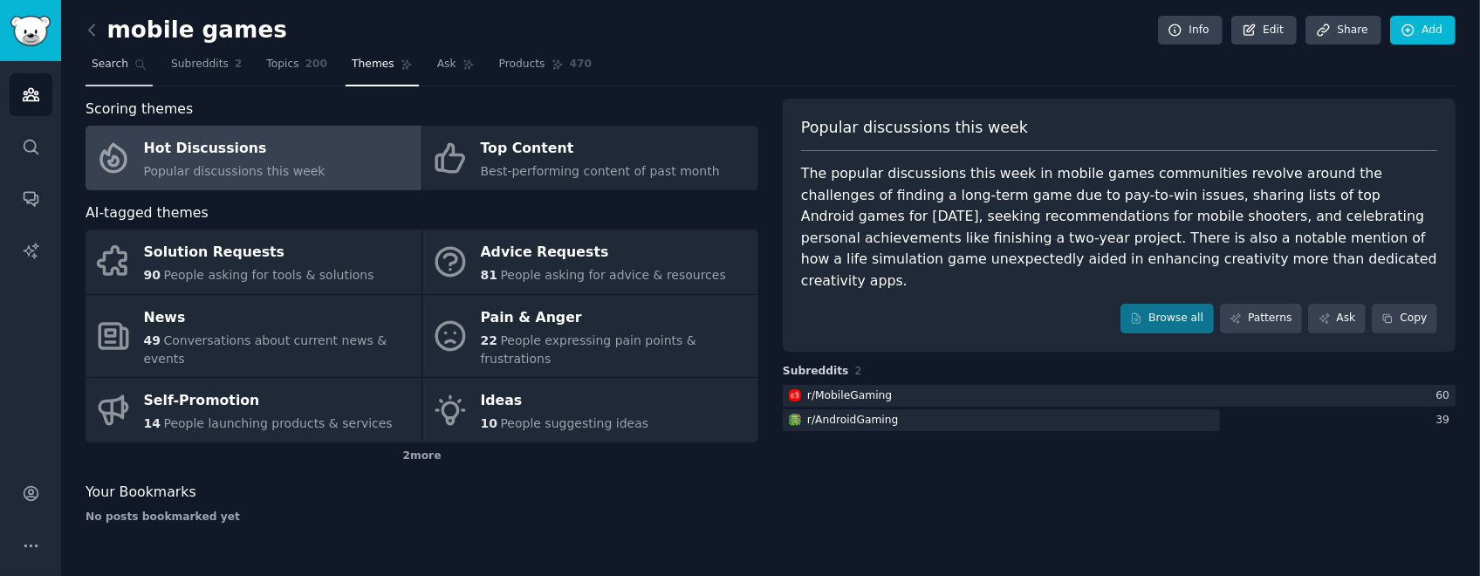
click at [113, 65] on span "Search" at bounding box center [110, 65] width 37 height 16
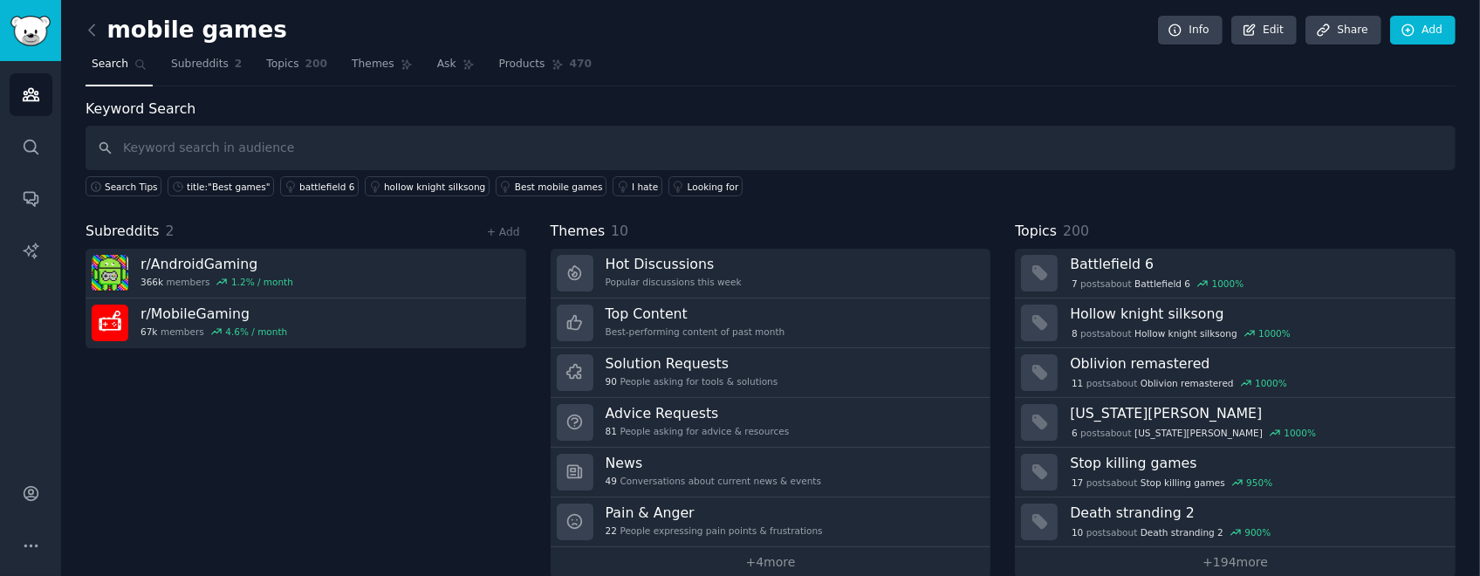
click at [739, 134] on input "text" at bounding box center [770, 148] width 1370 height 44
type input "puzzle"
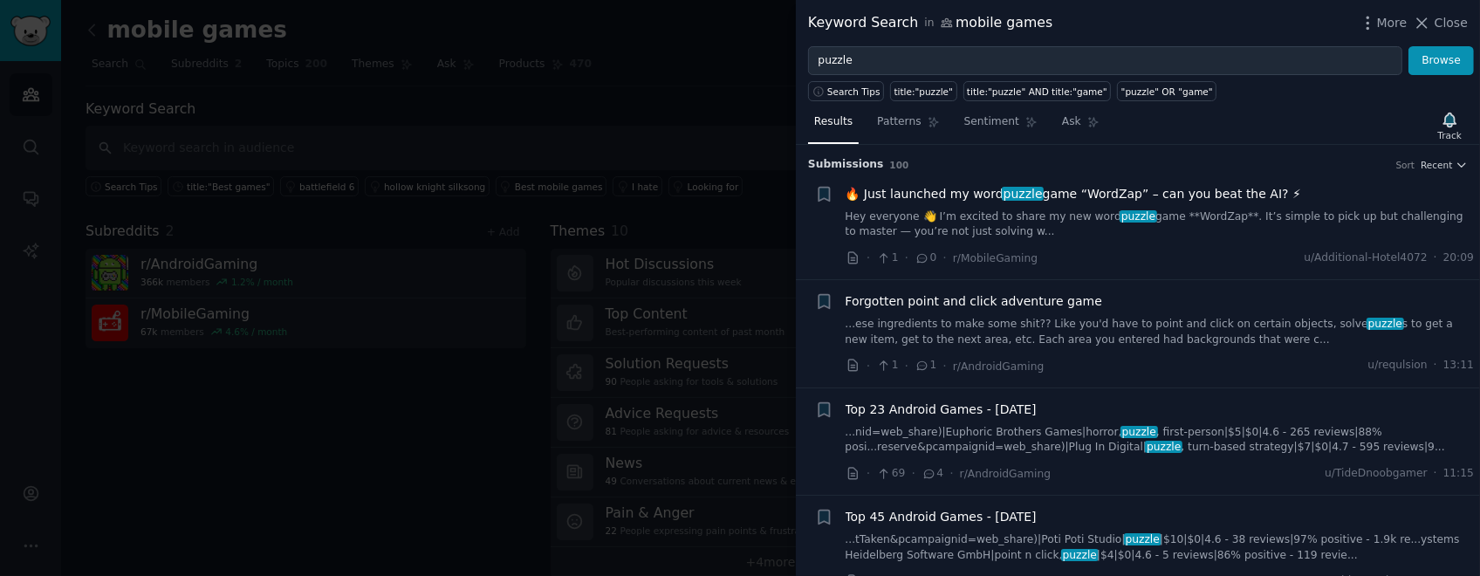
click at [739, 287] on link "...nid=web_share)|Euphoric Brothers Games|horror, puzzle , first-person|$5|$0|4…" at bounding box center [1159, 440] width 629 height 31
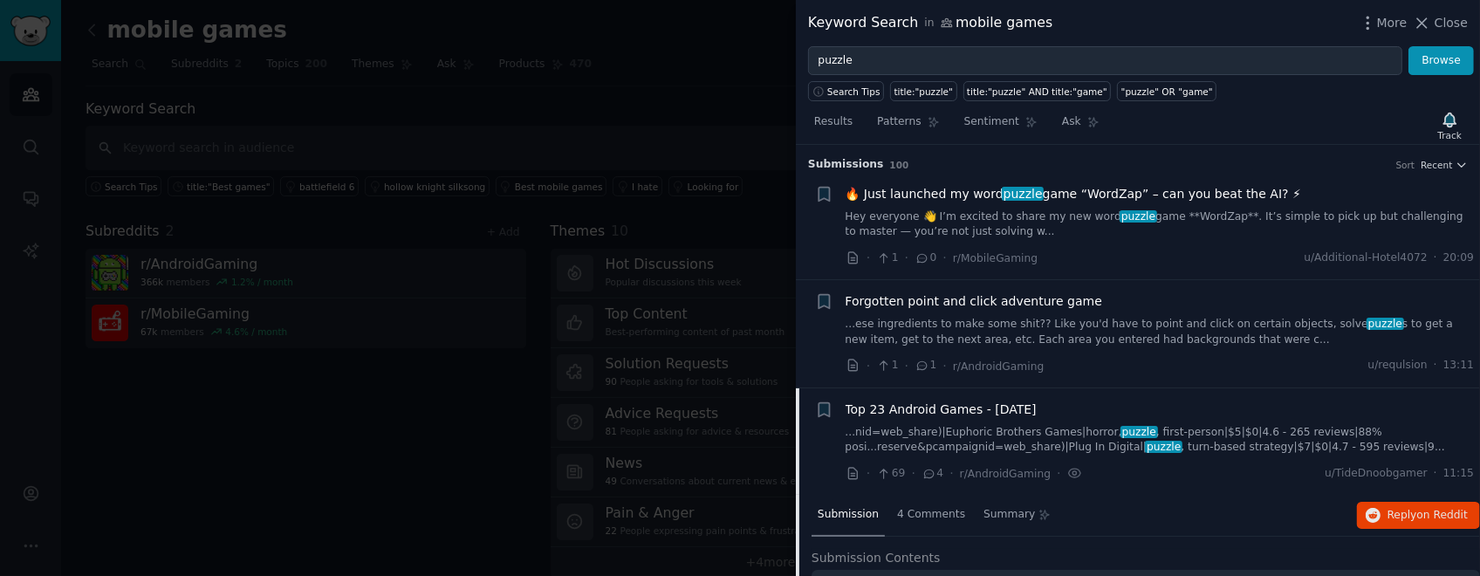
scroll to position [174, 0]
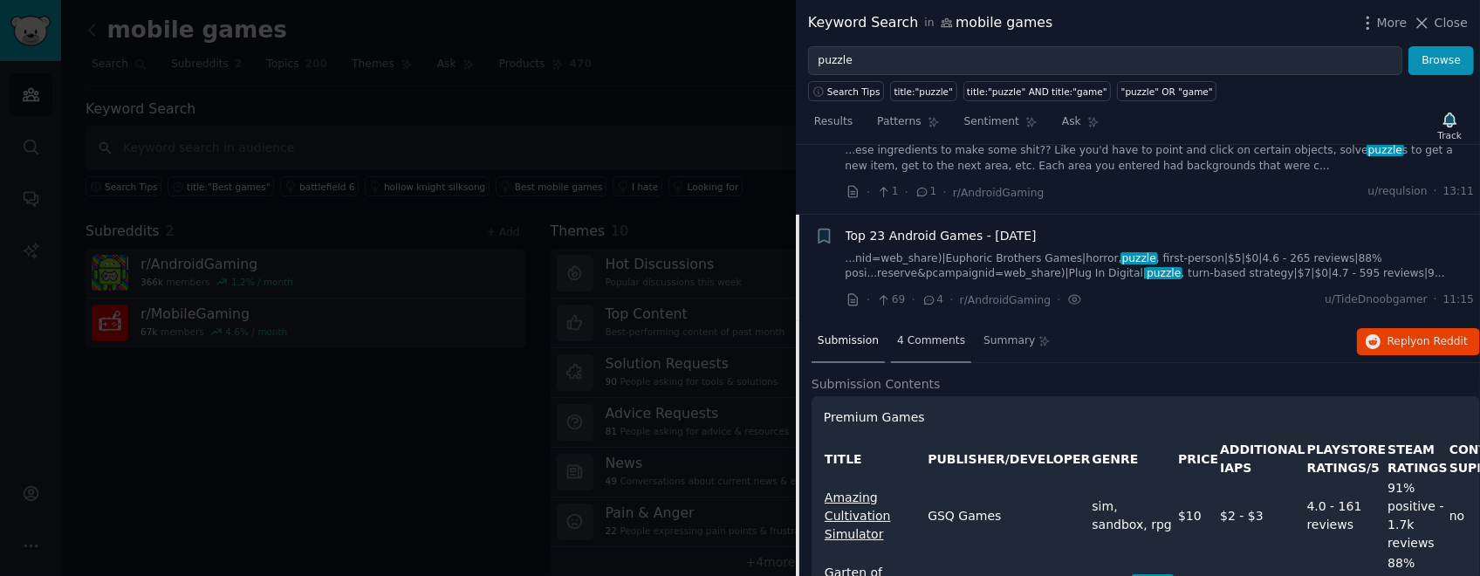
click at [739, 287] on div "4 Comments" at bounding box center [931, 342] width 80 height 42
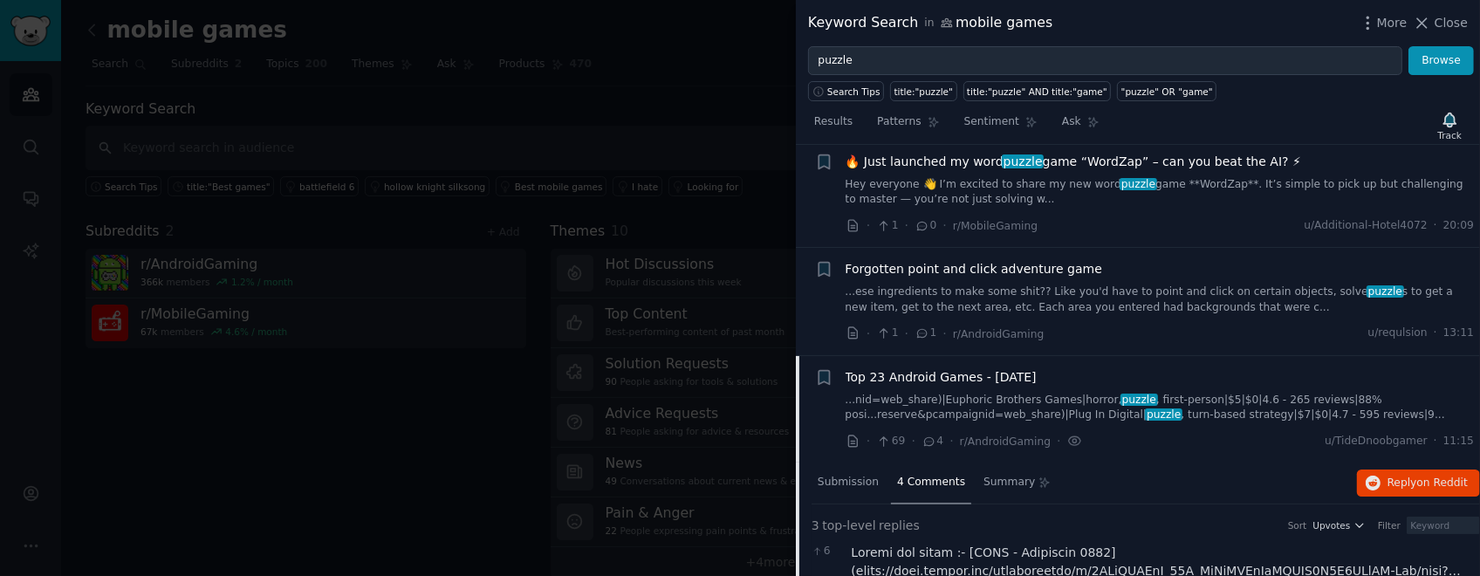
scroll to position [0, 0]
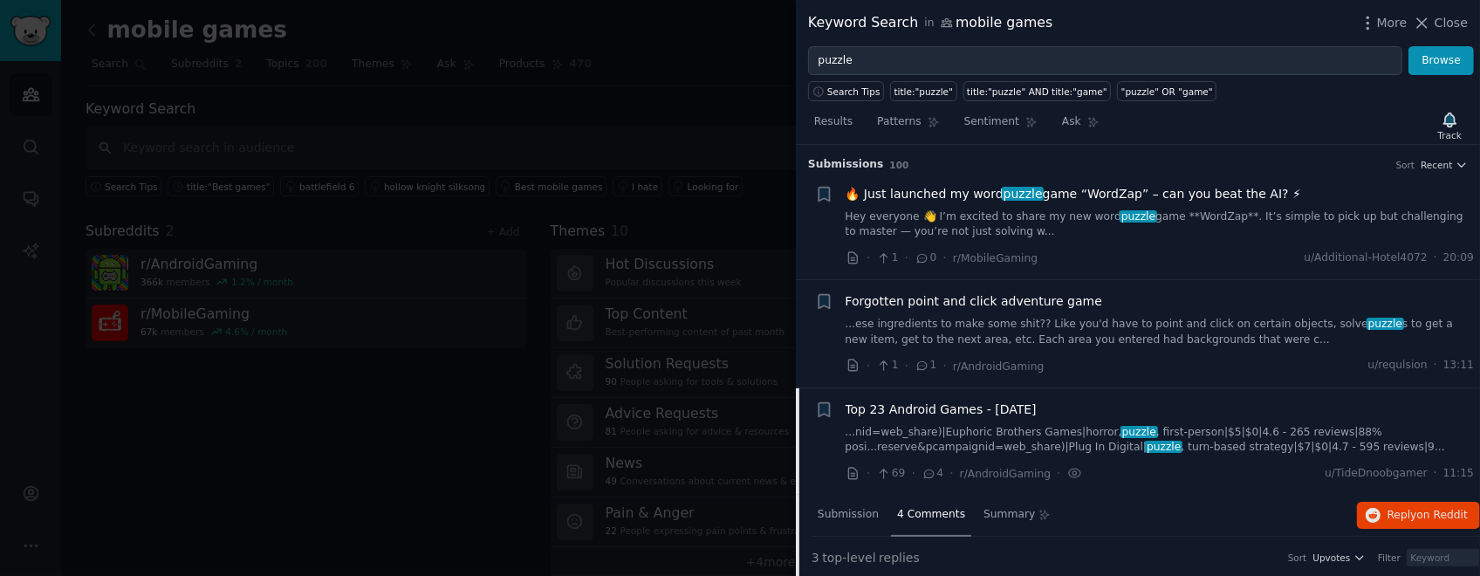
click at [739, 287] on link "...nid=web_share)|Euphoric Brothers Games|horror, puzzle , first-person|$5|$0|4…" at bounding box center [1159, 440] width 629 height 31
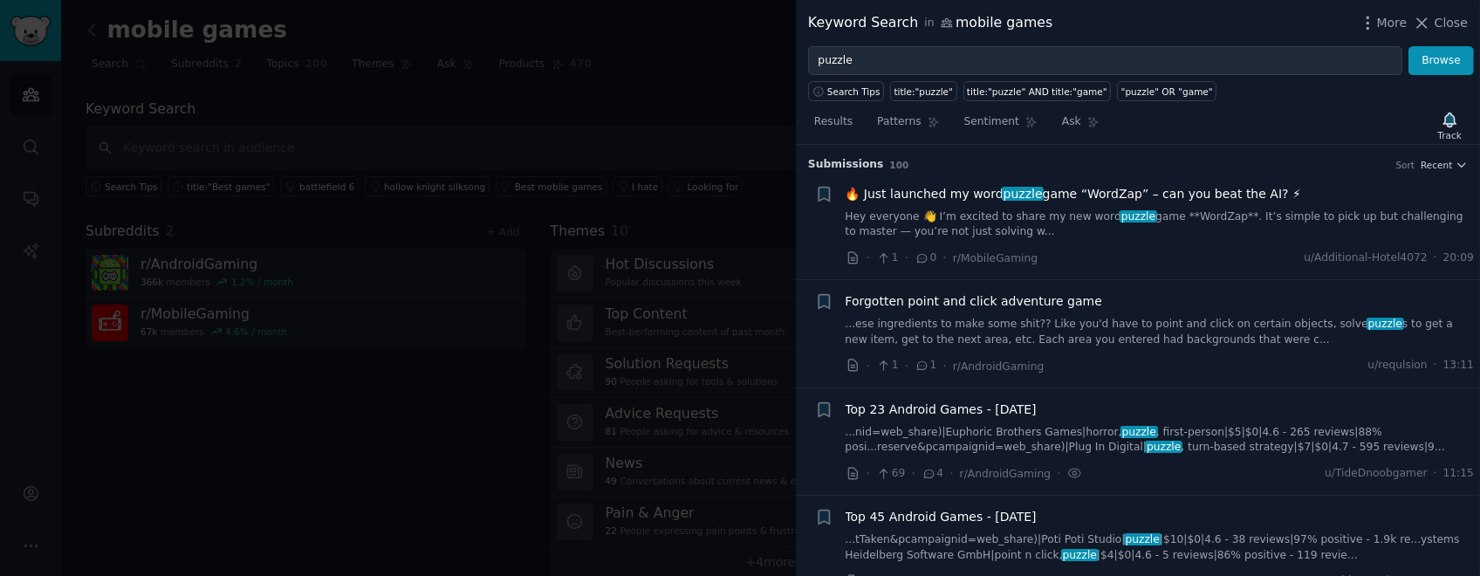
click at [462, 287] on div at bounding box center [740, 288] width 1480 height 576
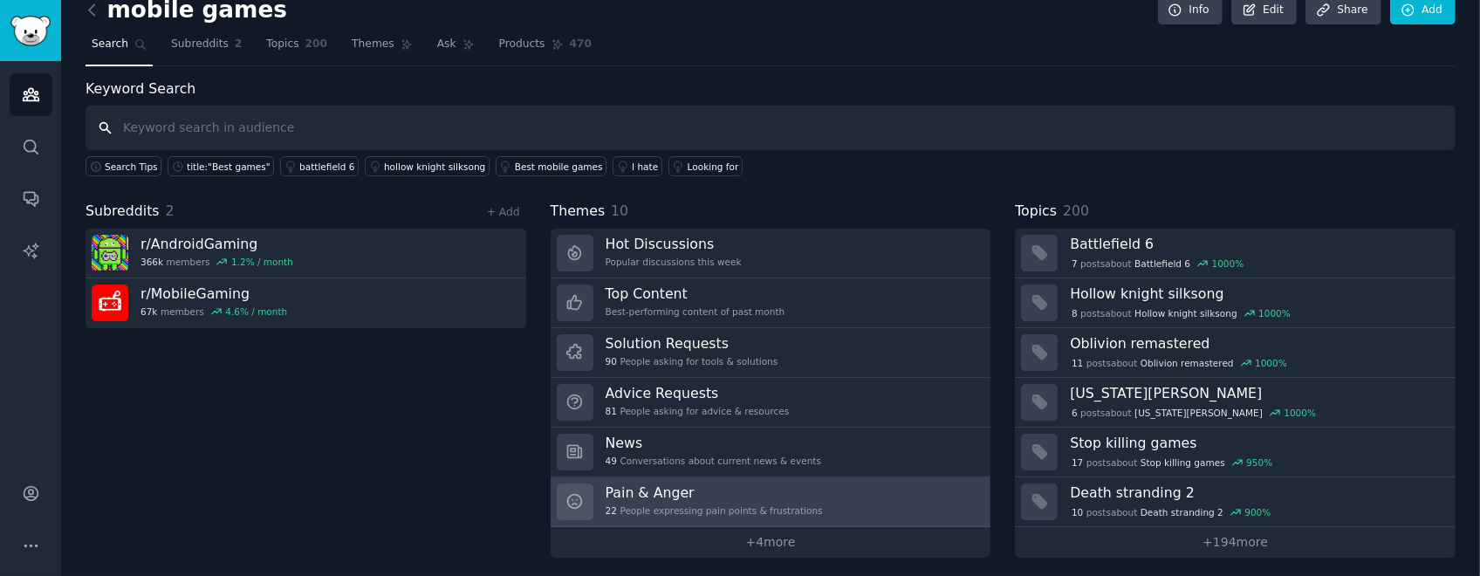
scroll to position [24, 0]
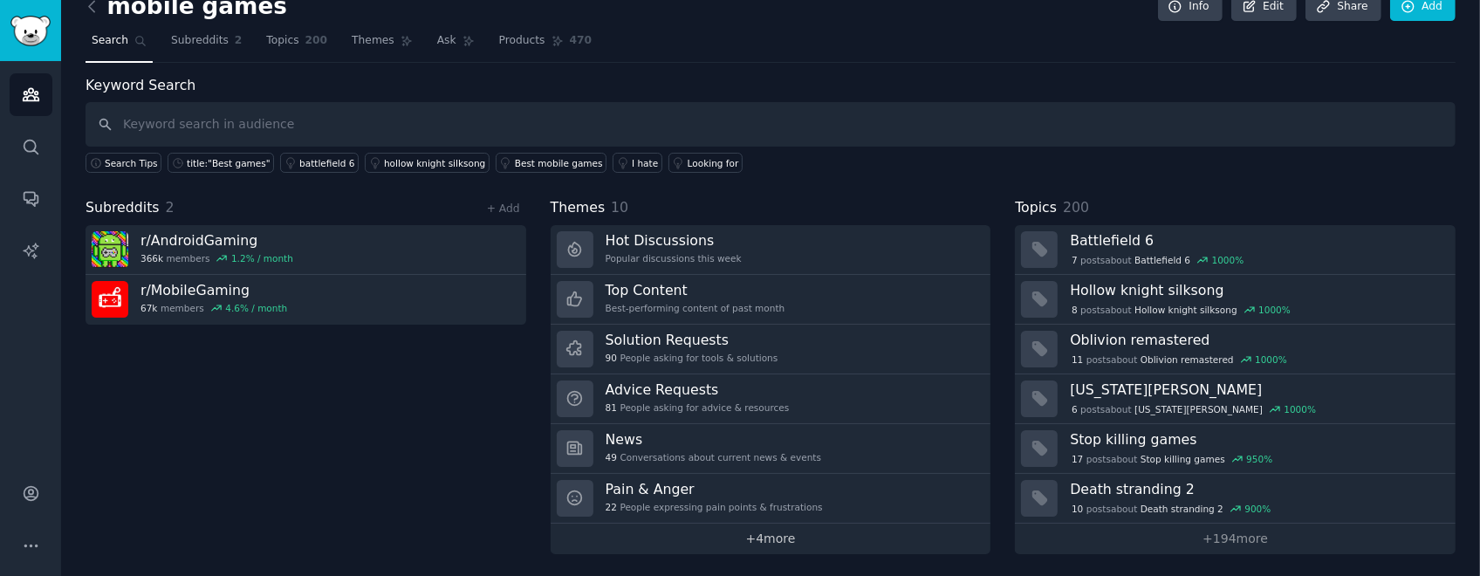
click at [739, 287] on link "+ 4 more" at bounding box center [770, 538] width 441 height 31
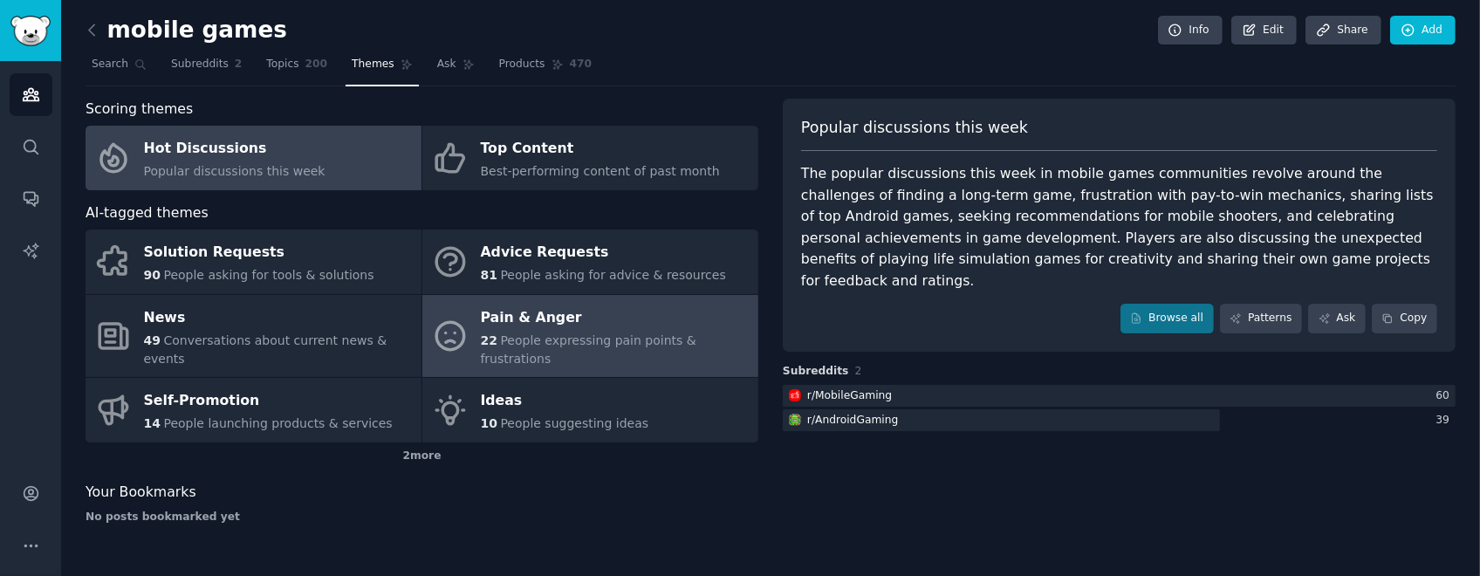
click at [558, 287] on span "People expressing pain points & frustrations" at bounding box center [588, 349] width 215 height 32
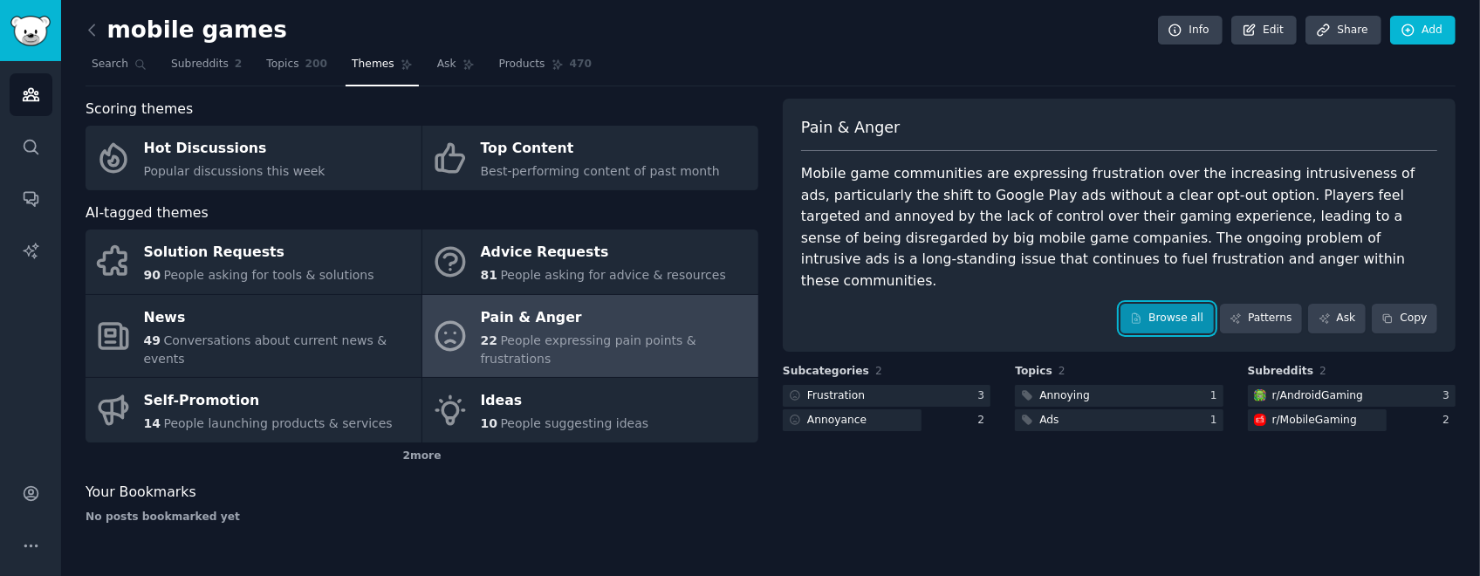
click at [739, 287] on link "Browse all" at bounding box center [1166, 319] width 93 height 30
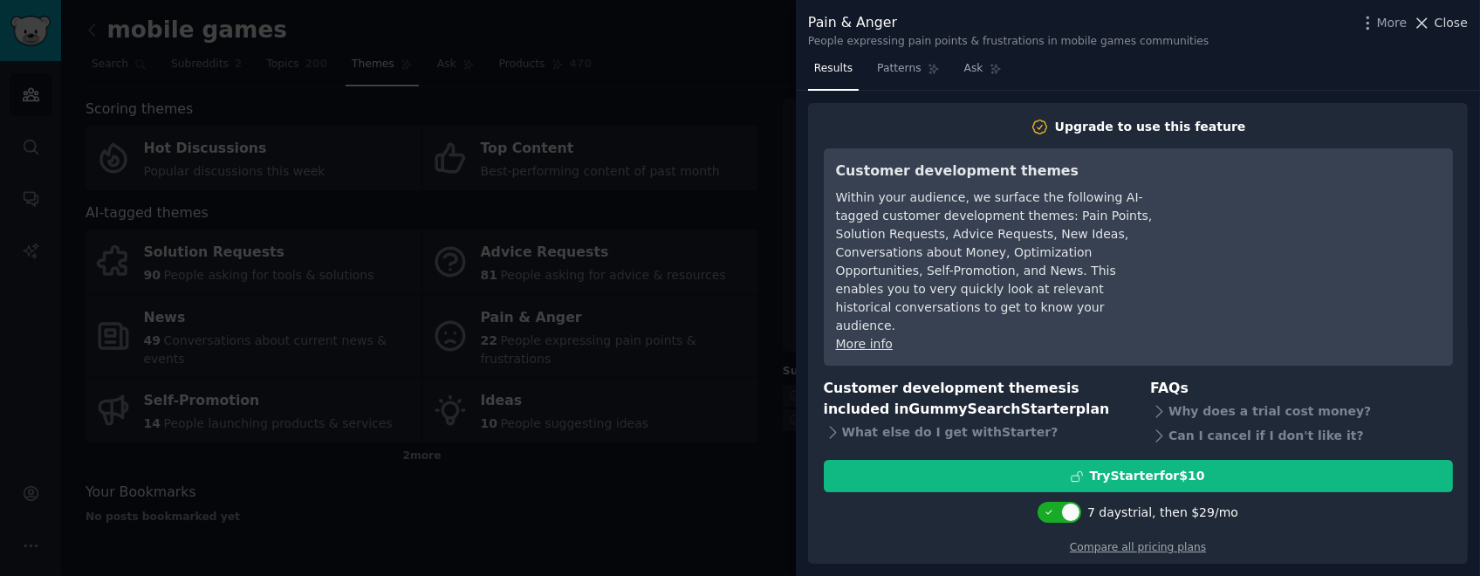
click at [739, 24] on span "Close" at bounding box center [1450, 23] width 33 height 18
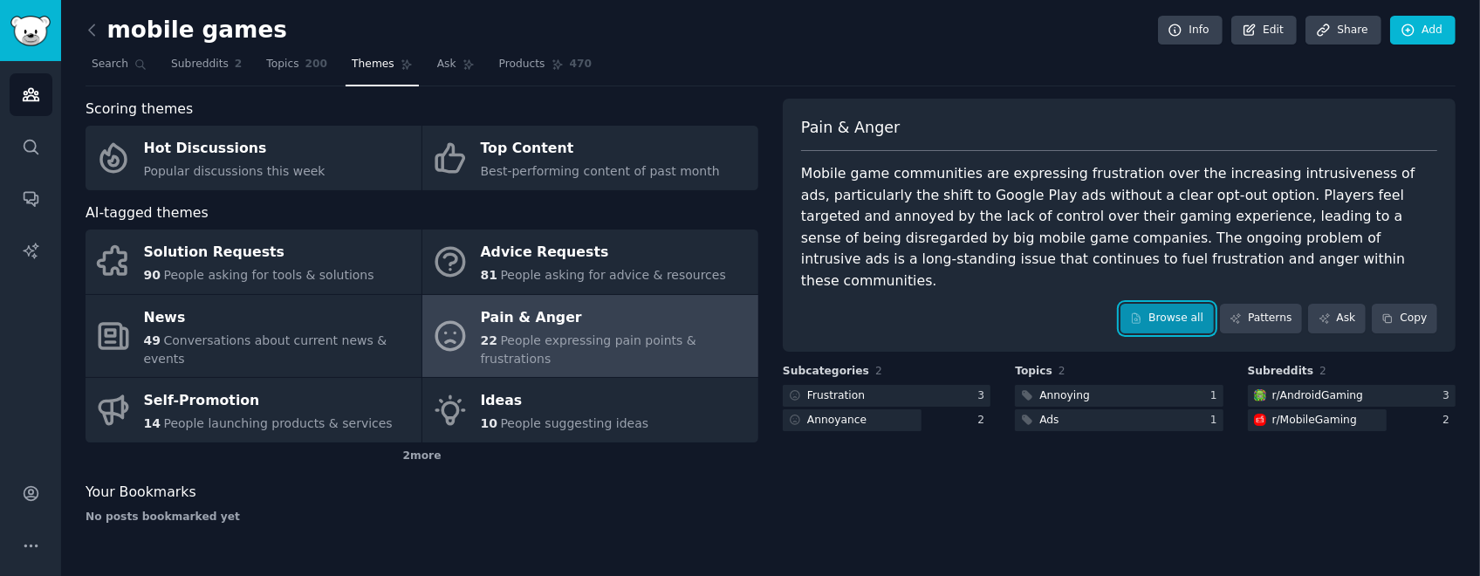
click at [739, 287] on link "Browse all" at bounding box center [1166, 319] width 93 height 30
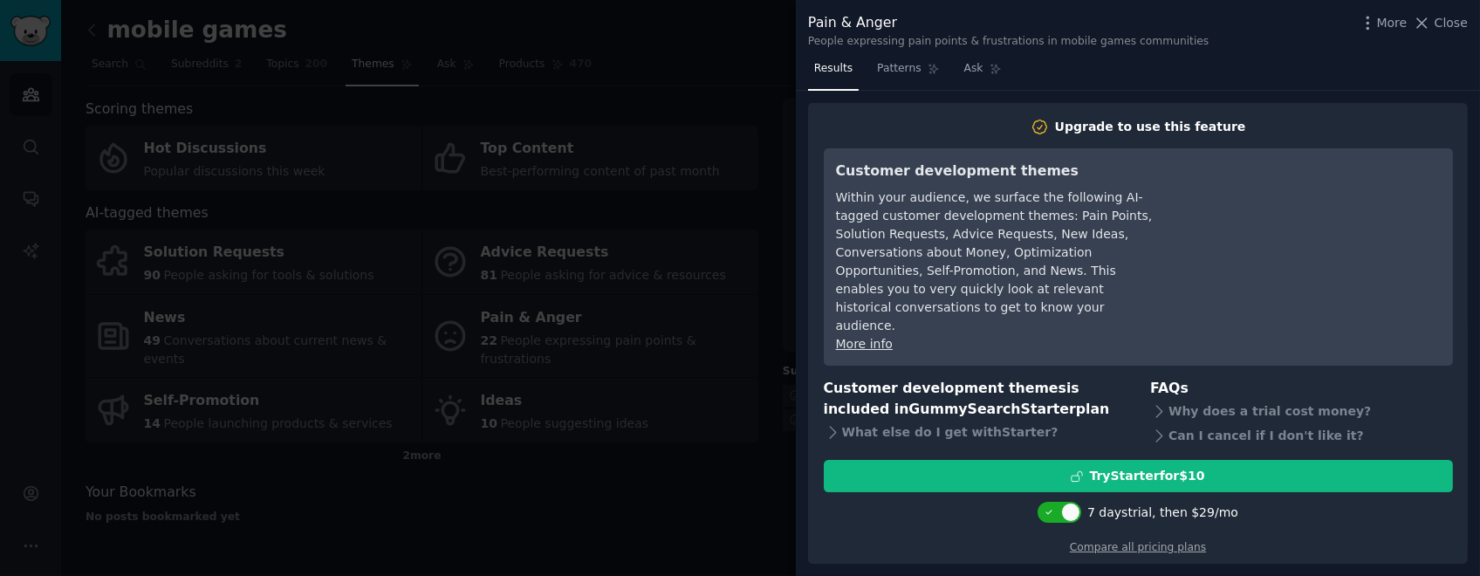
click at [739, 18] on icon at bounding box center [1421, 23] width 18 height 18
